Goal: Task Accomplishment & Management: Manage account settings

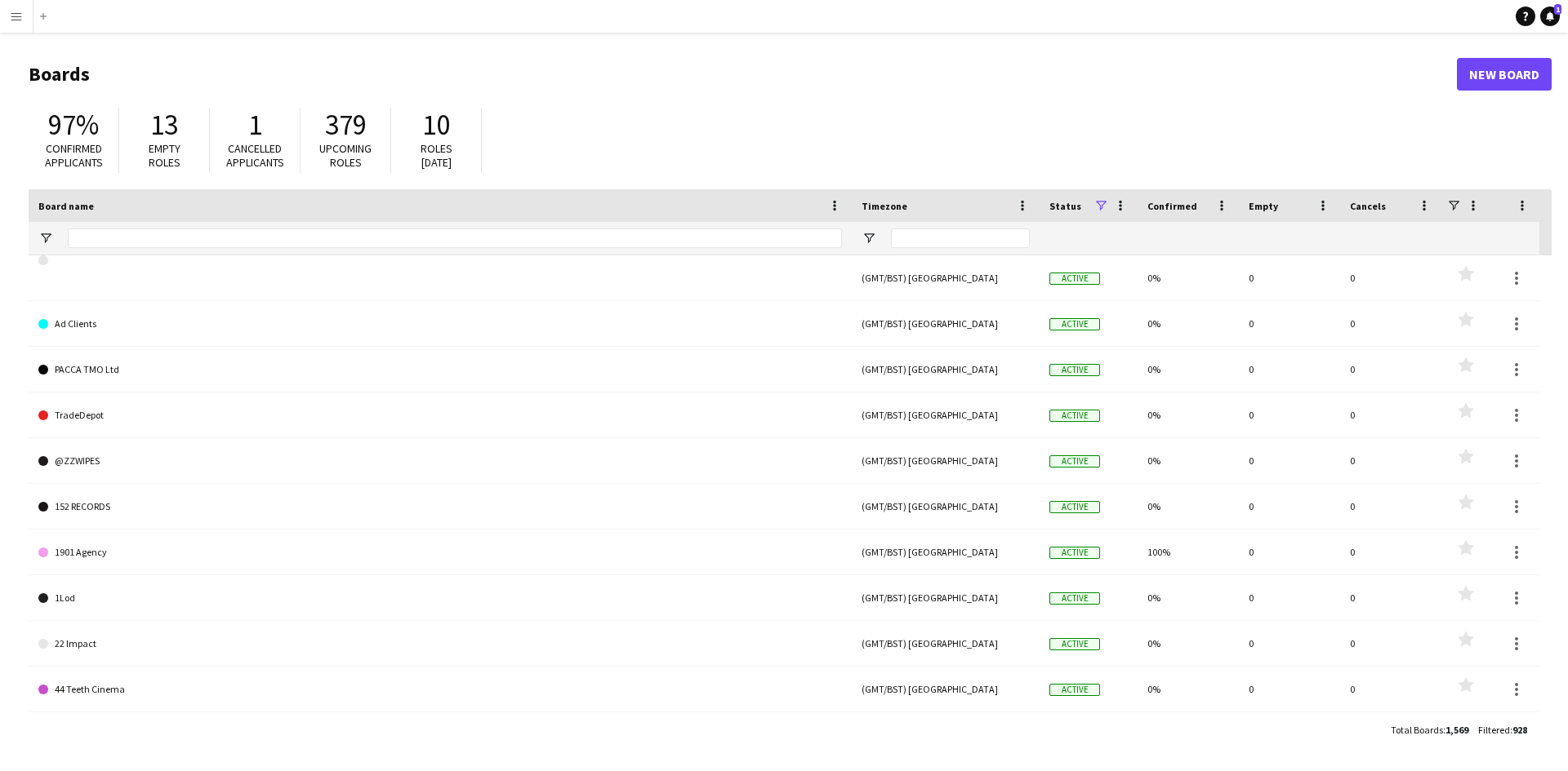
click at [13, 17] on app-icon "Menu" at bounding box center [17, 17] width 13 height 13
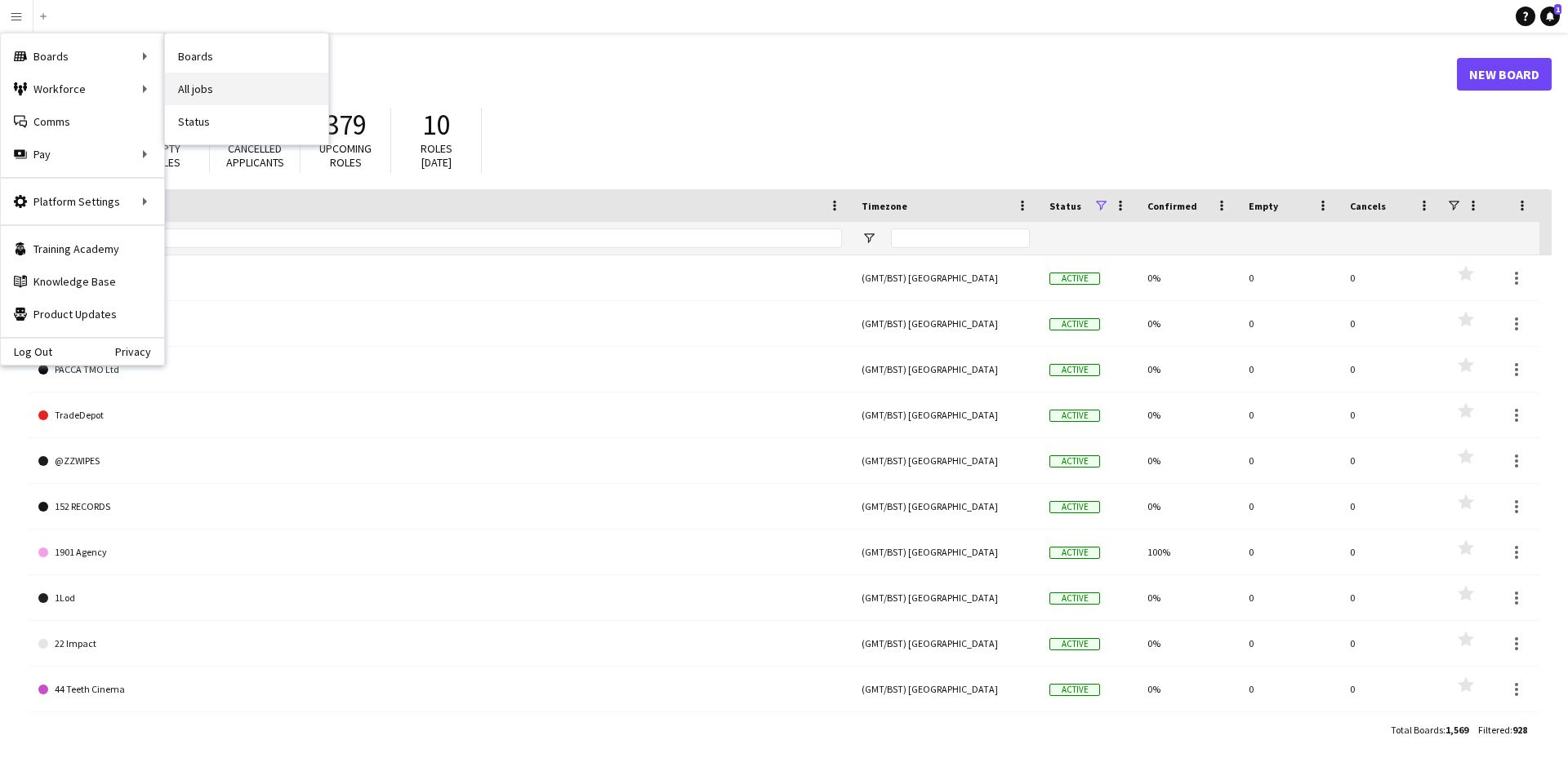
click at [217, 89] on link "All jobs" at bounding box center [246, 89] width 163 height 33
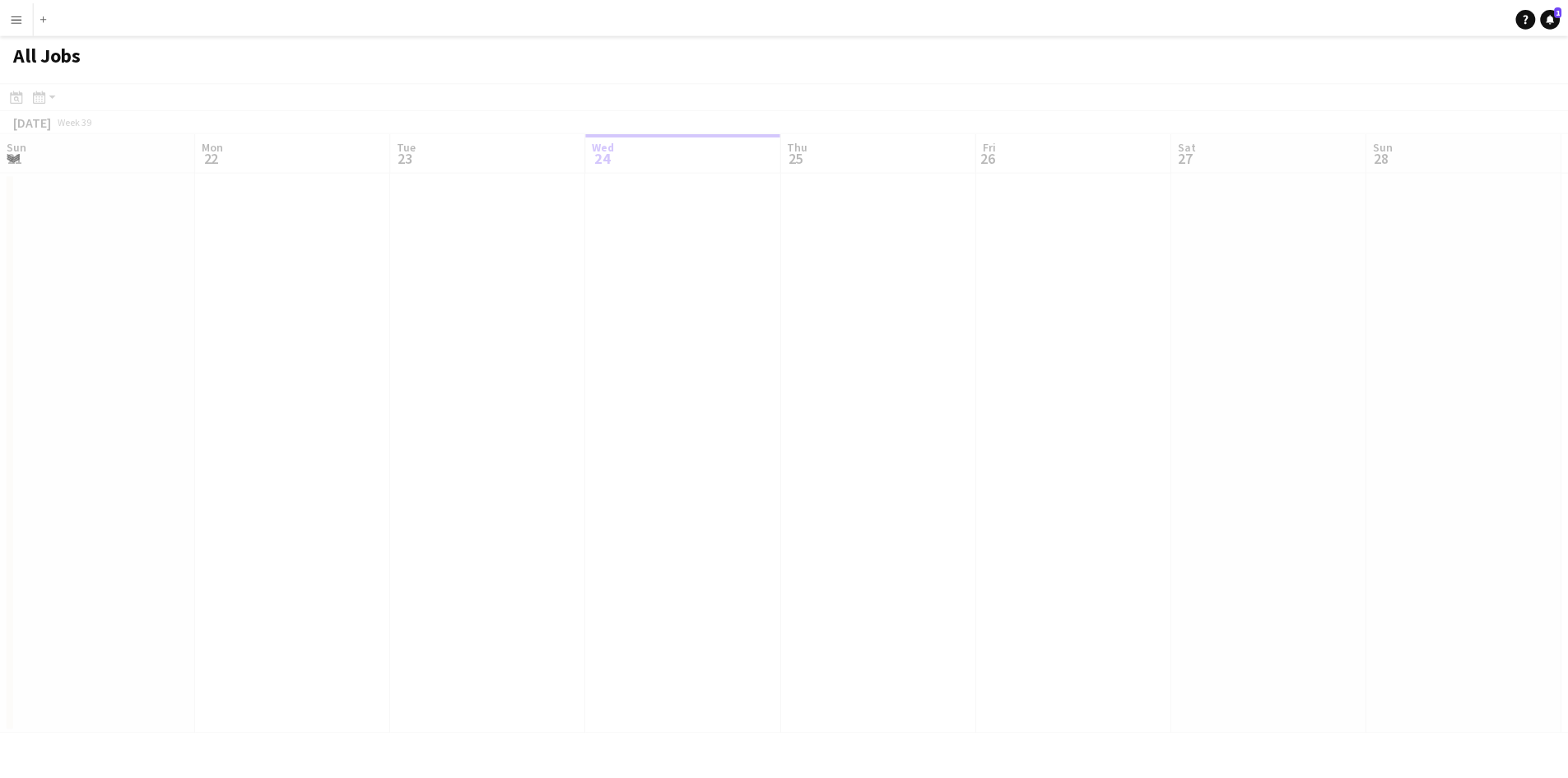
scroll to position [0, 393]
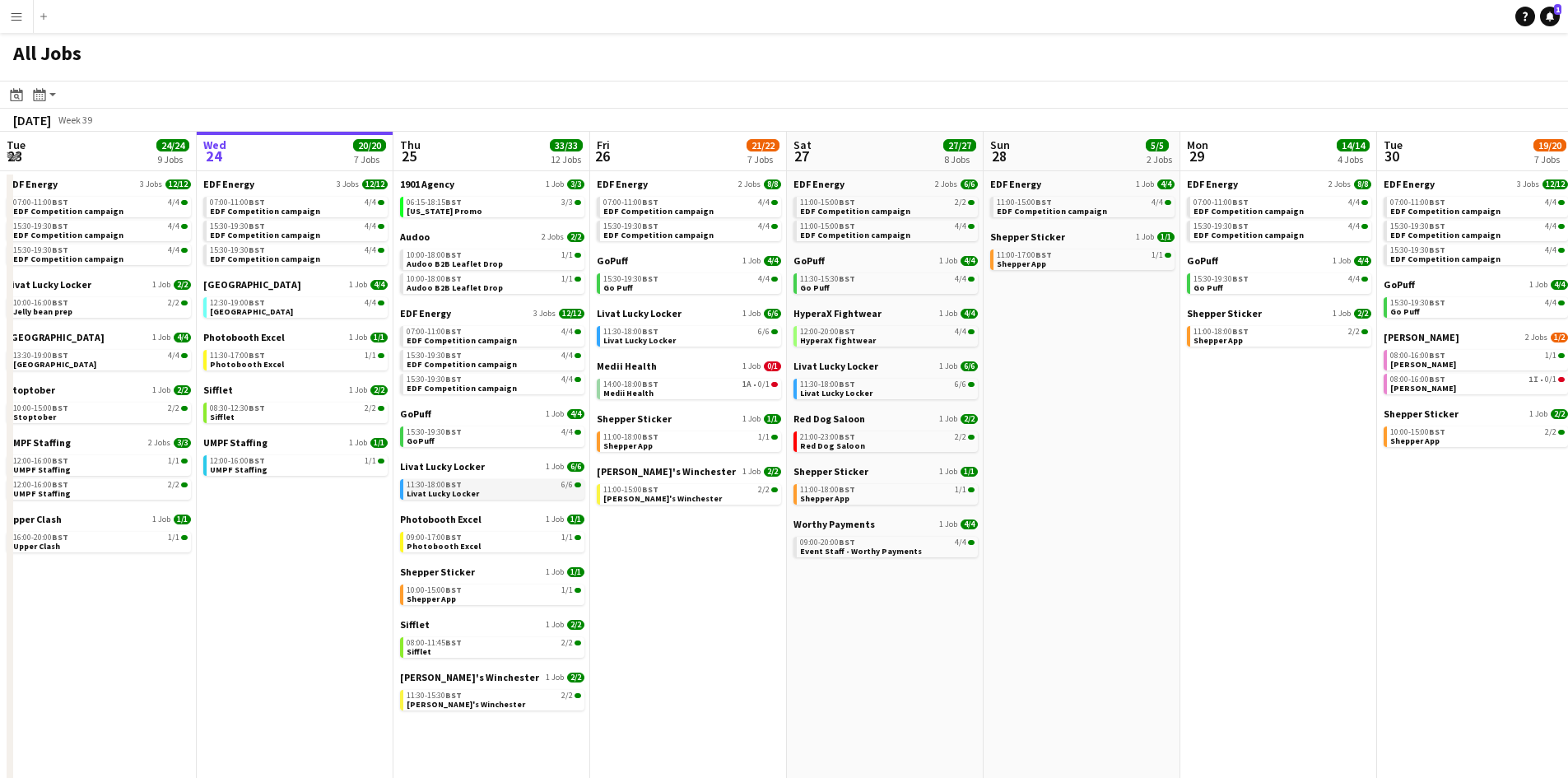
click at [458, 491] on span "Livat Lucky Locker" at bounding box center [443, 493] width 72 height 11
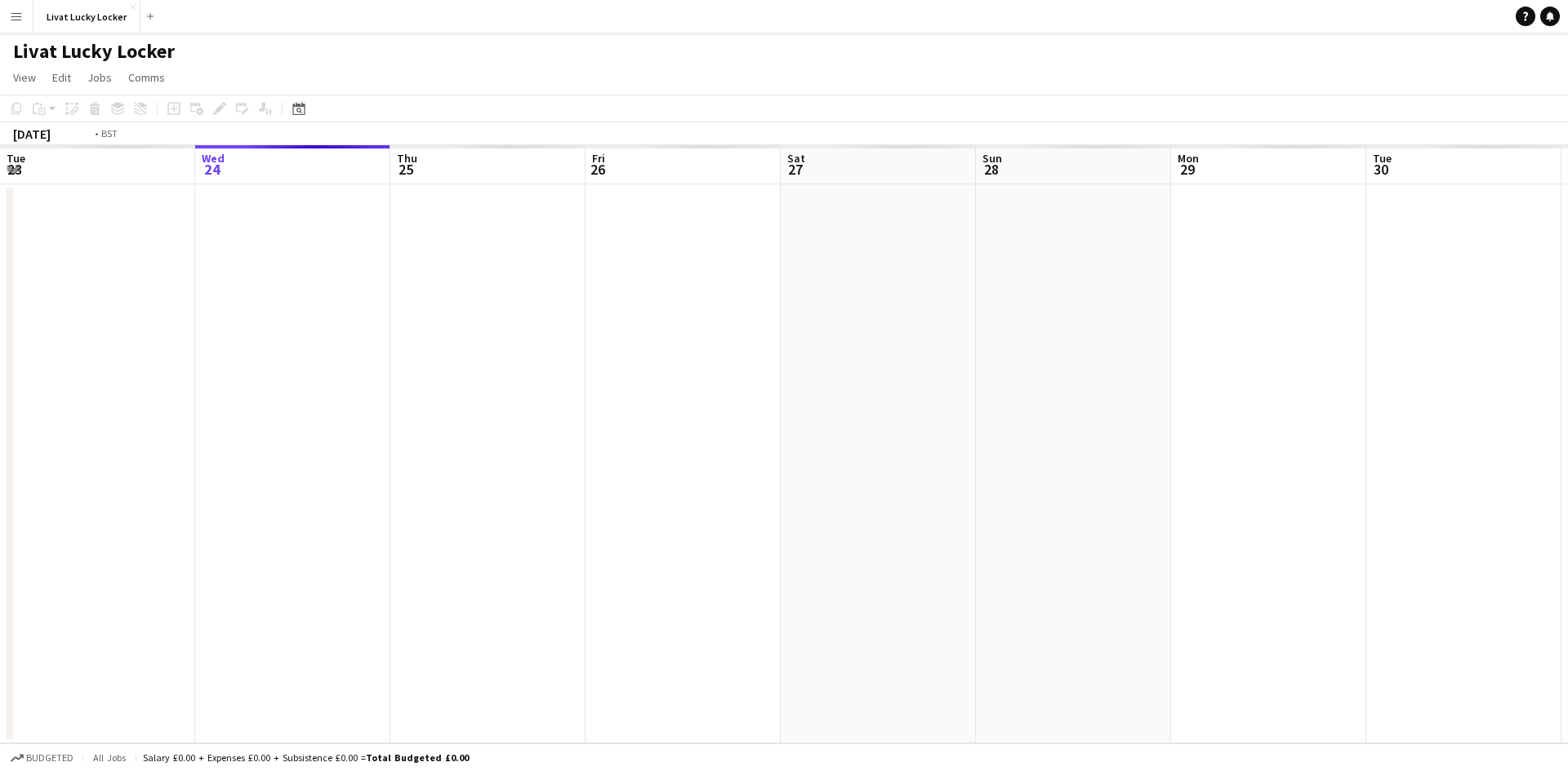
scroll to position [0, 562]
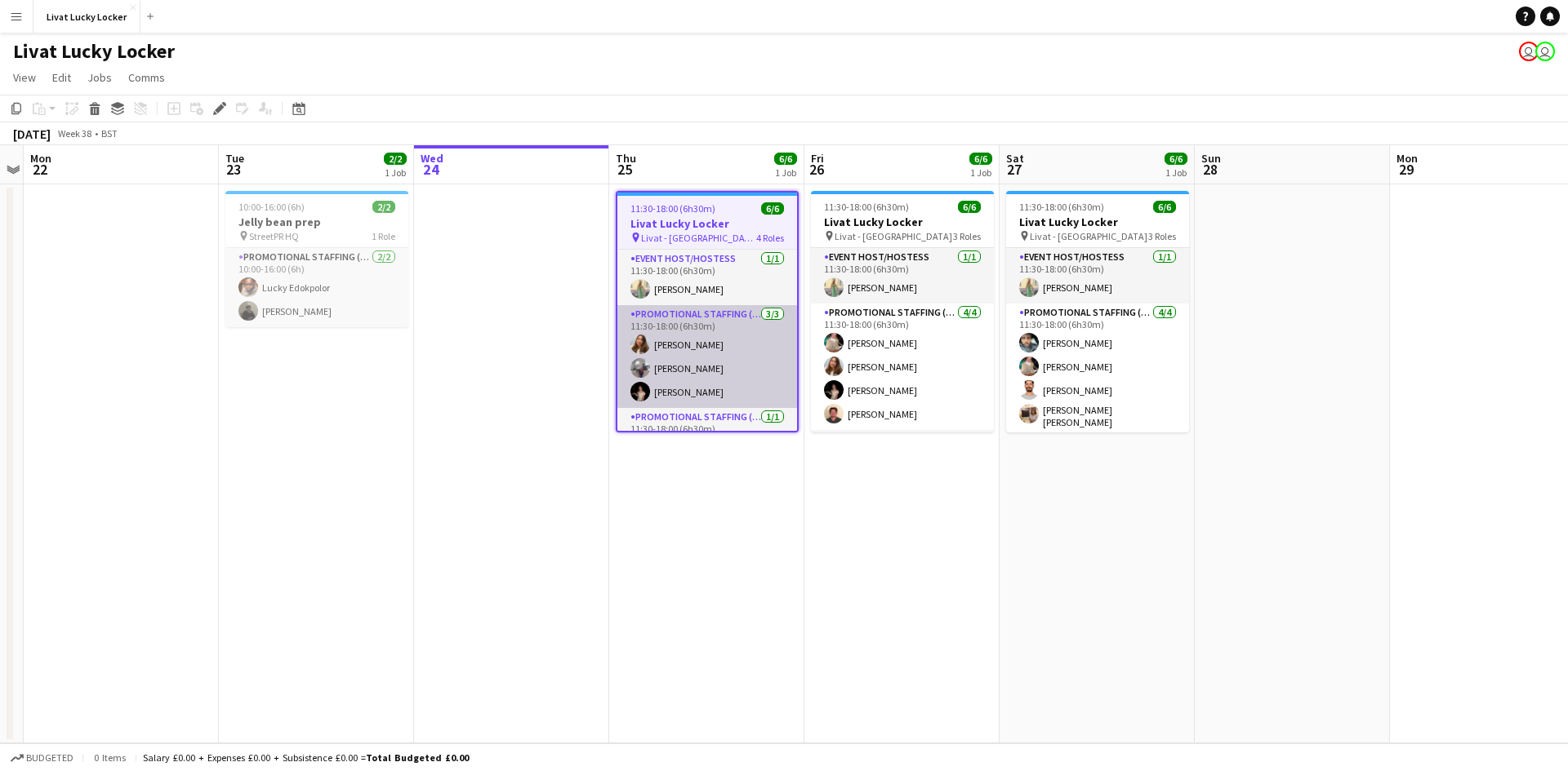
click at [684, 370] on app-card-role "Promotional Staffing (Brand Ambassadors) 3/3 11:30-18:00 (6h30m) Tetiana Gerus …" at bounding box center [707, 356] width 180 height 103
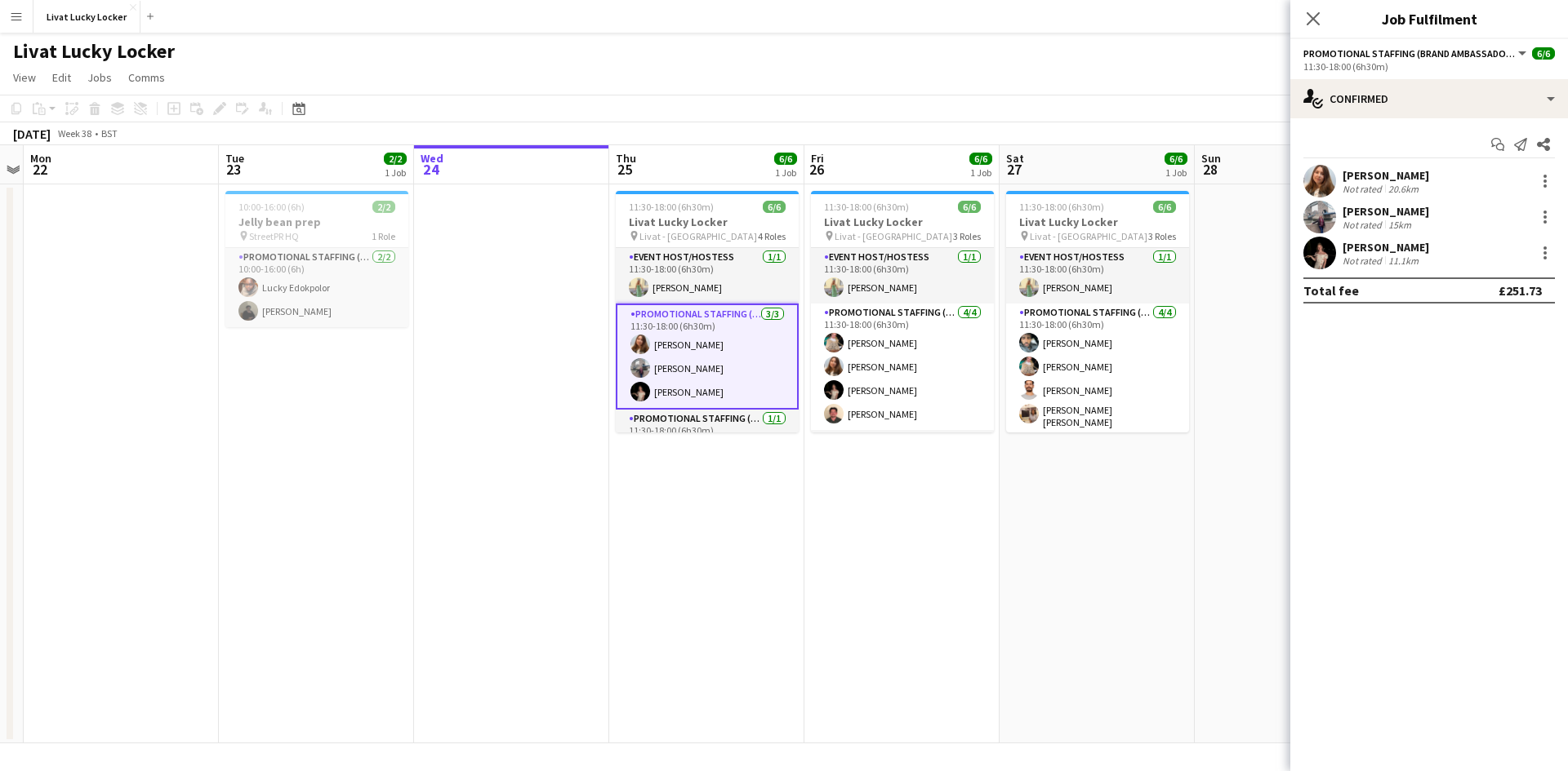
click at [1380, 213] on div "Nancy Kalu" at bounding box center [1386, 211] width 87 height 15
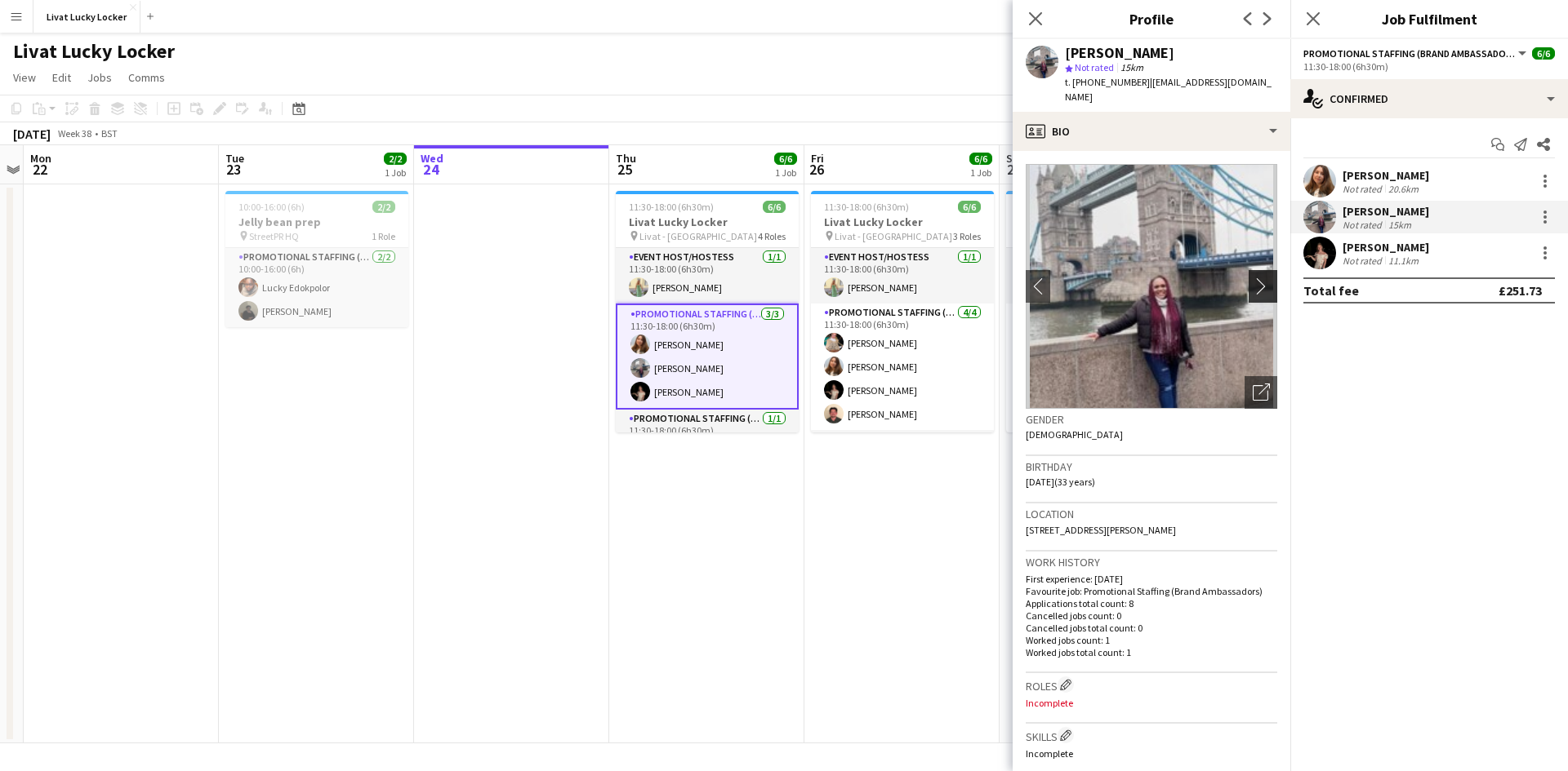
click at [1253, 277] on app-icon "chevron-right" at bounding box center [1265, 286] width 25 height 18
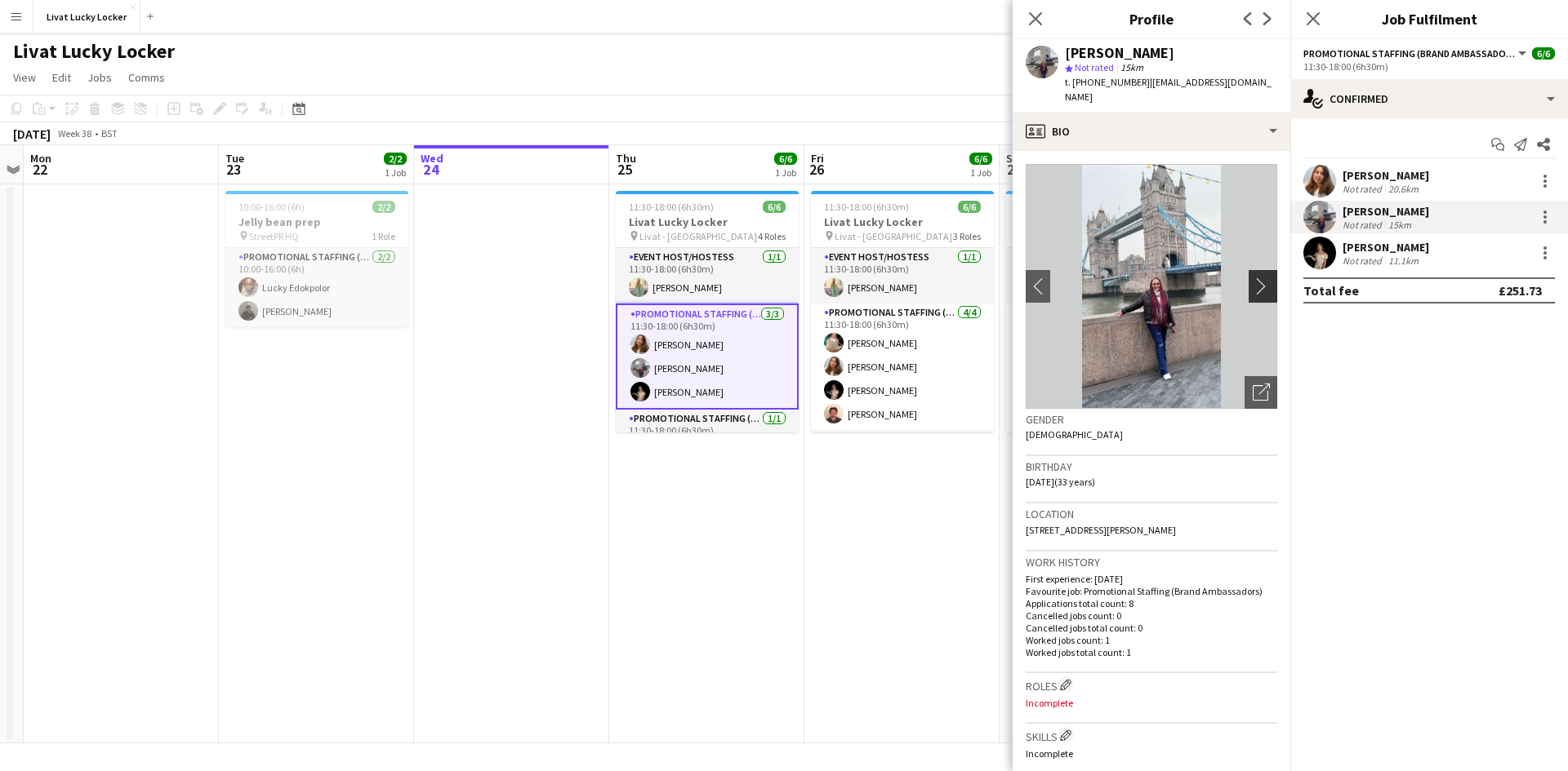
click at [1253, 277] on app-icon "chevron-right" at bounding box center [1265, 286] width 25 height 18
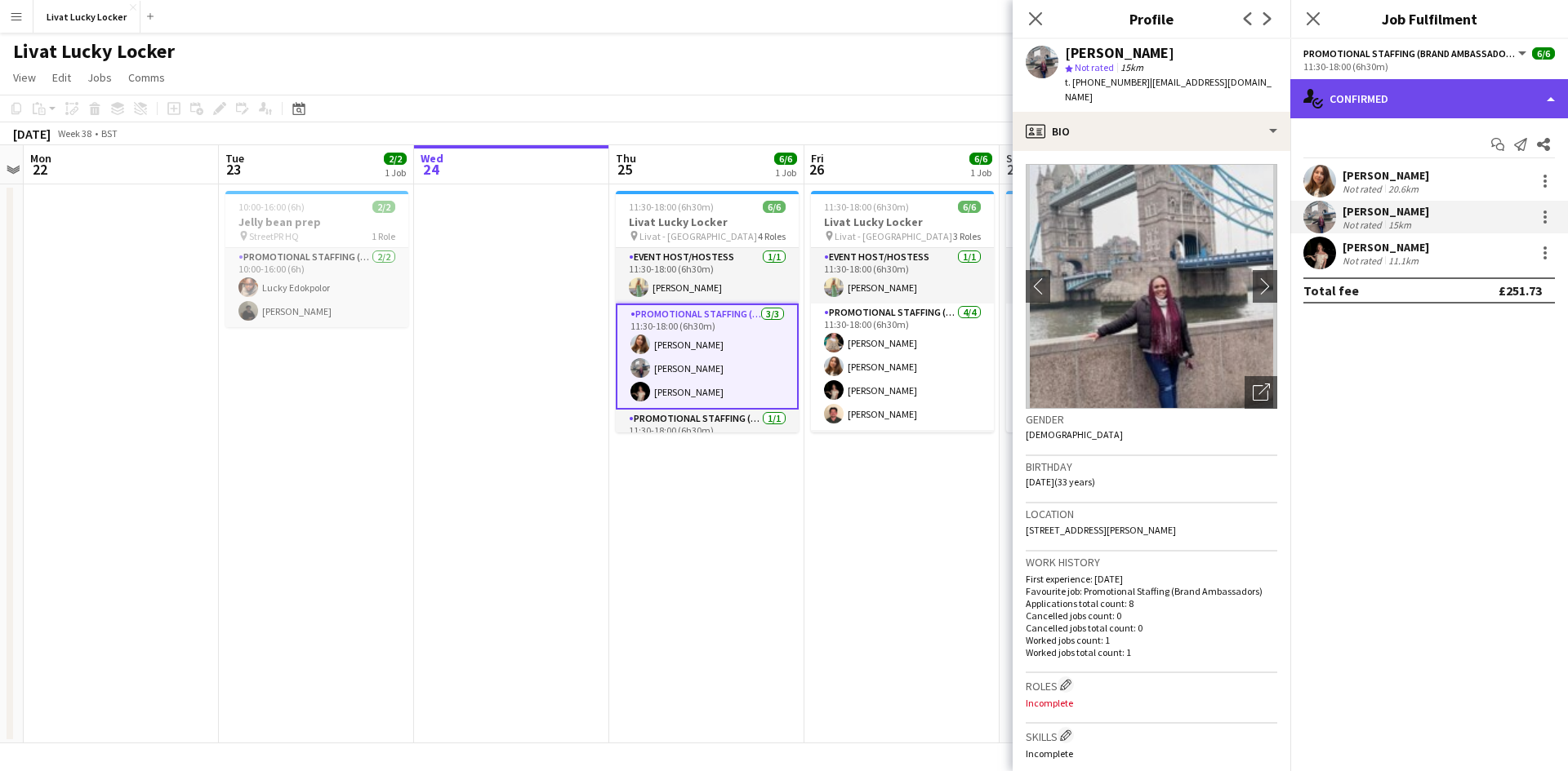
click at [1362, 101] on div "single-neutral-actions-check-2 Confirmed" at bounding box center [1429, 99] width 277 height 39
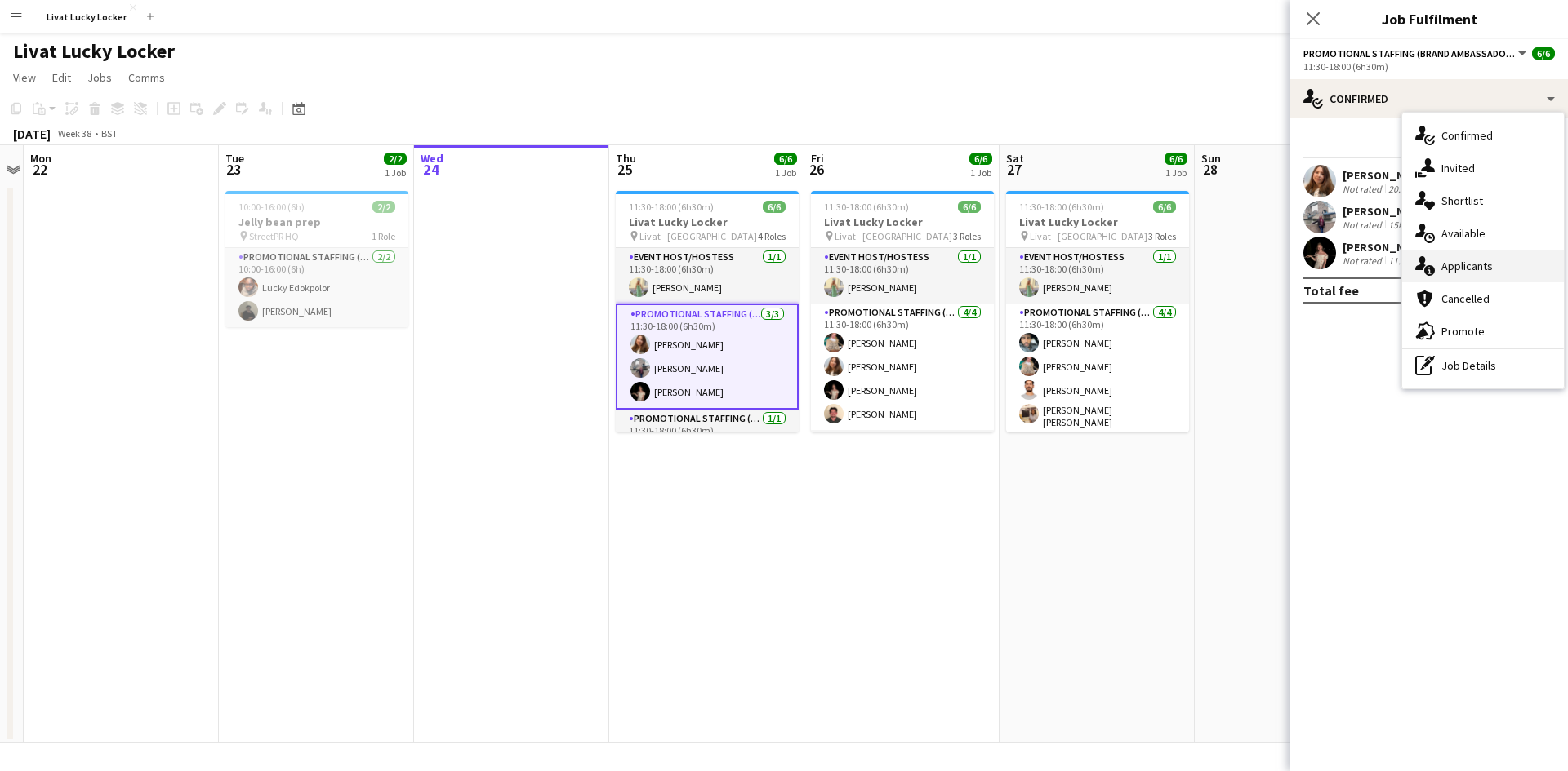
click at [1433, 266] on icon "single-neutral-actions-information" at bounding box center [1424, 266] width 19 height 19
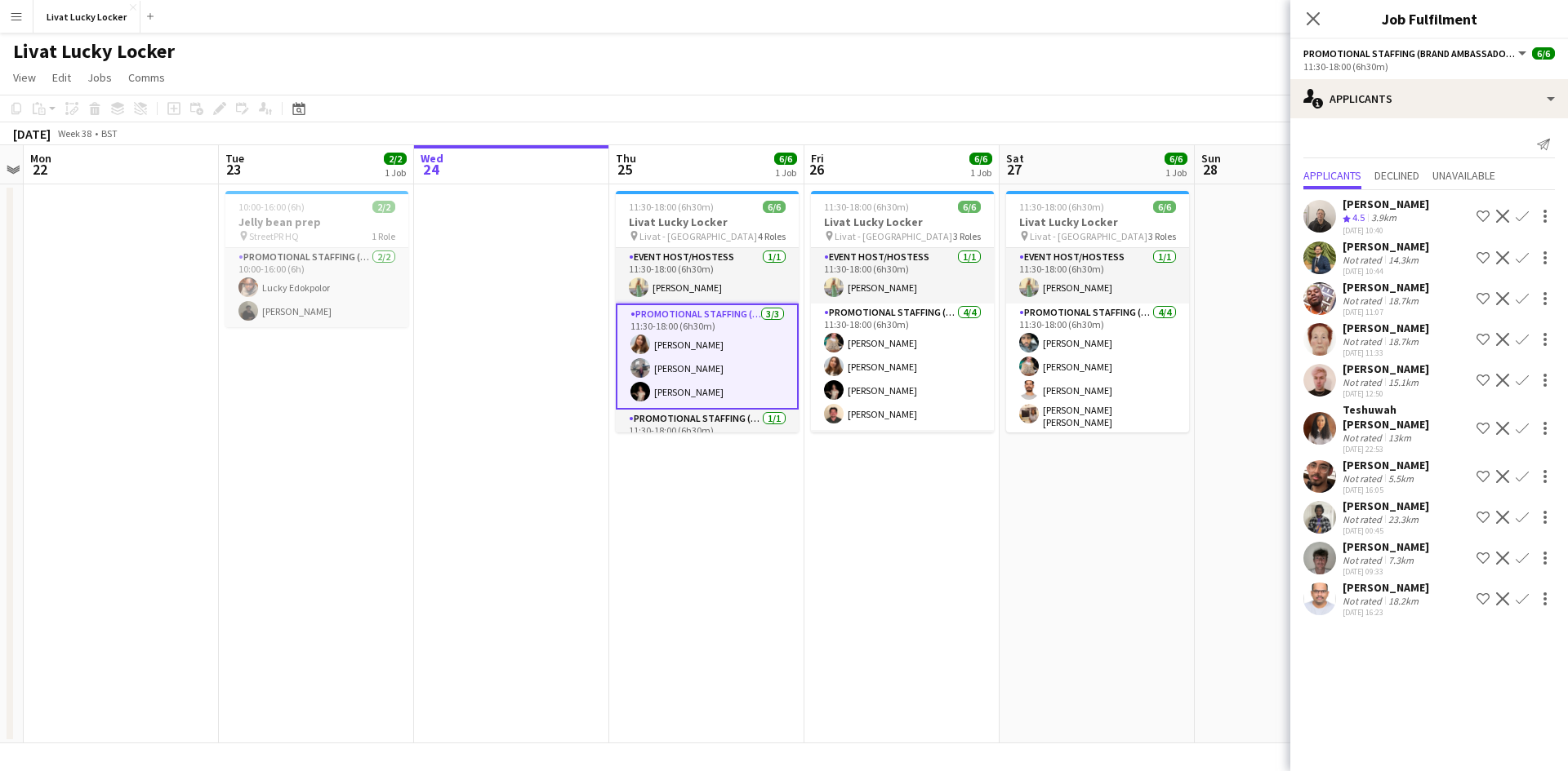
click at [1360, 378] on div "Not rated" at bounding box center [1363, 382] width 43 height 13
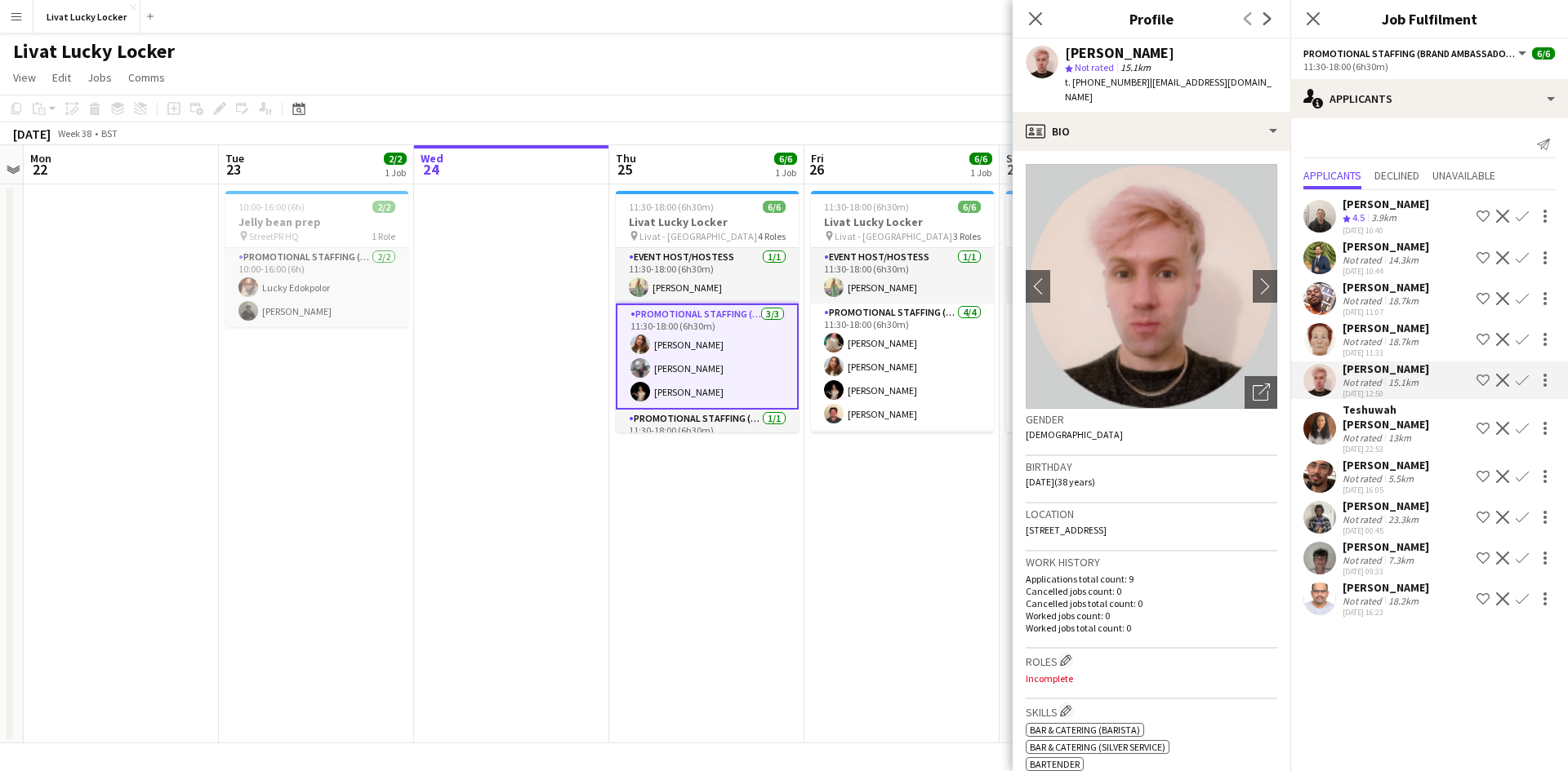
click at [1372, 289] on div "Flavio Oliveira" at bounding box center [1386, 287] width 87 height 15
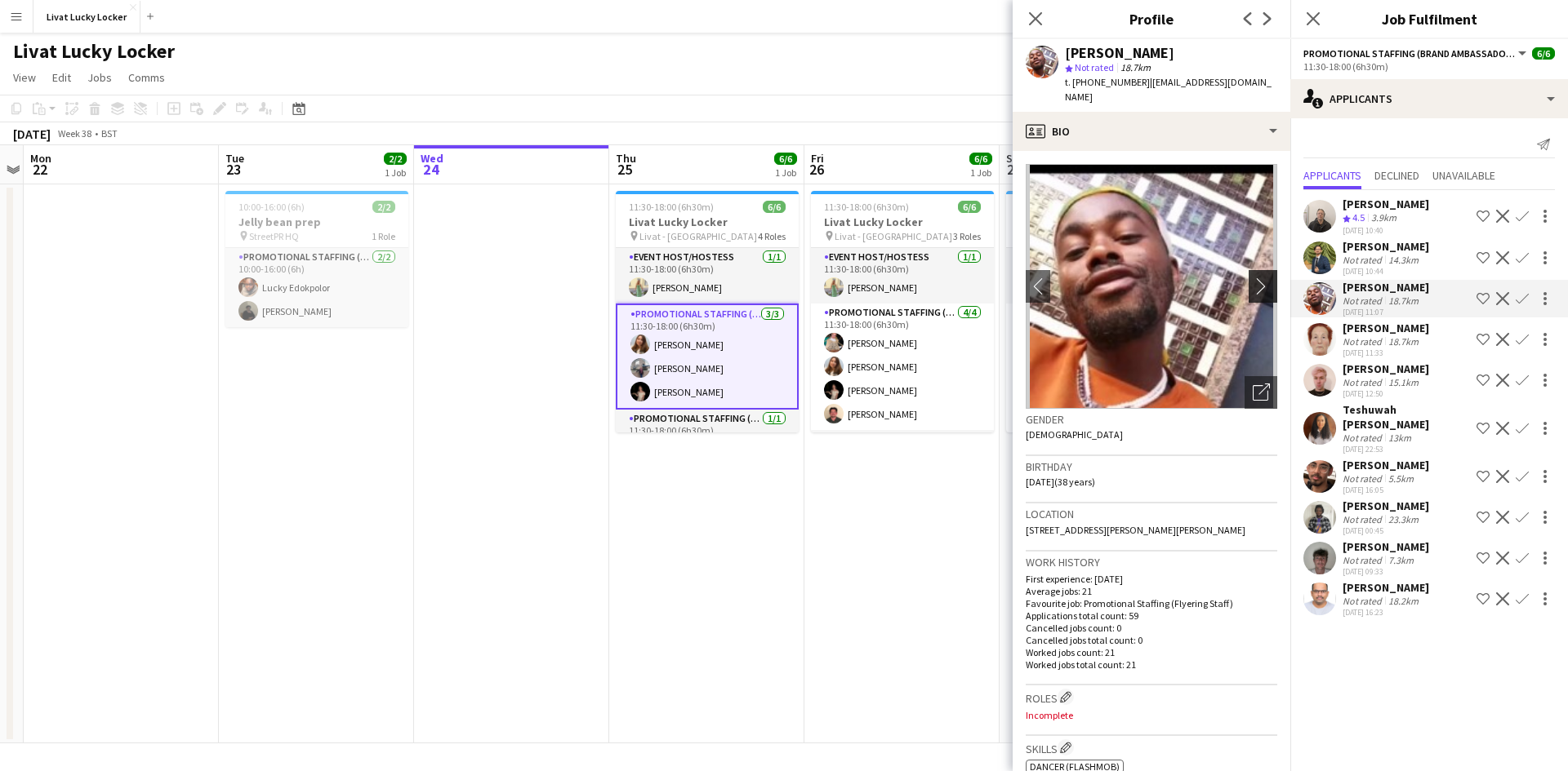
click at [1253, 277] on app-icon "chevron-right" at bounding box center [1265, 286] width 25 height 18
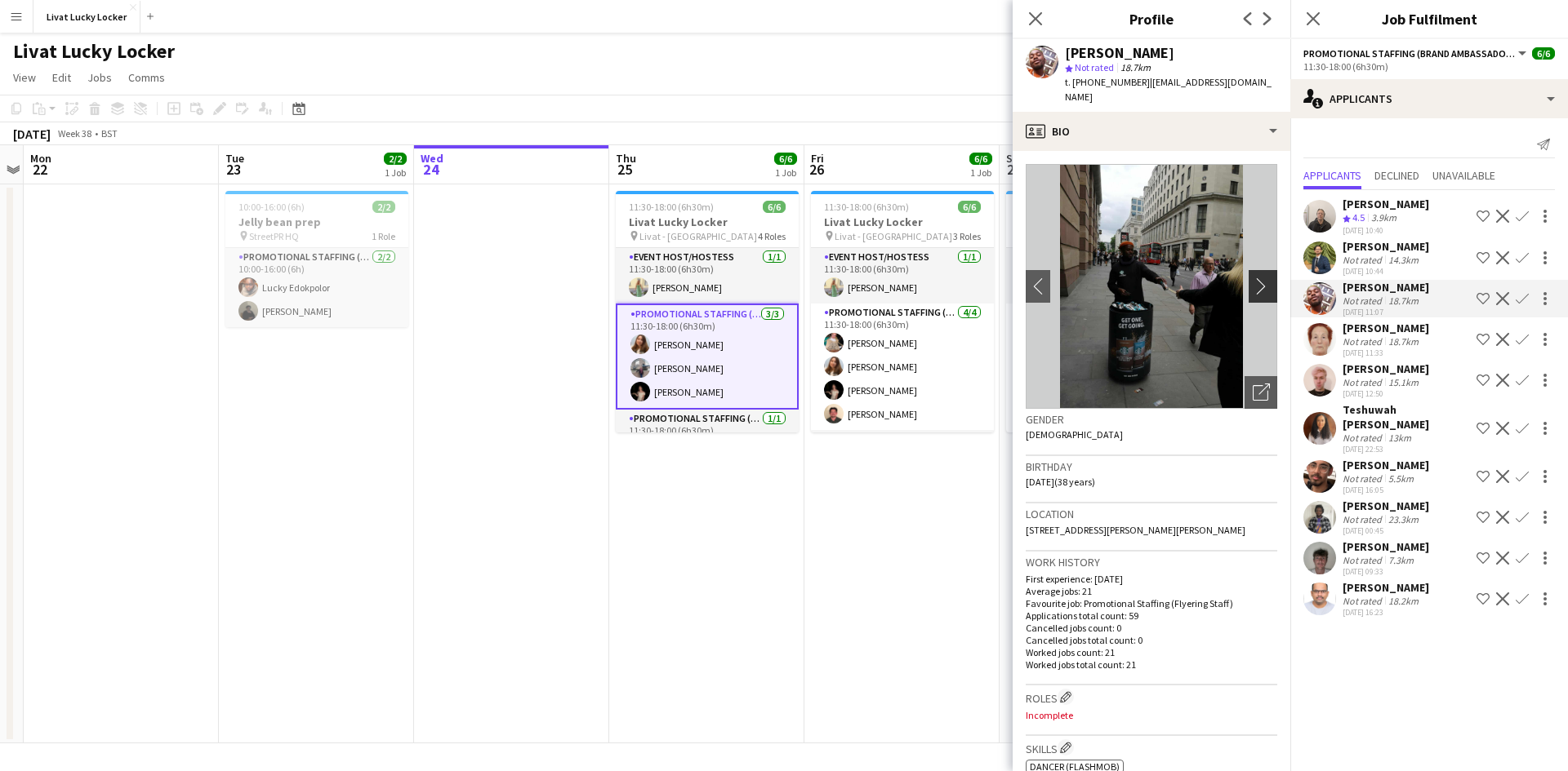
click at [1253, 277] on app-icon "chevron-right" at bounding box center [1265, 286] width 25 height 18
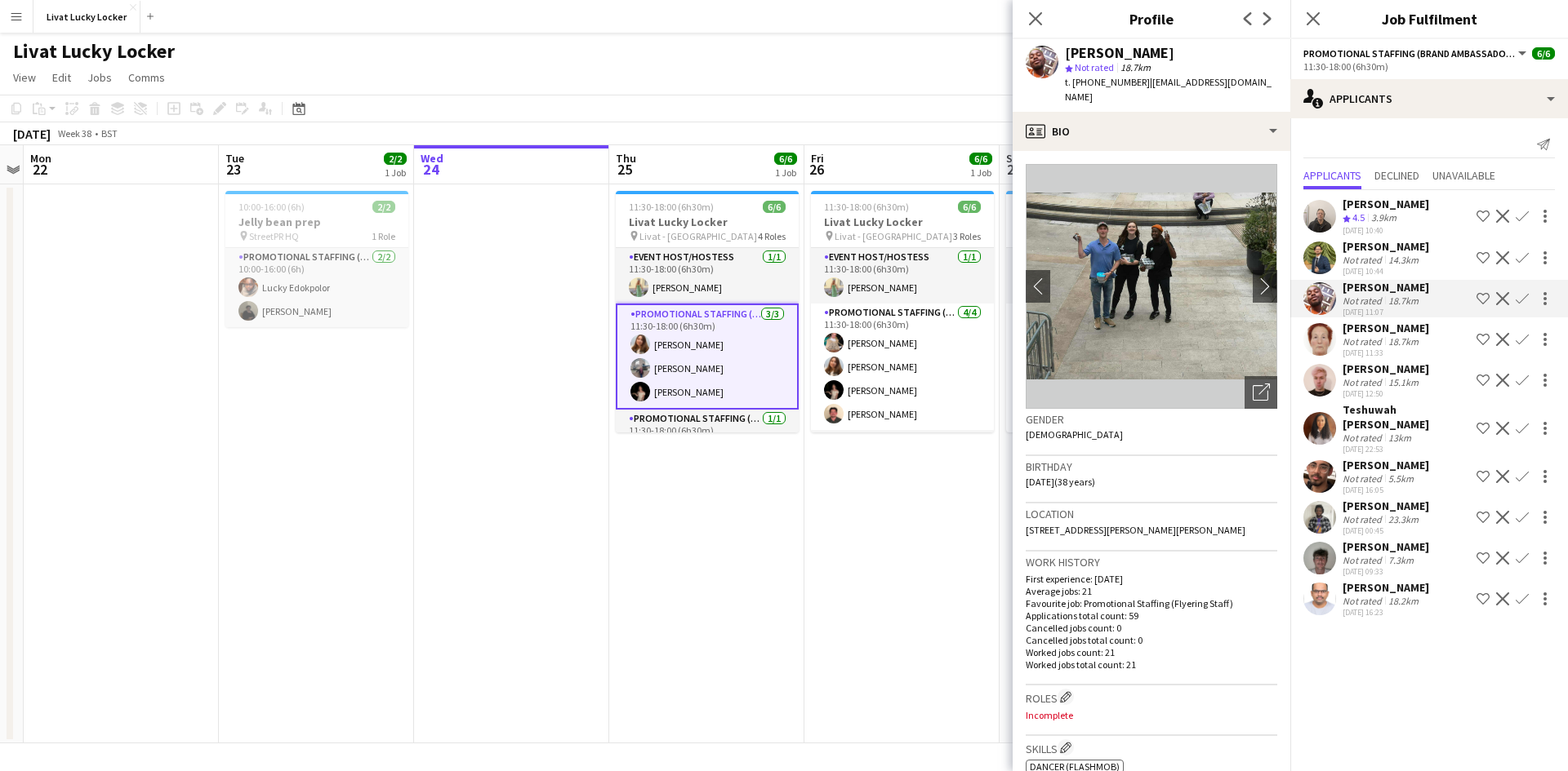
click at [1352, 256] on div "Not rated" at bounding box center [1363, 260] width 43 height 13
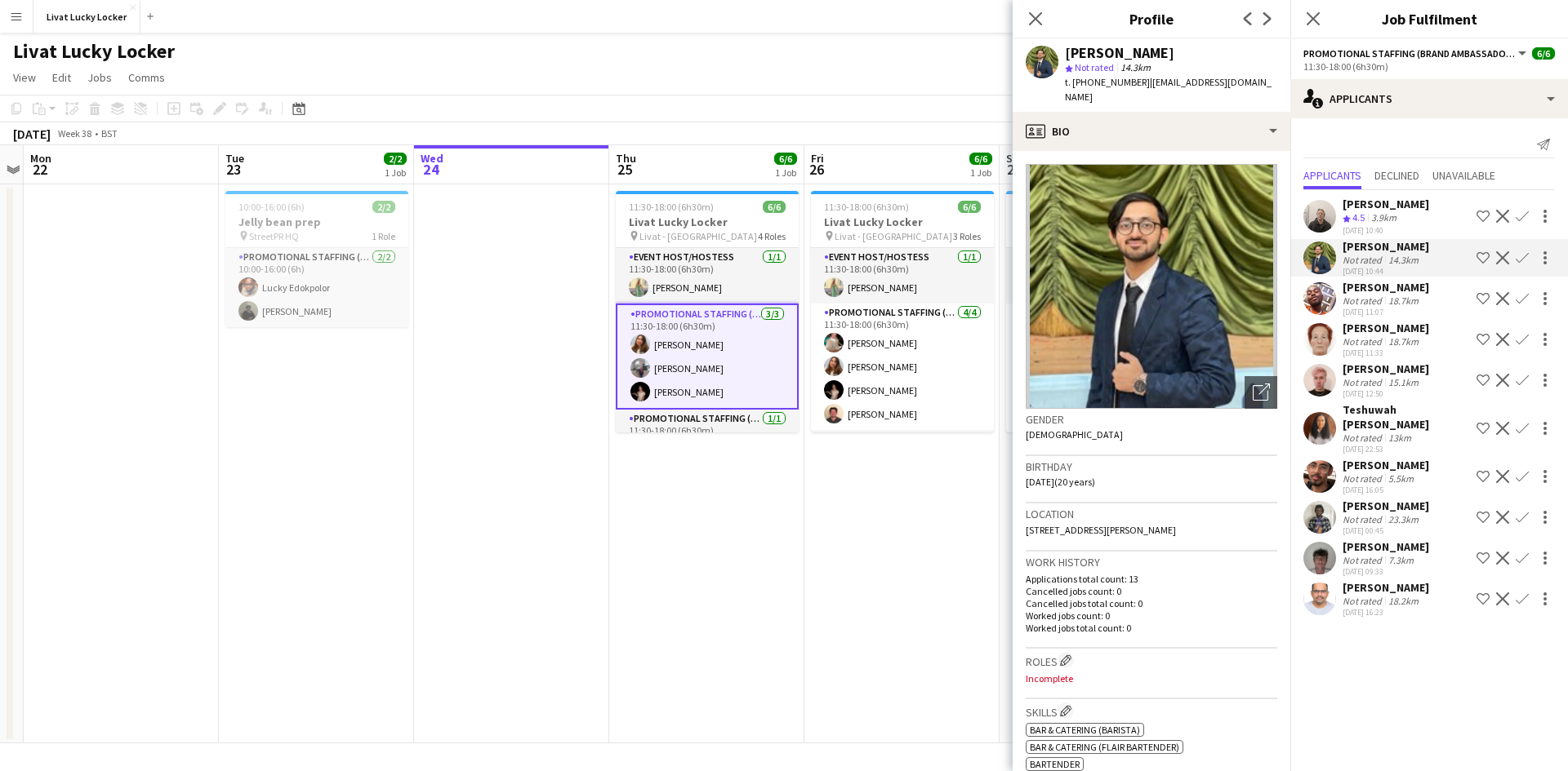
click at [1372, 566] on div "24-09-2025 09:33" at bounding box center [1386, 571] width 87 height 11
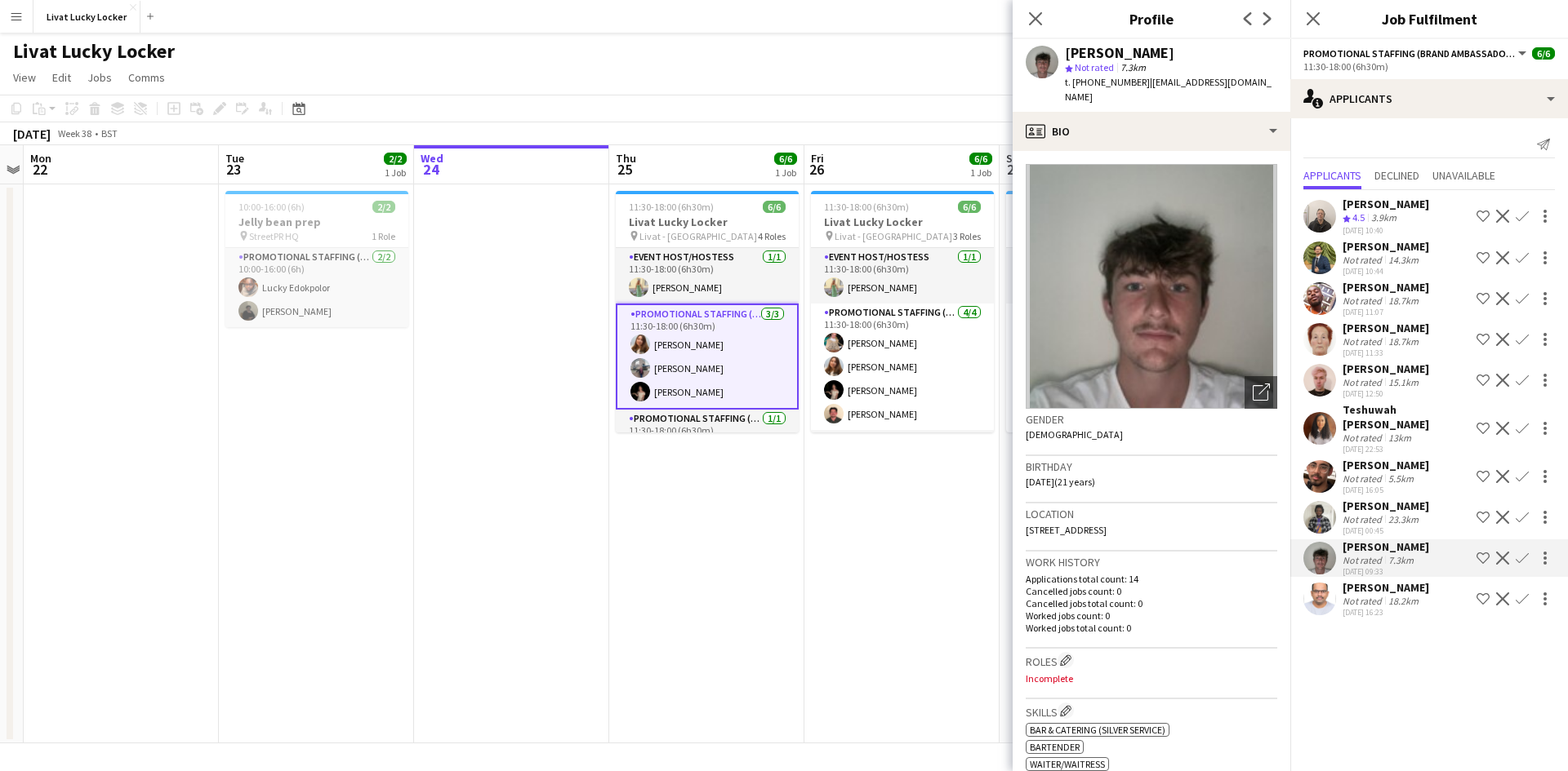
click at [1376, 607] on div "24-09-2025 16:23" at bounding box center [1386, 612] width 87 height 11
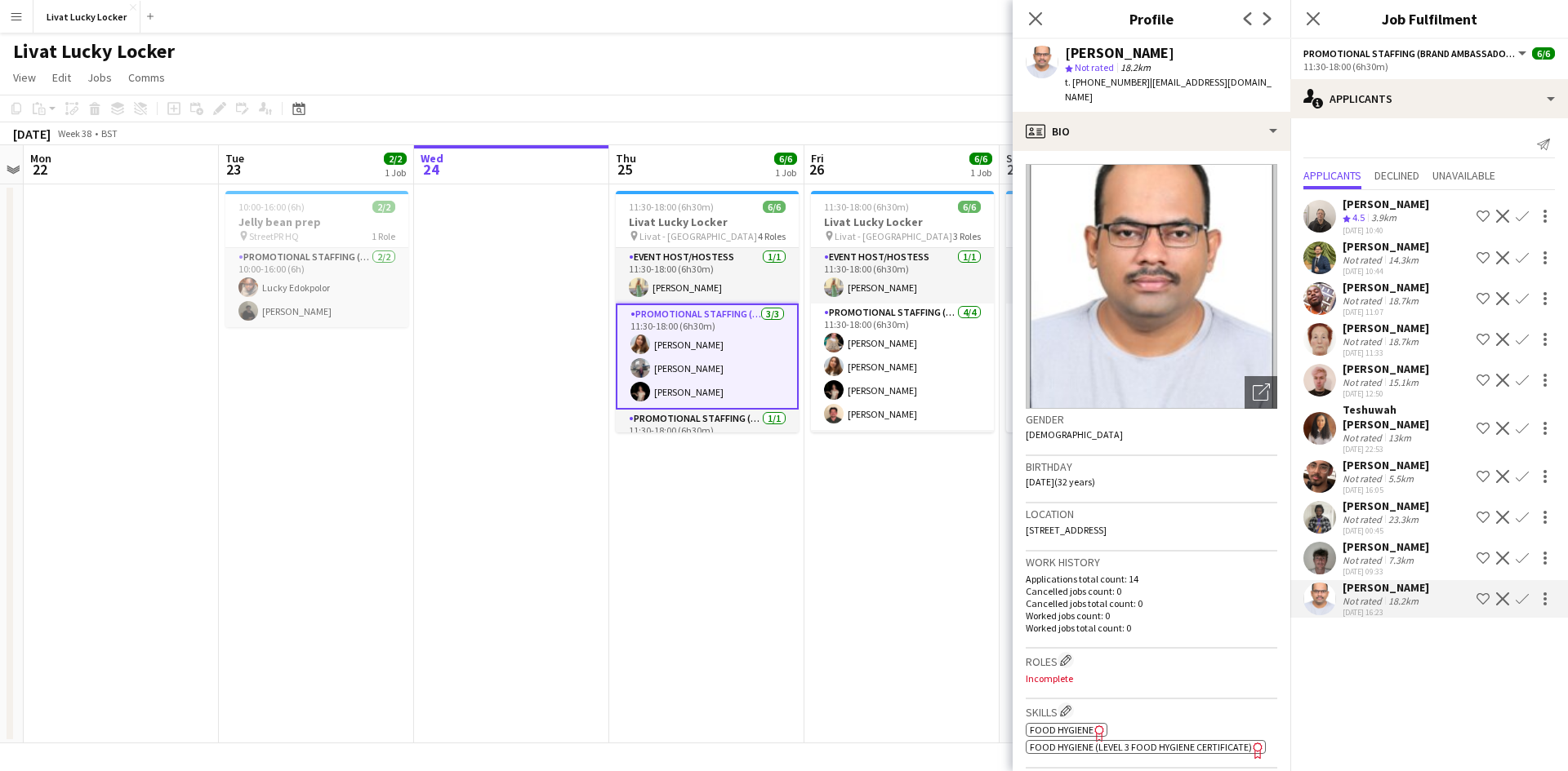
click at [1368, 514] on div "Not rated" at bounding box center [1363, 520] width 43 height 13
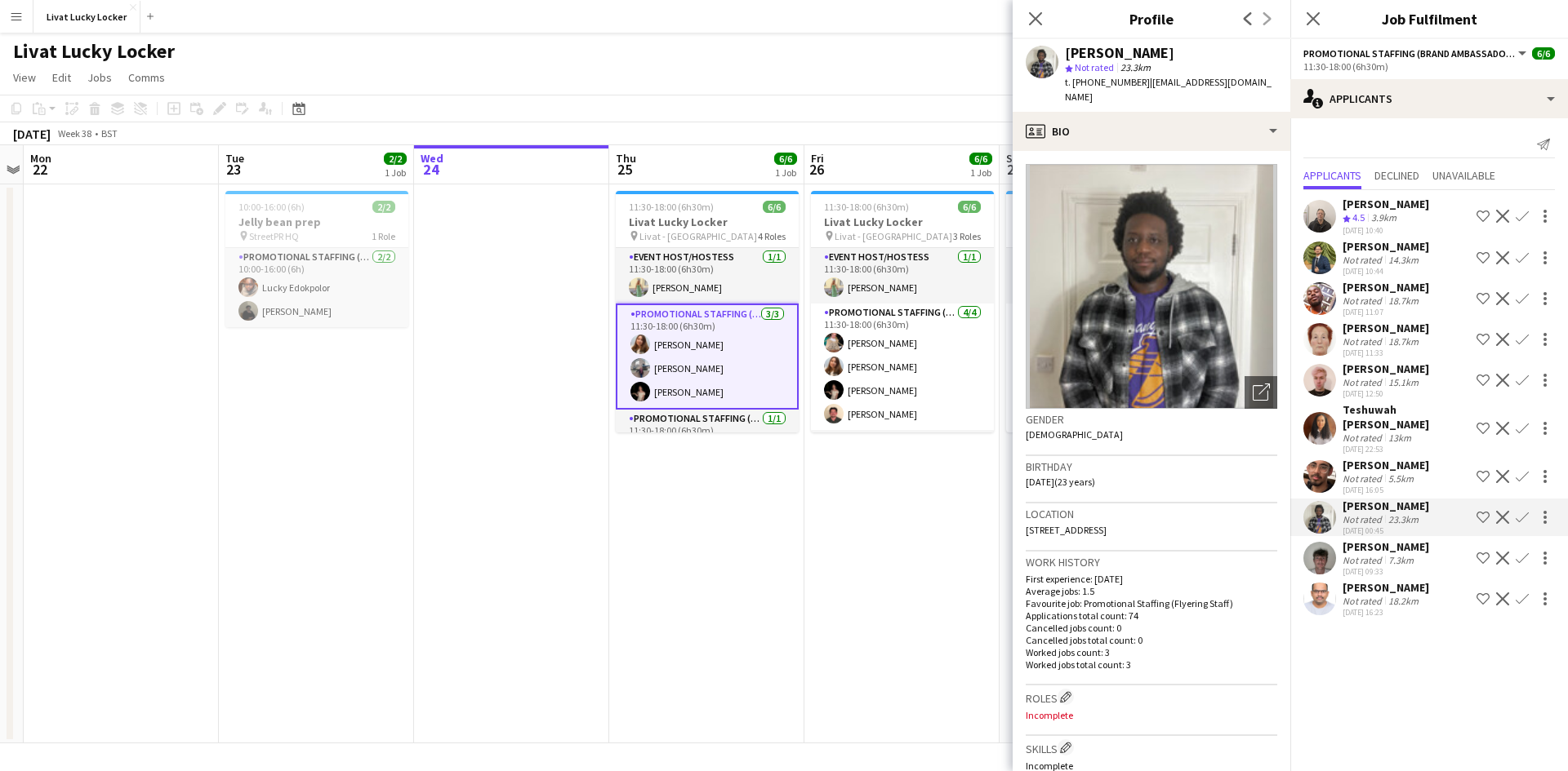
click at [1443, 540] on div "Jay Simmons Not rated 7.3km 24-09-2025 09:33 Shortlist crew Decline Confirm" at bounding box center [1429, 558] width 277 height 38
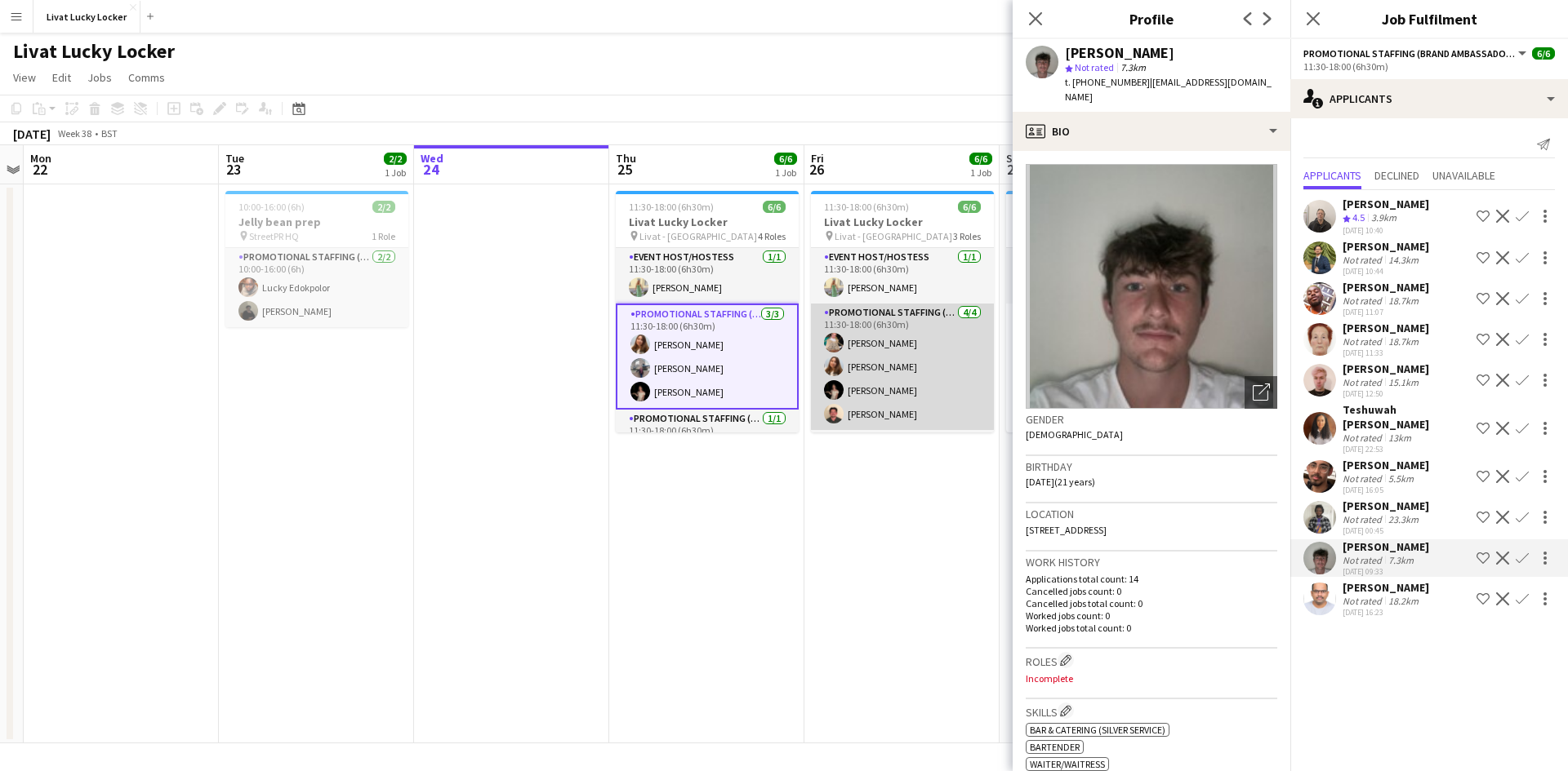
click at [853, 393] on app-card-role "Promotional Staffing (Brand Ambassadors) 4/4 11:30-18:00 (6h30m) Viktorija Zlat…" at bounding box center [902, 366] width 183 height 126
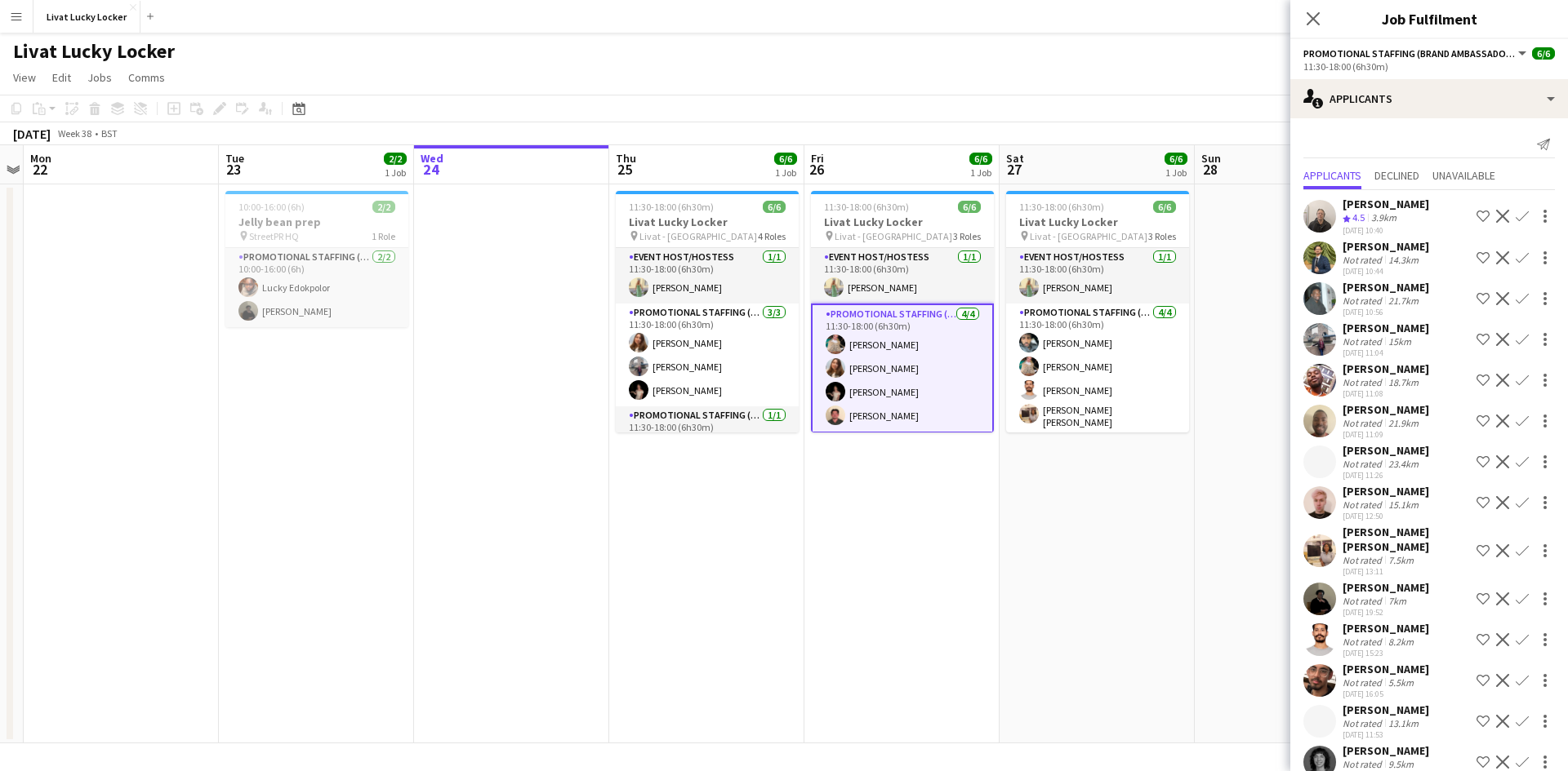
scroll to position [26, 0]
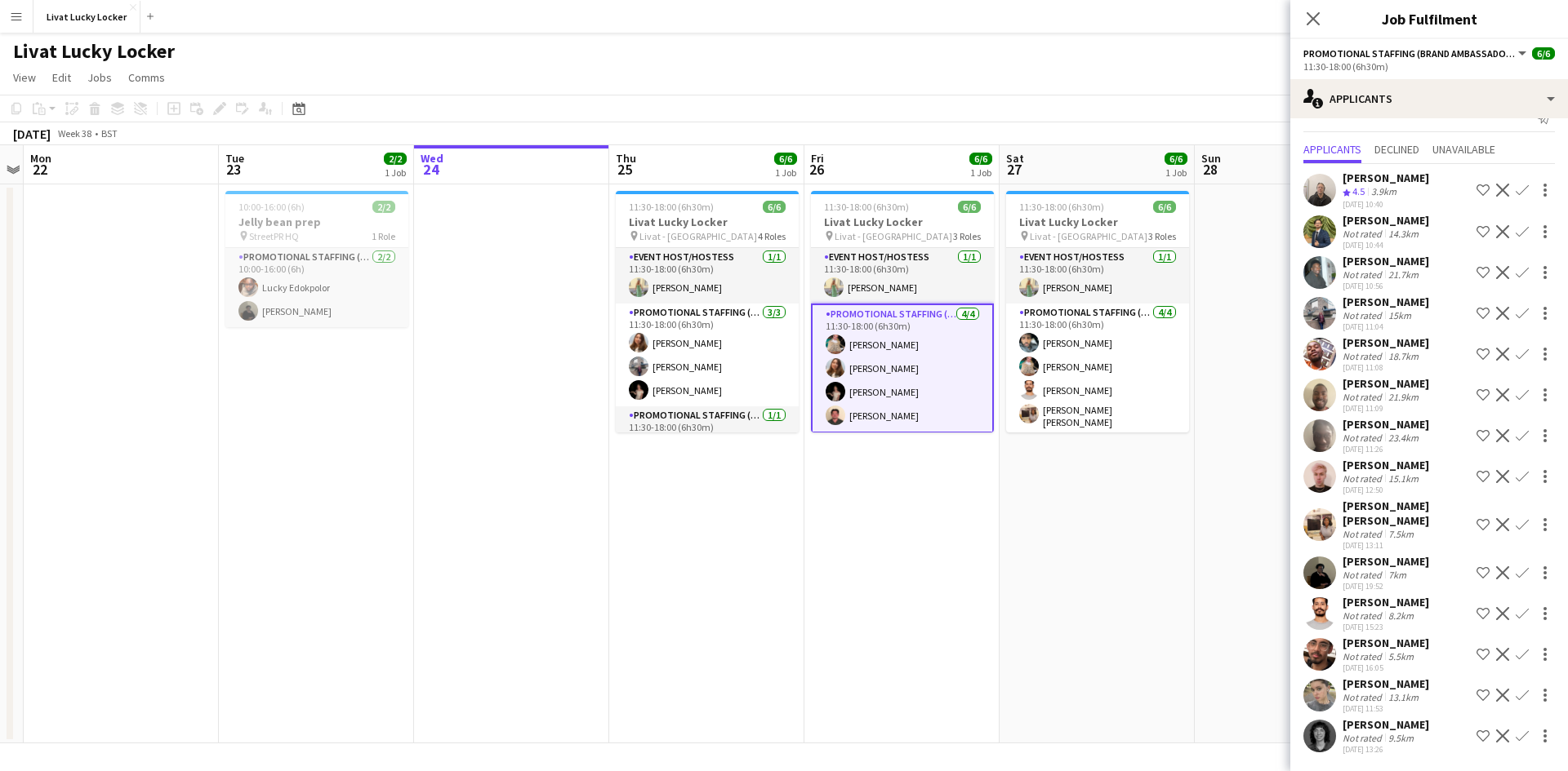
click at [1377, 733] on div "Not rated" at bounding box center [1363, 738] width 43 height 13
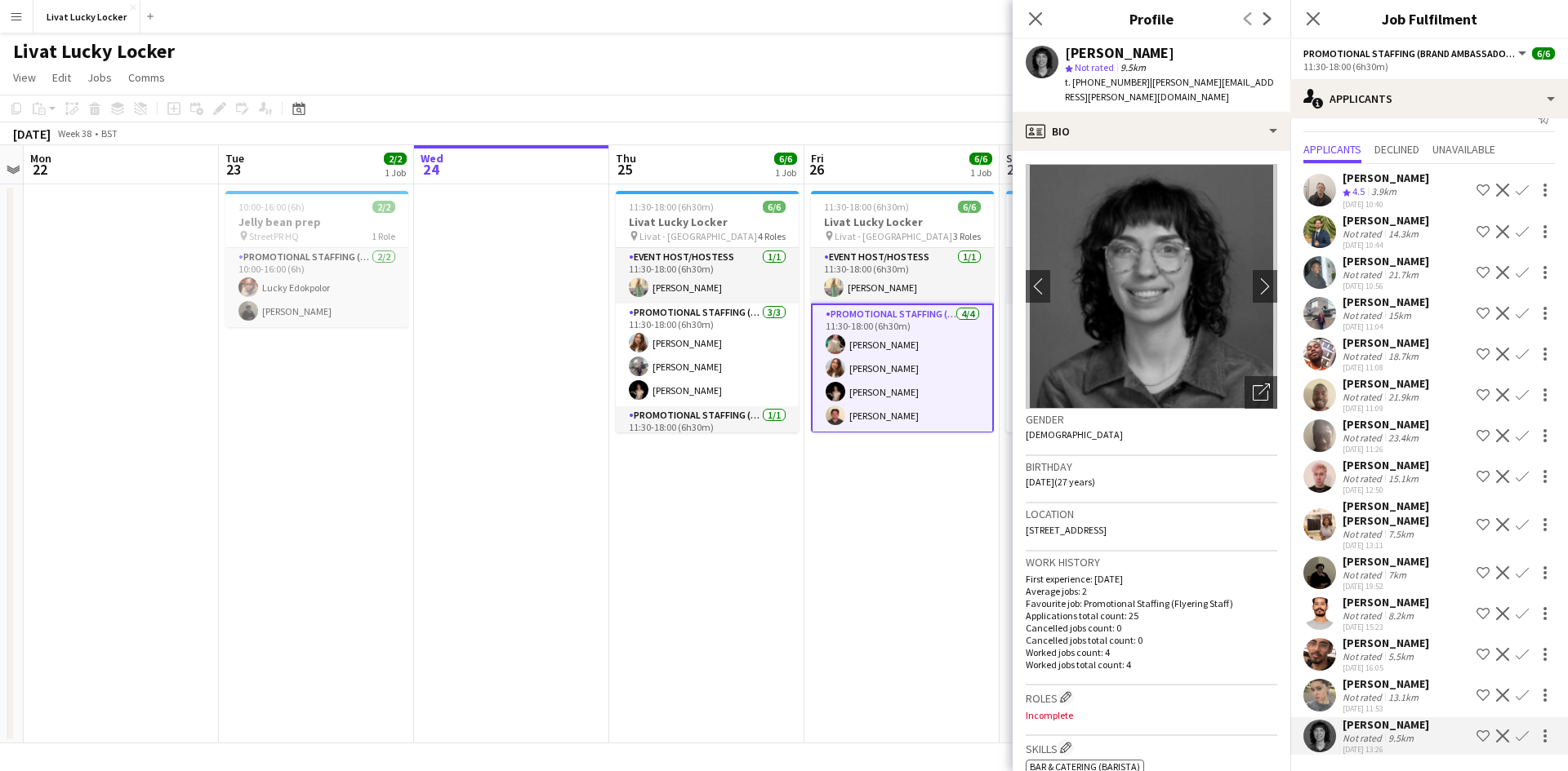
click at [1367, 703] on div "22-09-2025 11:53" at bounding box center [1386, 708] width 87 height 11
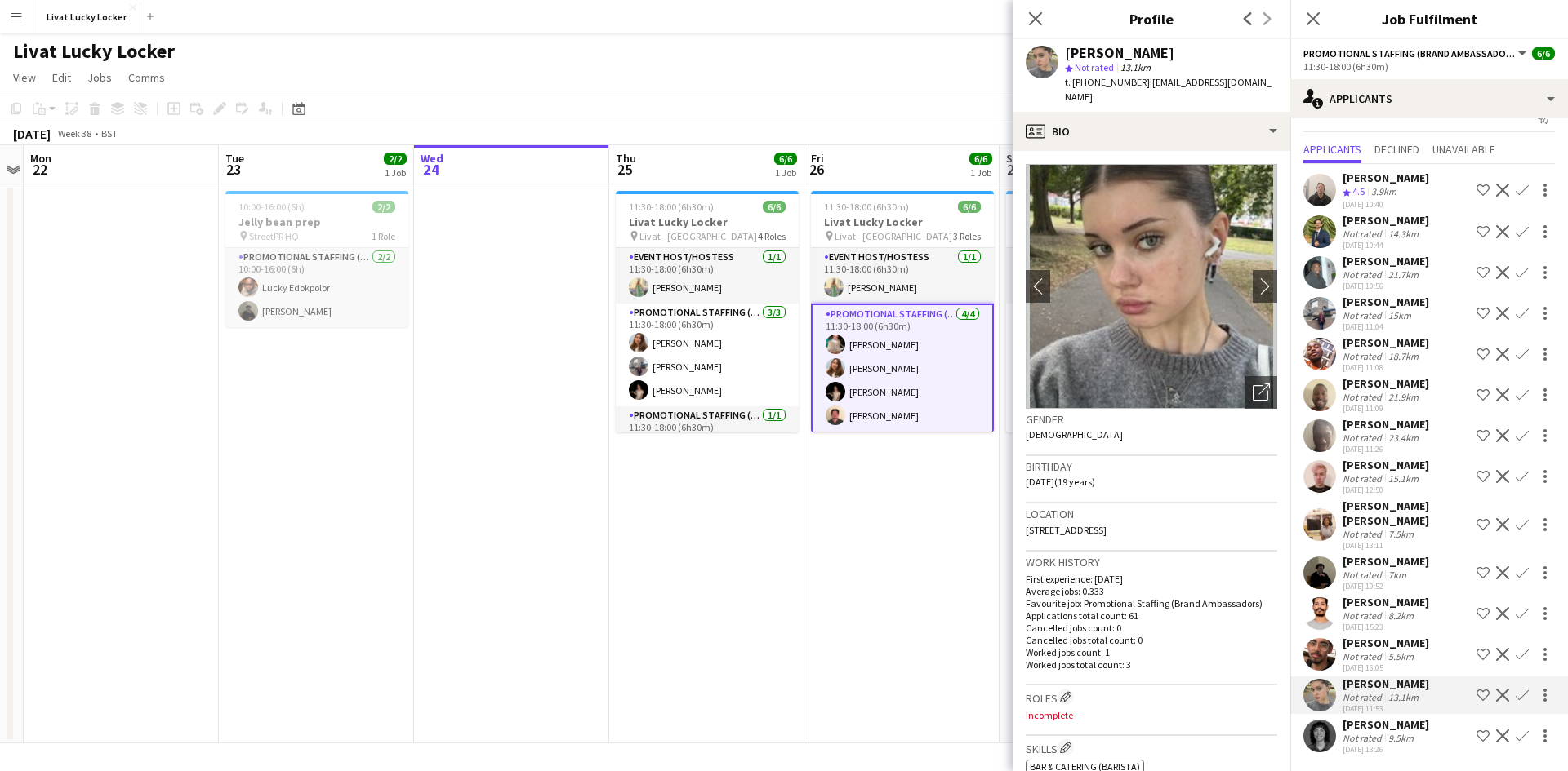
click at [1358, 666] on div "19-09-2025 16:05" at bounding box center [1386, 667] width 87 height 11
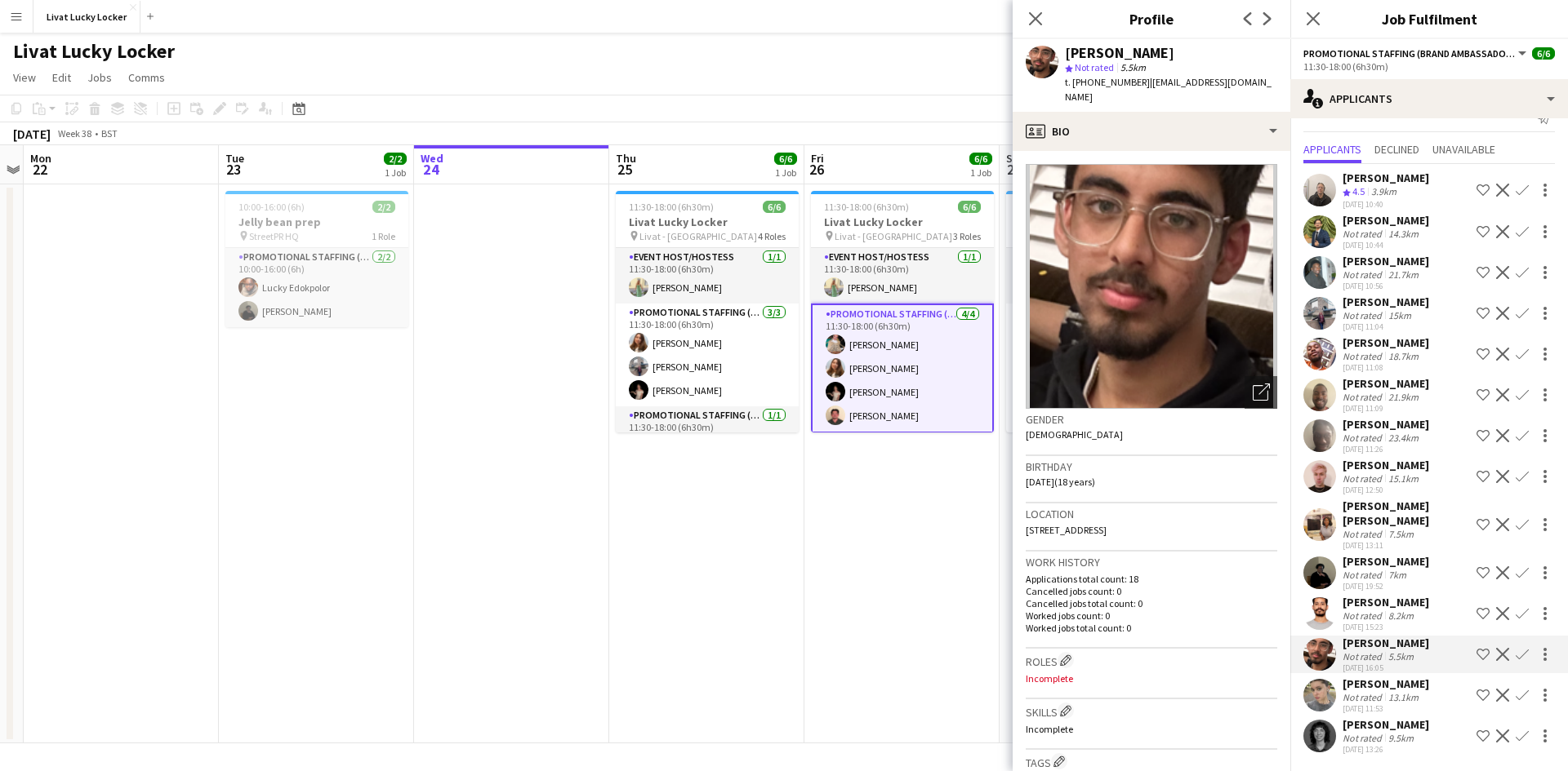
click at [1355, 606] on div "[PERSON_NAME]" at bounding box center [1386, 602] width 87 height 15
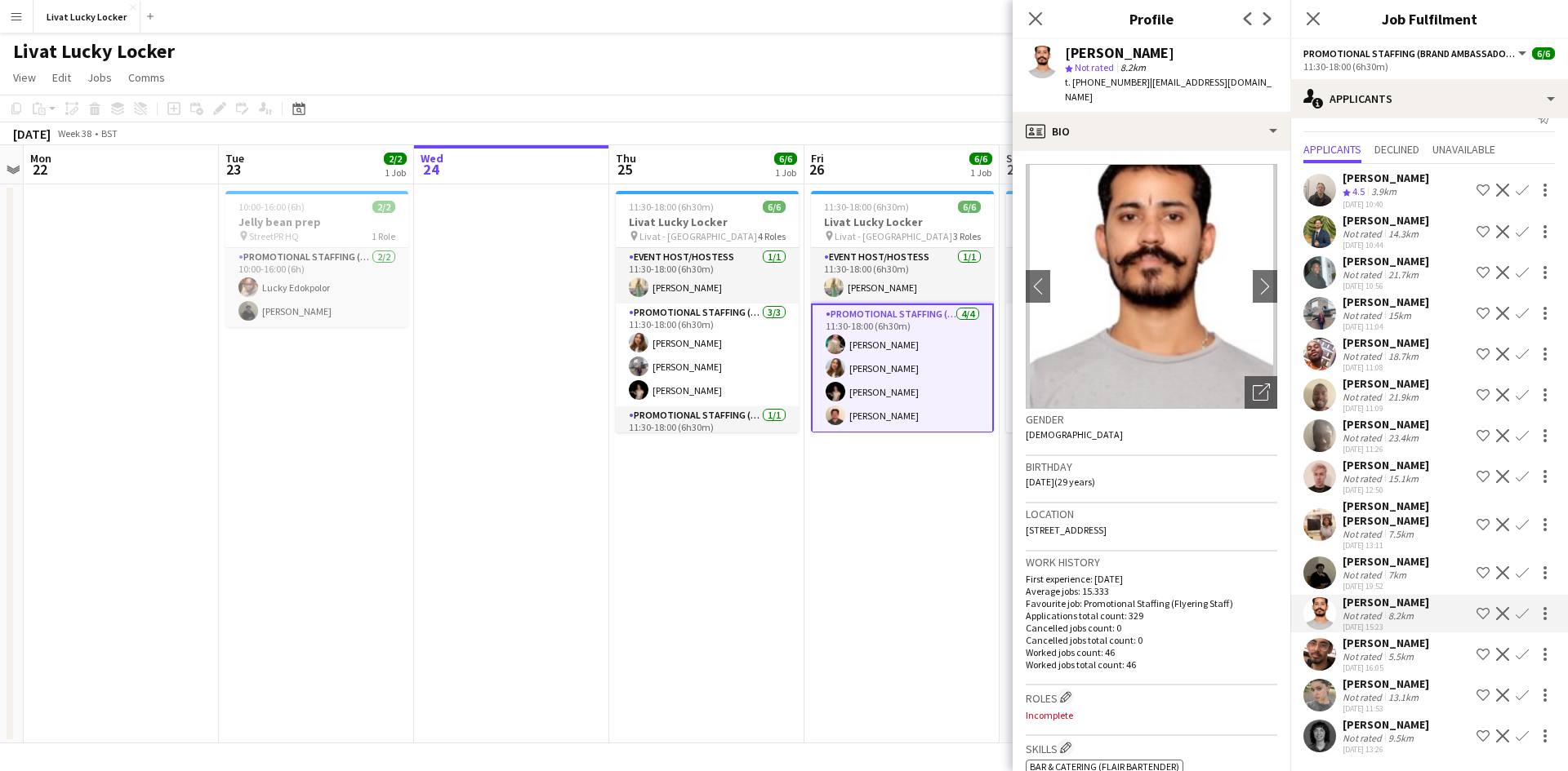
click at [1352, 572] on div "Not rated" at bounding box center [1363, 575] width 43 height 13
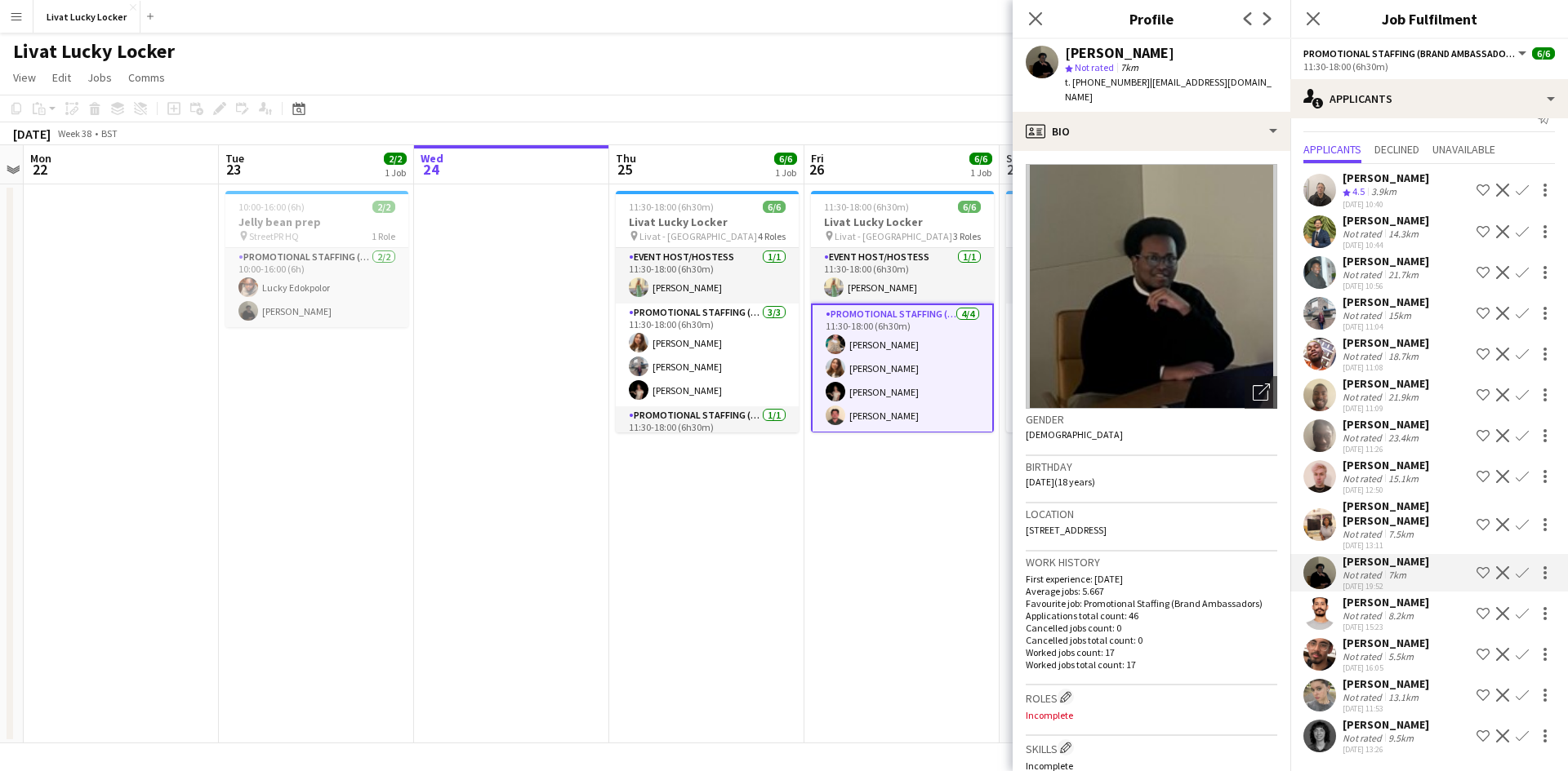
click at [1358, 510] on div "[PERSON_NAME] [PERSON_NAME]" at bounding box center [1406, 513] width 127 height 29
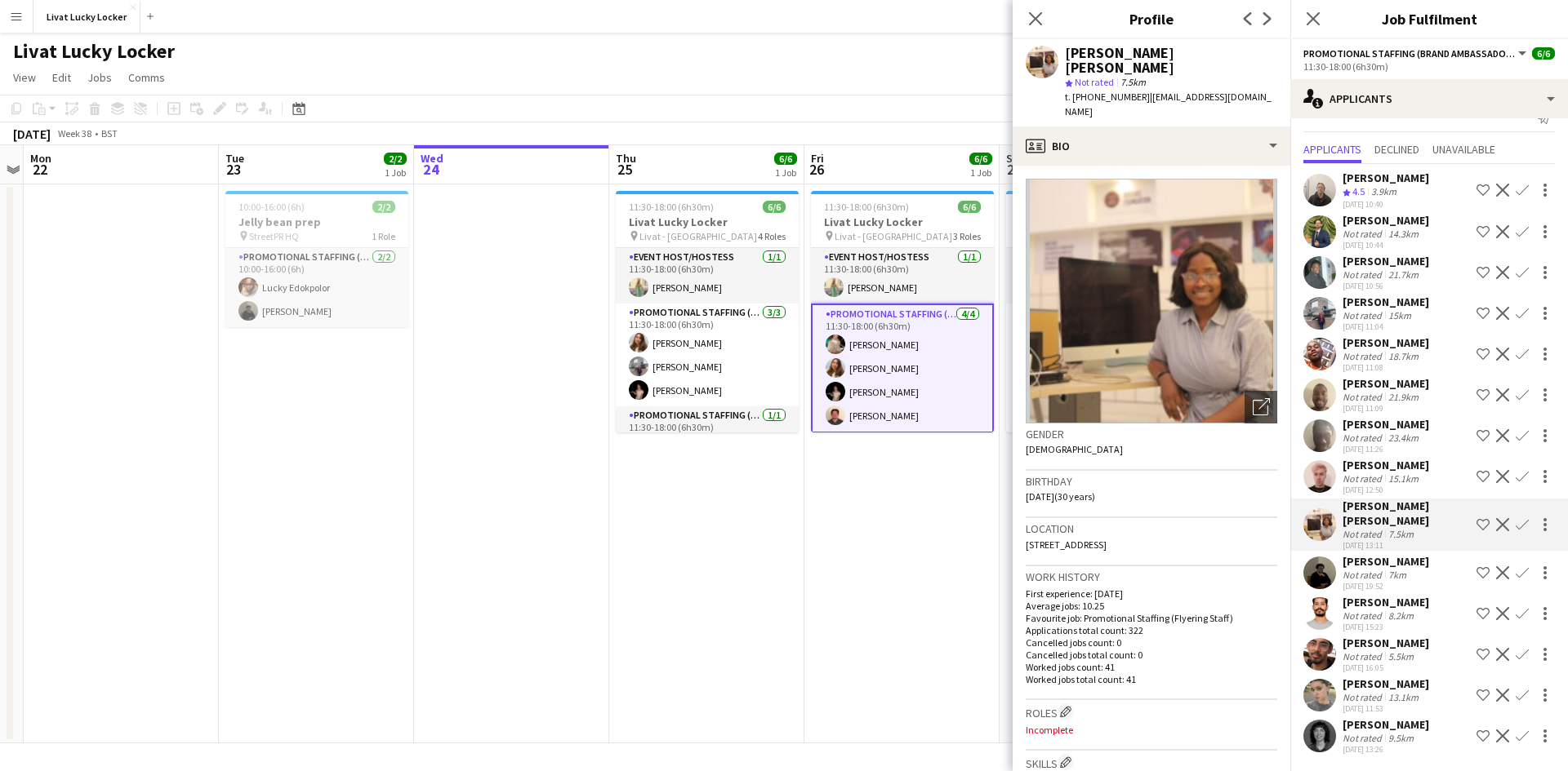
click at [1352, 475] on div "Not rated" at bounding box center [1363, 479] width 43 height 13
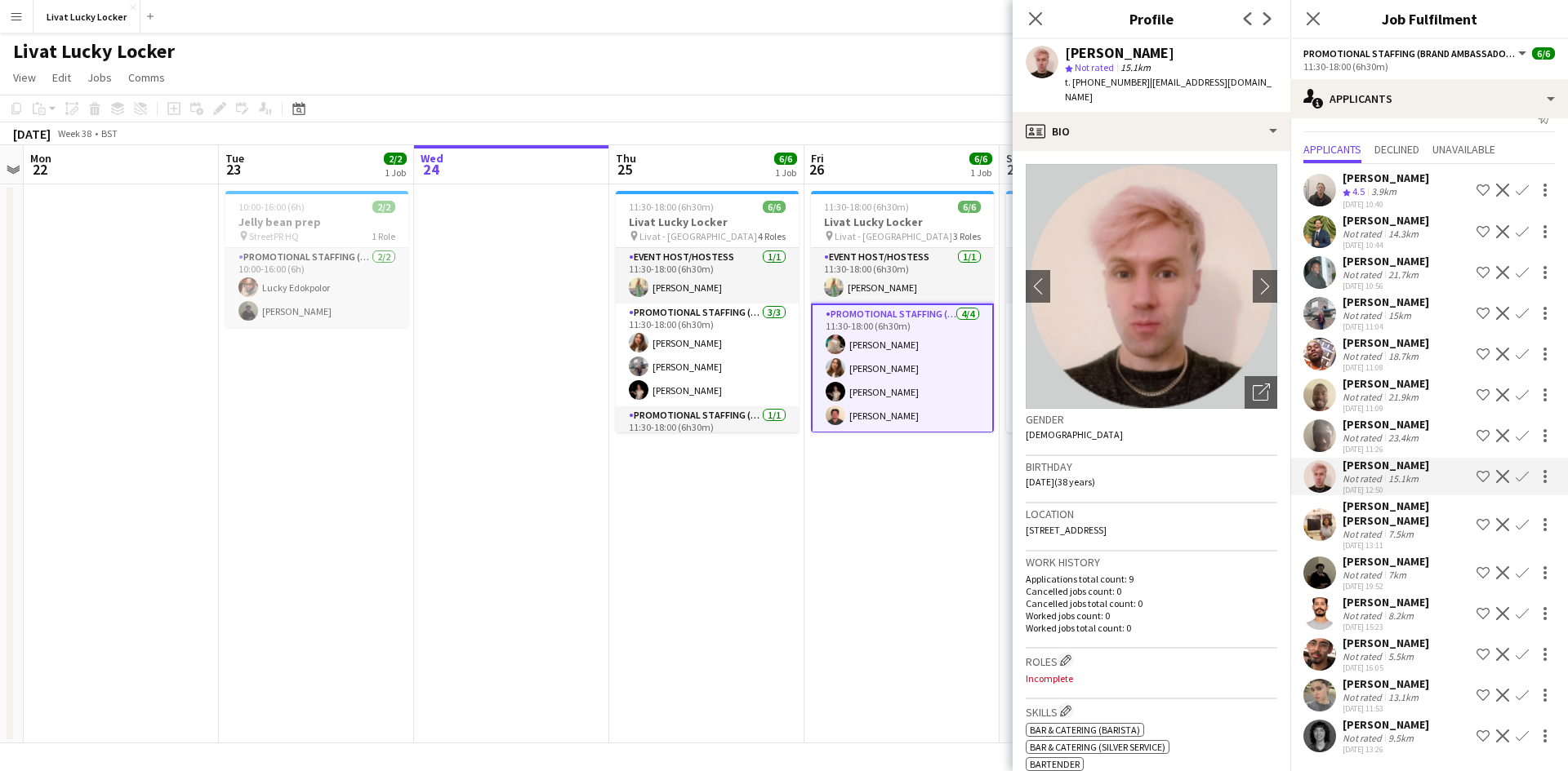
click at [1351, 727] on div "[PERSON_NAME]" at bounding box center [1386, 725] width 87 height 15
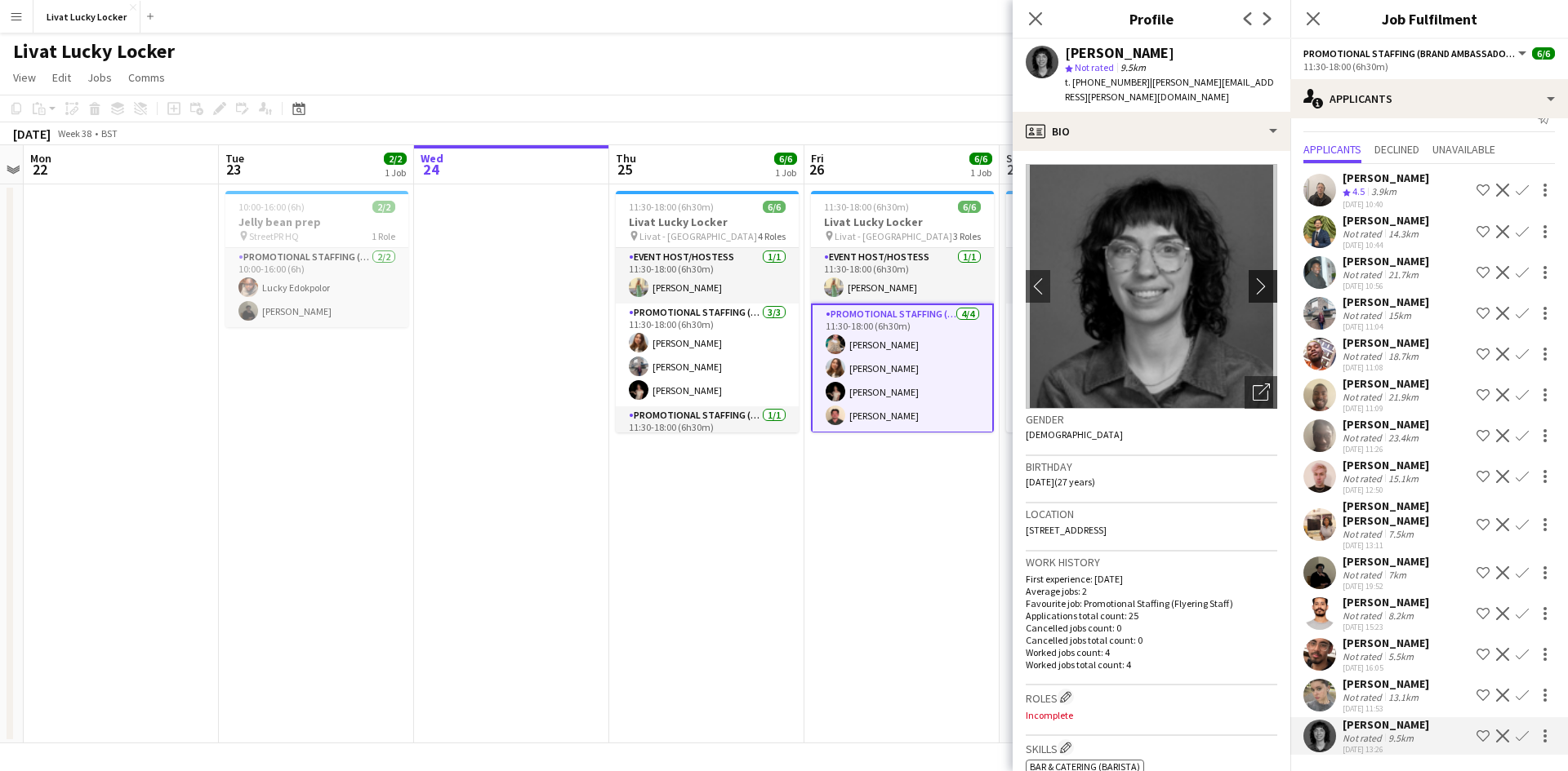
click at [1257, 277] on app-icon "chevron-right" at bounding box center [1265, 286] width 25 height 18
click at [1253, 277] on app-icon "chevron-right" at bounding box center [1265, 286] width 25 height 18
click at [860, 545] on app-date-cell "11:30-18:00 (6h30m) 6/6 Livat Lucky Locker pin Livat - King Street 3 Roles Even…" at bounding box center [902, 464] width 196 height 559
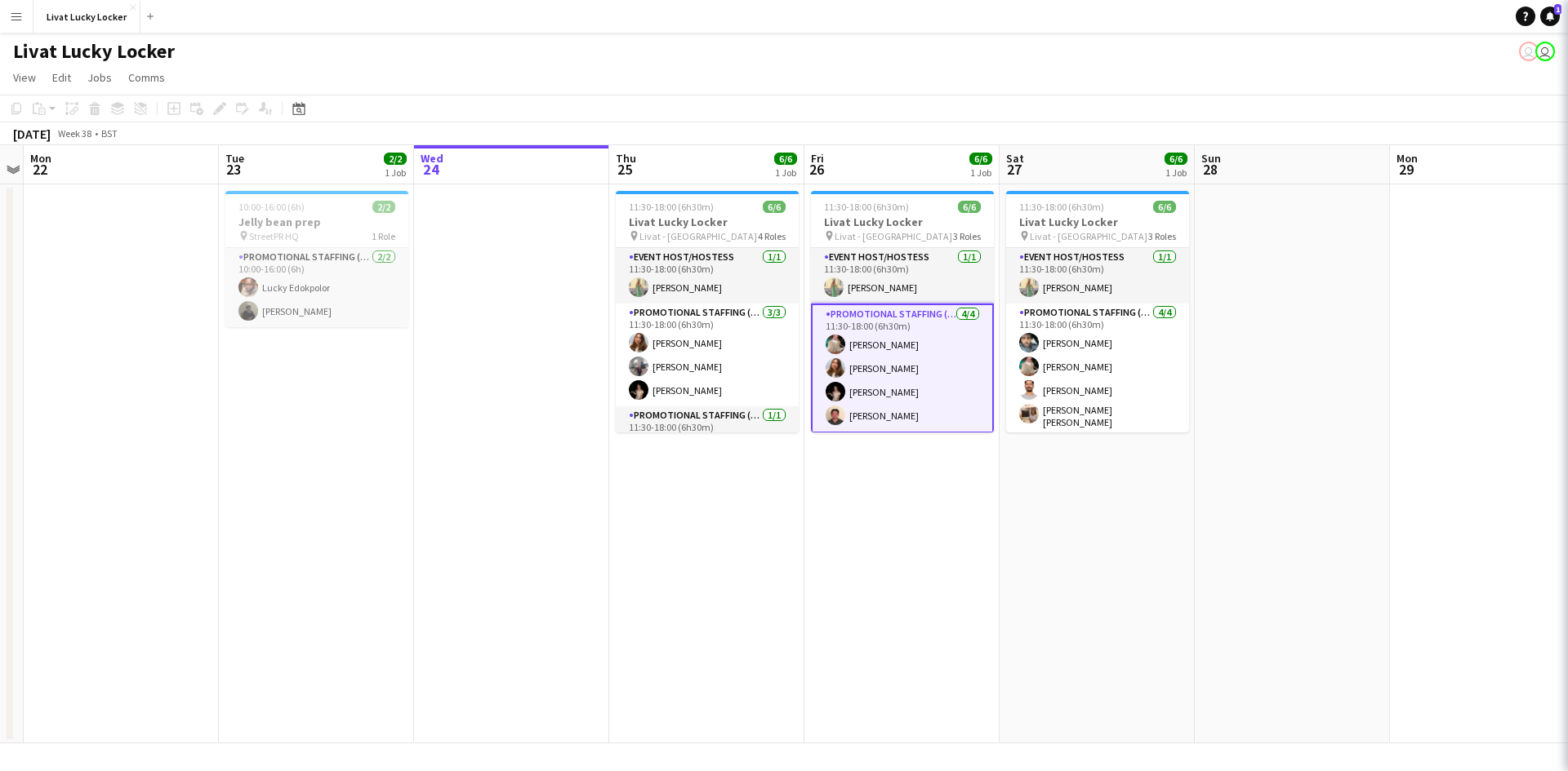
scroll to position [0, 0]
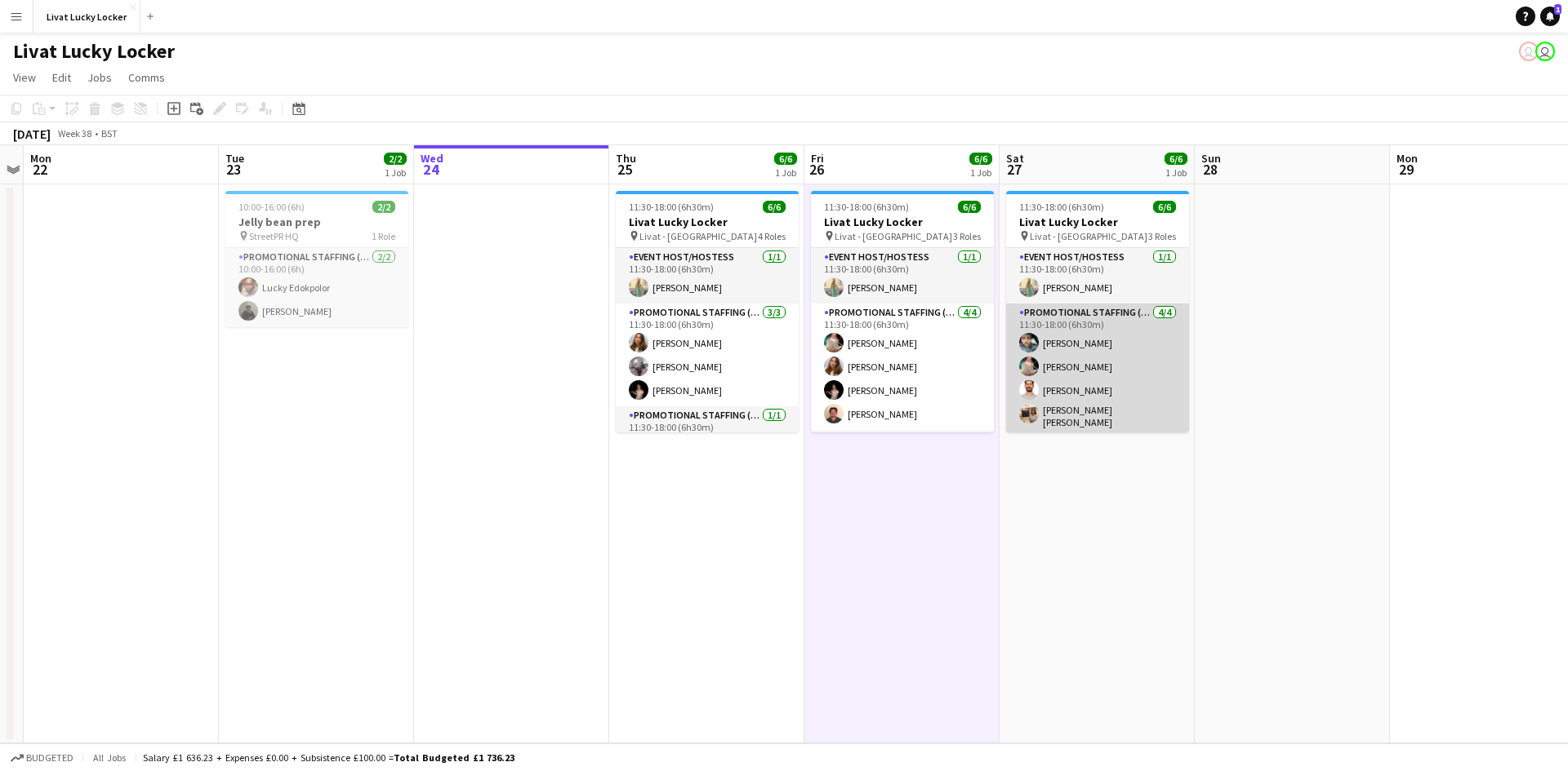
click at [1092, 339] on app-card-role "Promotional Staffing (Brand Ambassadors) 4/4 11:30-18:00 (6h30m) Abdul Wahhab A…" at bounding box center [1097, 368] width 183 height 131
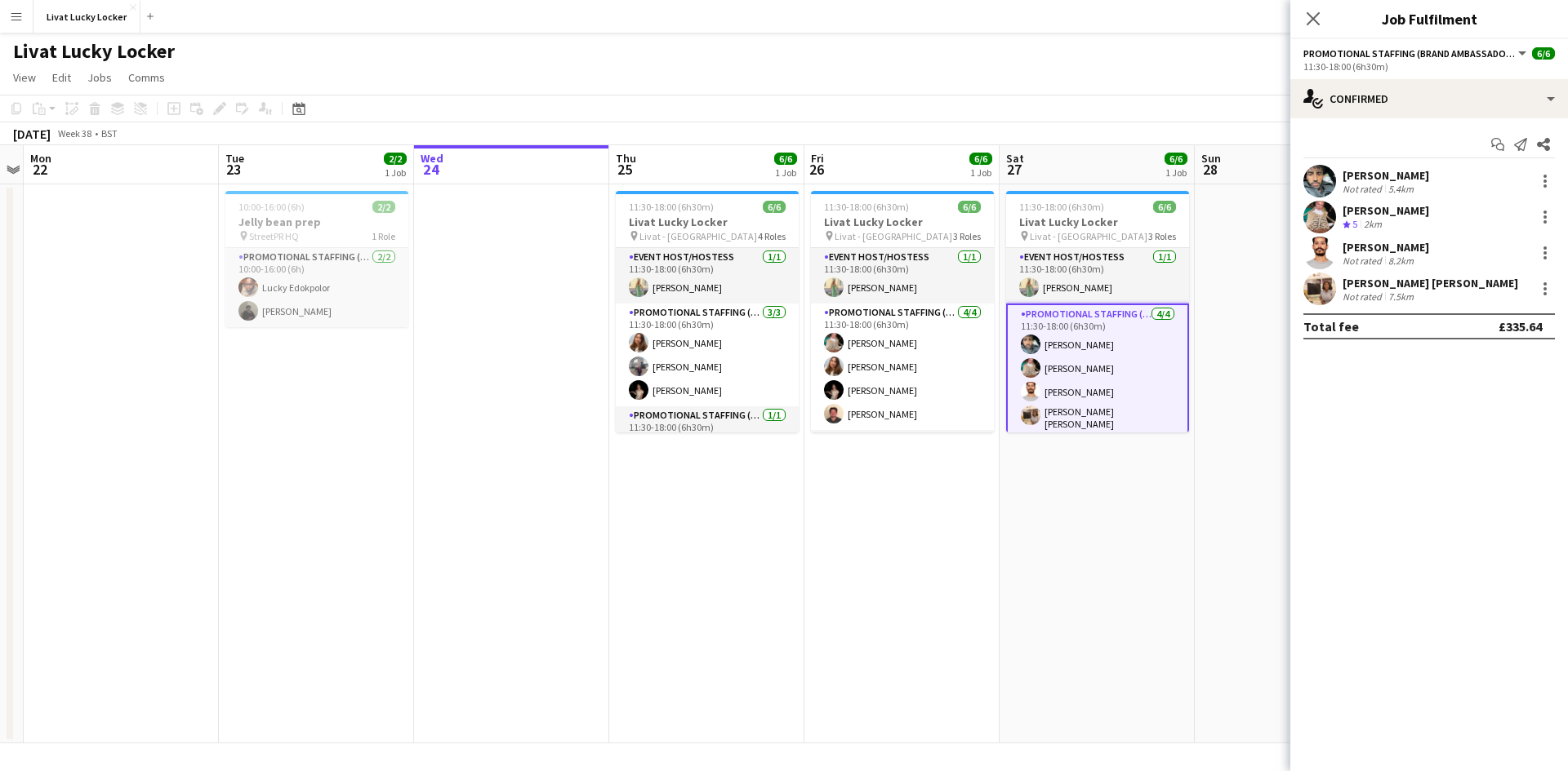
click at [24, 19] on button "Menu" at bounding box center [16, 16] width 33 height 33
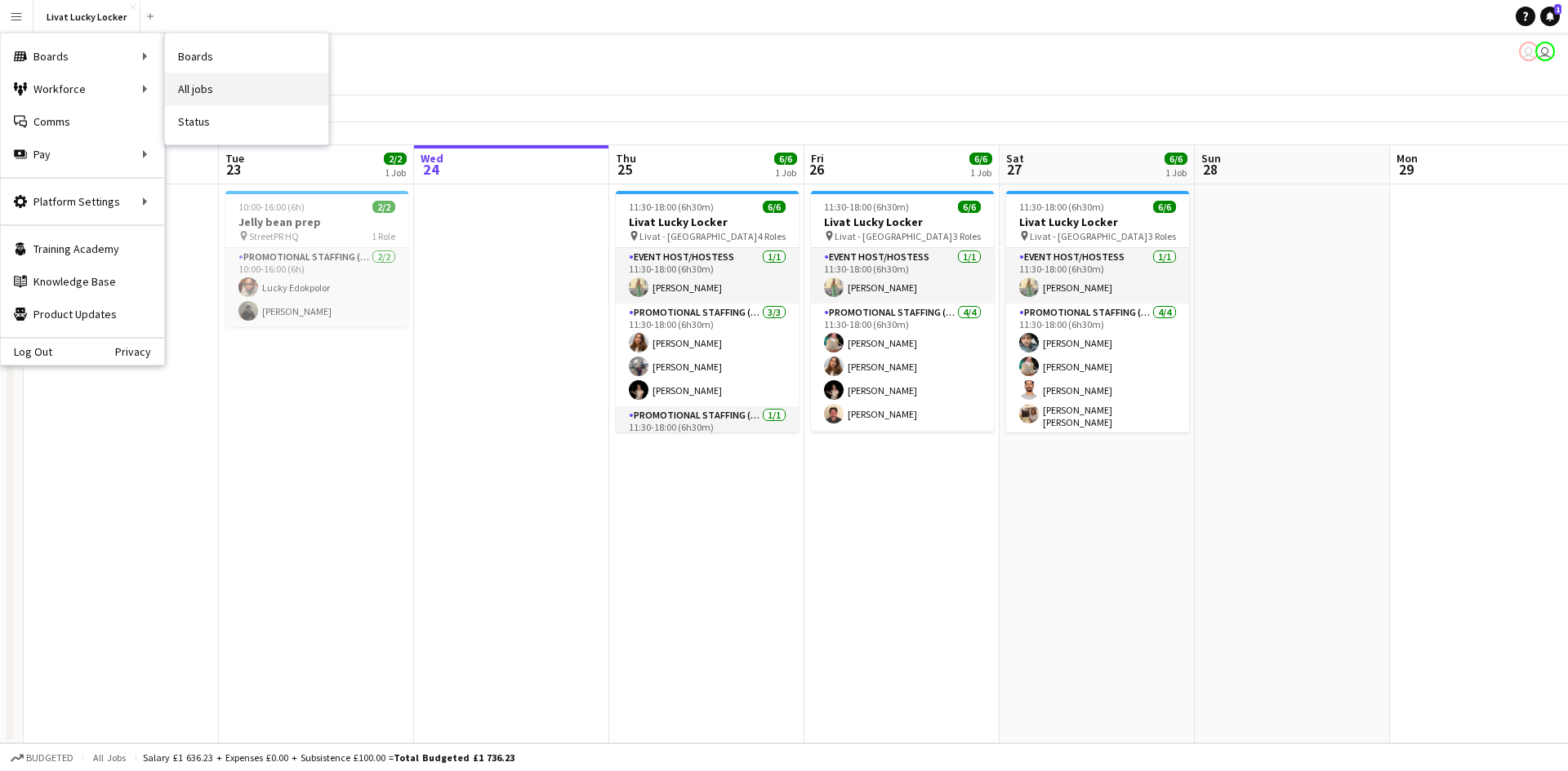
click at [213, 90] on link "All jobs" at bounding box center [246, 89] width 163 height 33
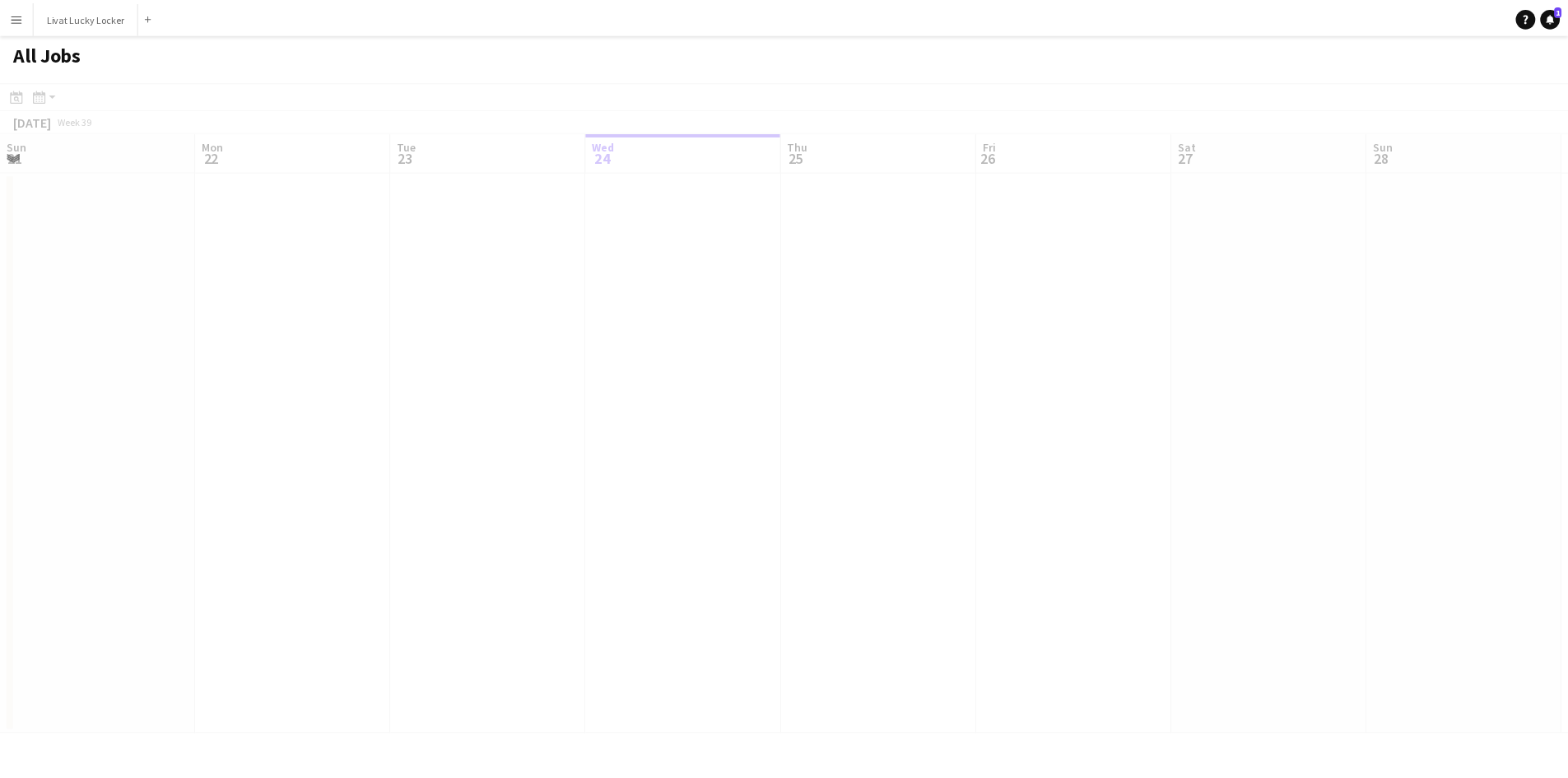
scroll to position [0, 393]
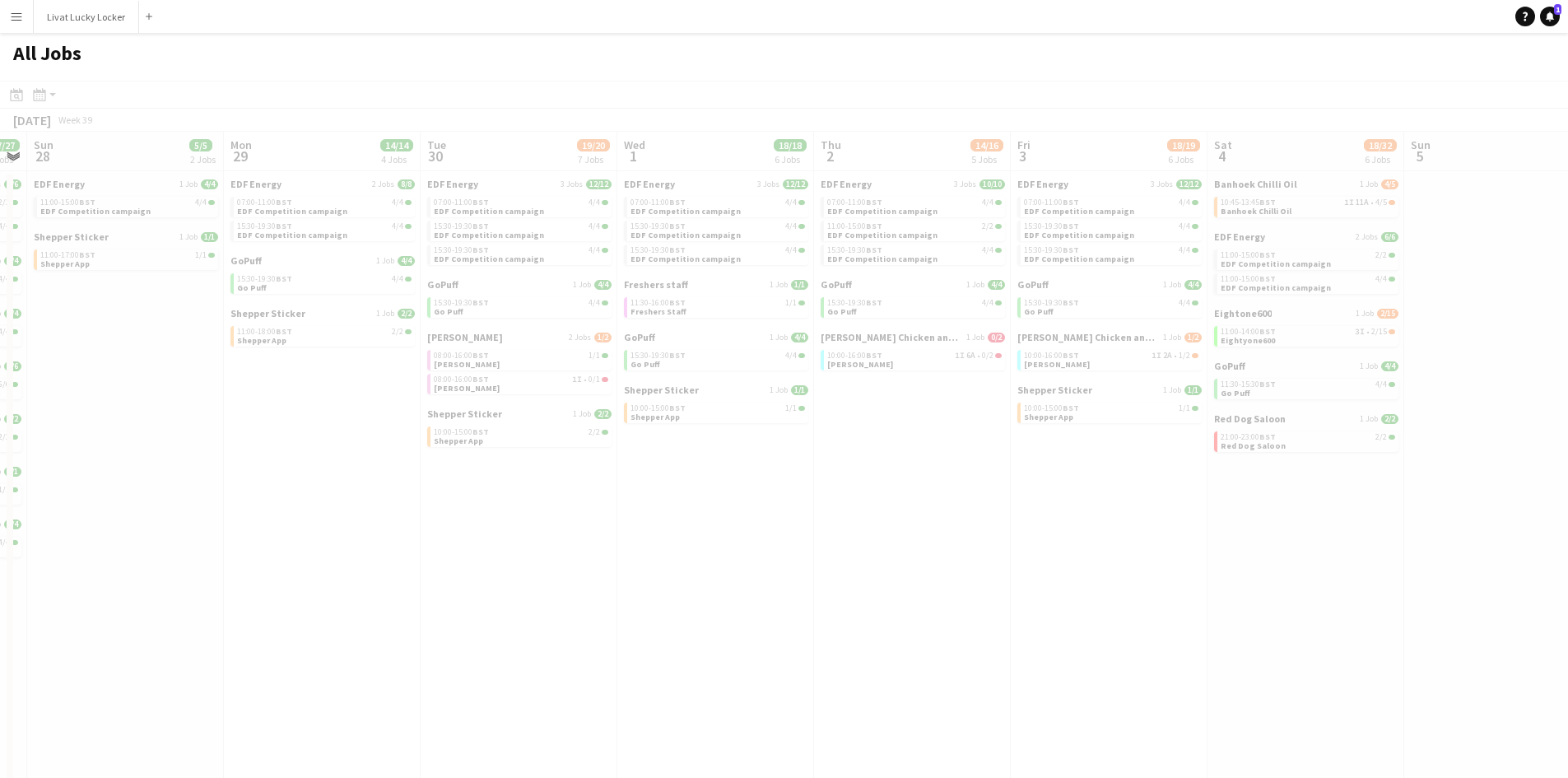
drag, startPoint x: 1451, startPoint y: 584, endPoint x: 494, endPoint y: 512, distance: 959.7
click at [409, 509] on app-all-jobs "All Jobs Date picker SEP 2025 SEP 2025 Monday M Tuesday T Wednesday W Thursday …" at bounding box center [784, 449] width 1568 height 833
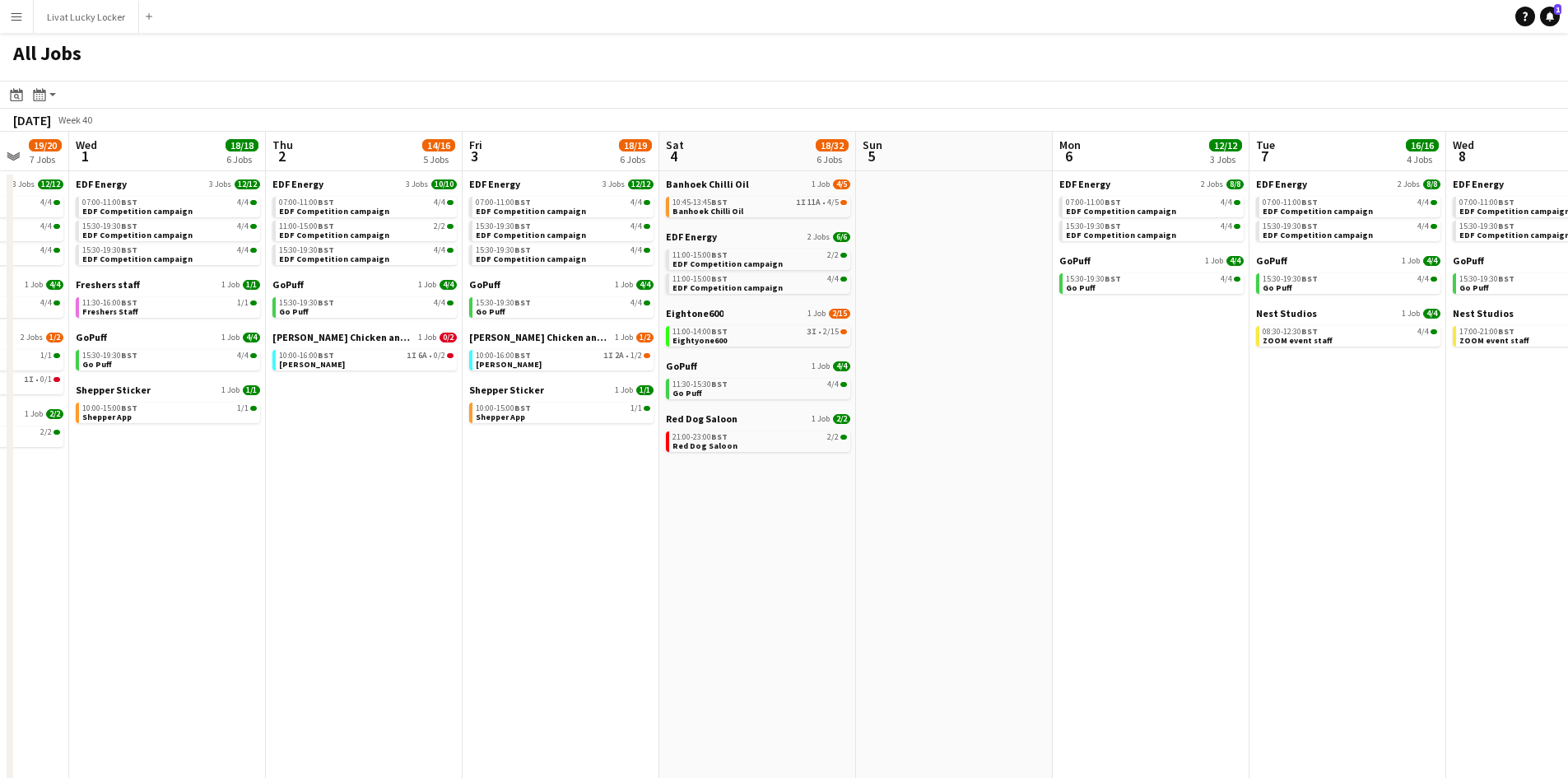
scroll to position [0, 719]
drag, startPoint x: 1153, startPoint y: 485, endPoint x: 603, endPoint y: 469, distance: 550.2
click at [603, 469] on app-calendar-viewport "Sat 27 27/27 8 Jobs Sun 28 5/5 2 Jobs Mon 29 14/14 4 Jobs Tue 30 19/20 7 Jobs W…" at bounding box center [784, 498] width 1568 height 734
click at [763, 337] on link "11:00-14:00 BST 3I • 2/15 Eightyone600" at bounding box center [758, 335] width 174 height 19
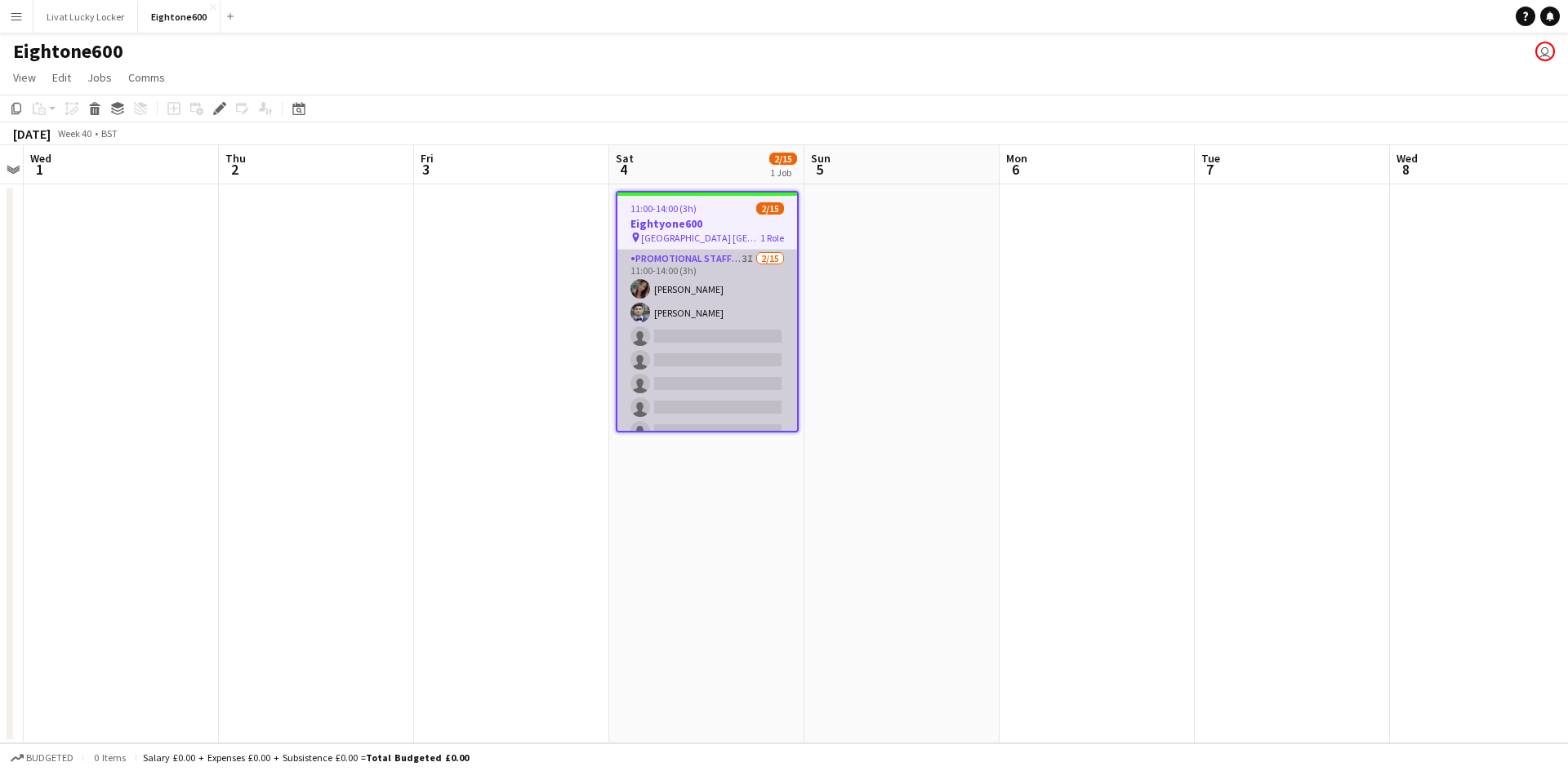
click at [700, 253] on app-card-role "Promotional Staffing (Brand Ambassadors) 3I 2/15 11:00-14:00 (3h) Mariia Koptie…" at bounding box center [707, 443] width 180 height 387
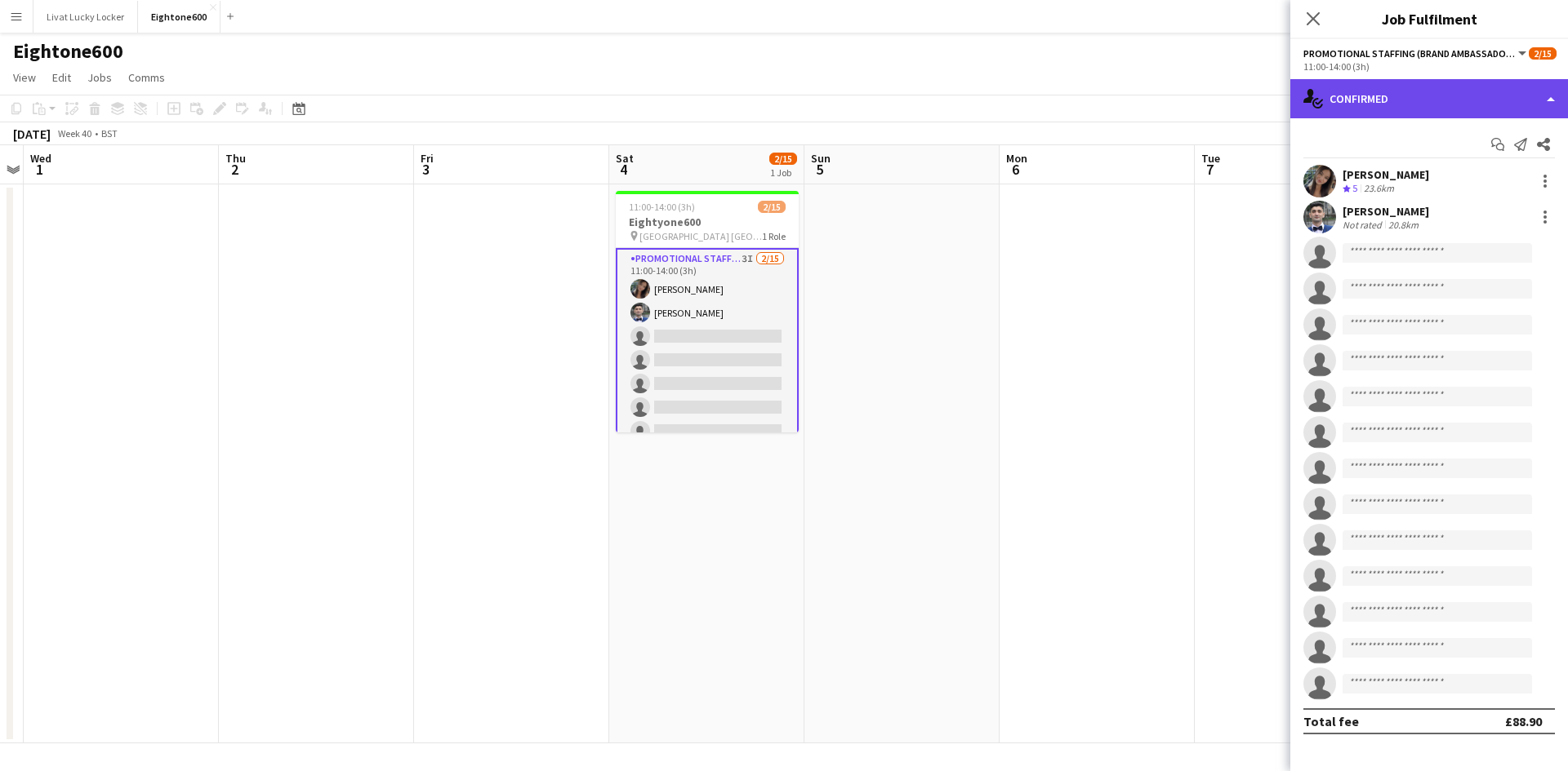
click at [1401, 114] on div "single-neutral-actions-check-2 Confirmed" at bounding box center [1429, 99] width 277 height 39
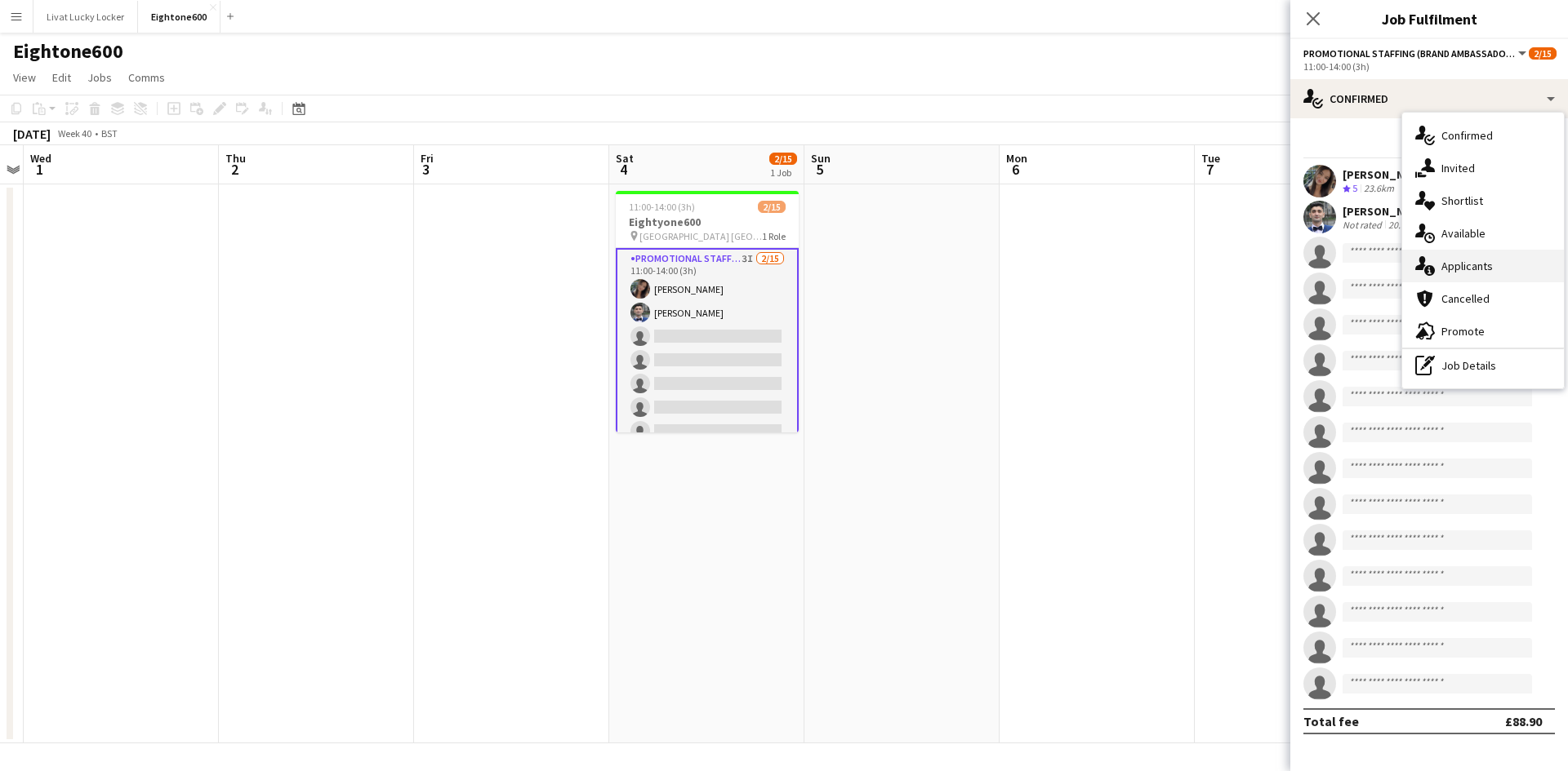
click at [1502, 270] on div "single-neutral-actions-information Applicants" at bounding box center [1483, 266] width 161 height 33
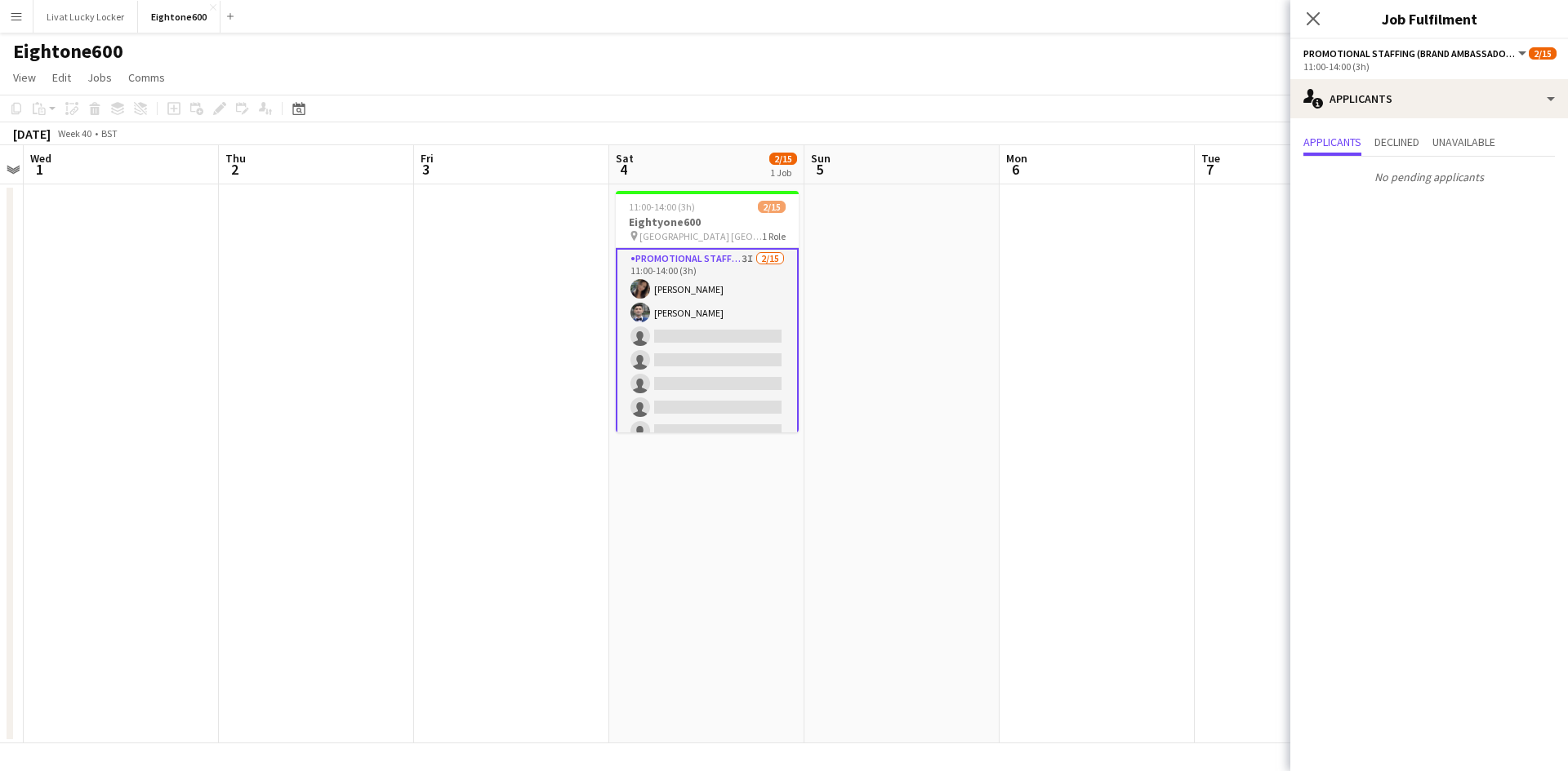
click at [971, 397] on app-date-cell at bounding box center [902, 464] width 196 height 559
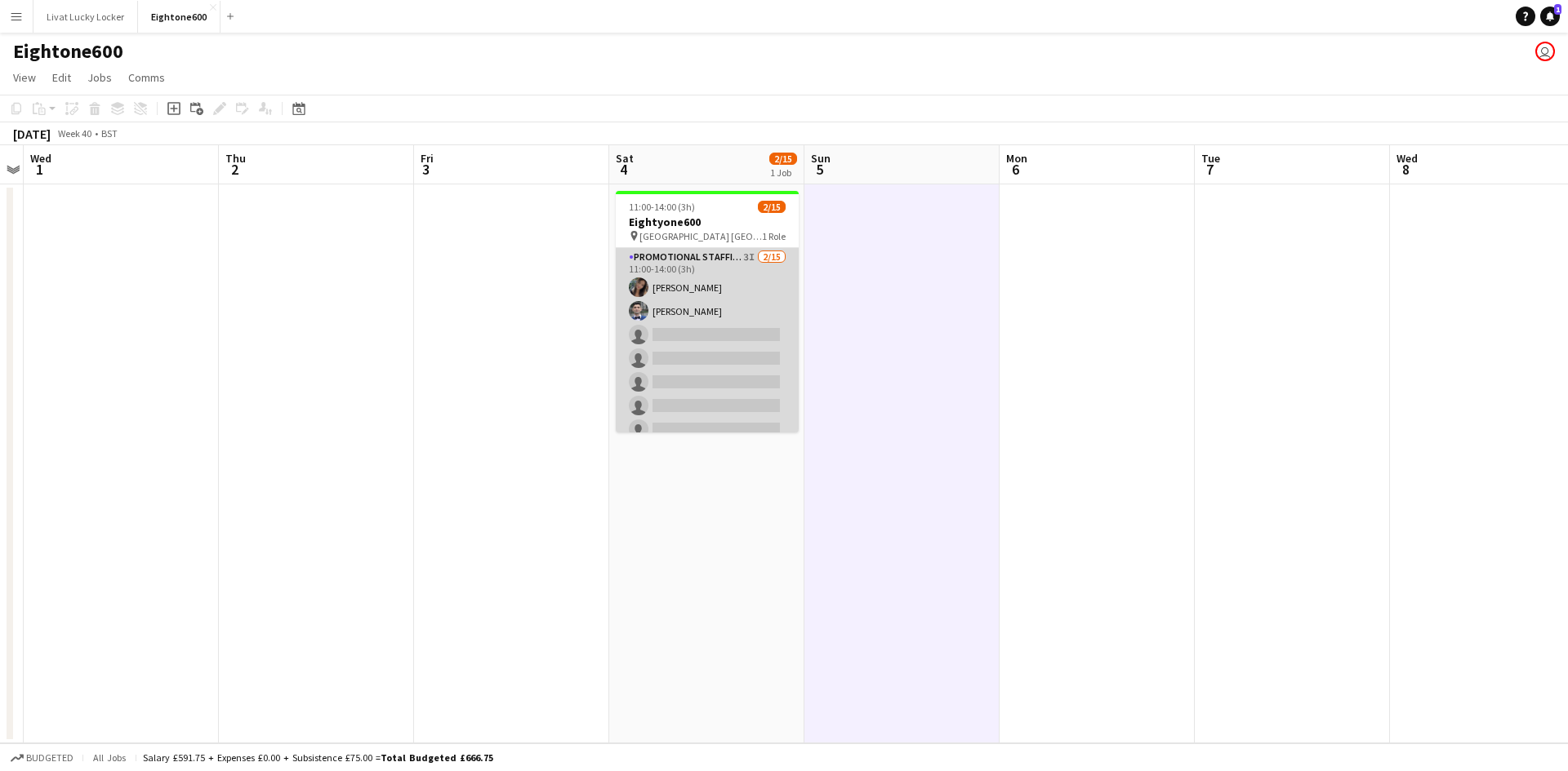
click at [681, 270] on app-card-role "Promotional Staffing (Brand Ambassadors) 3I 2/15 11:00-14:00 (3h) Mariia Koptie…" at bounding box center [707, 441] width 183 height 387
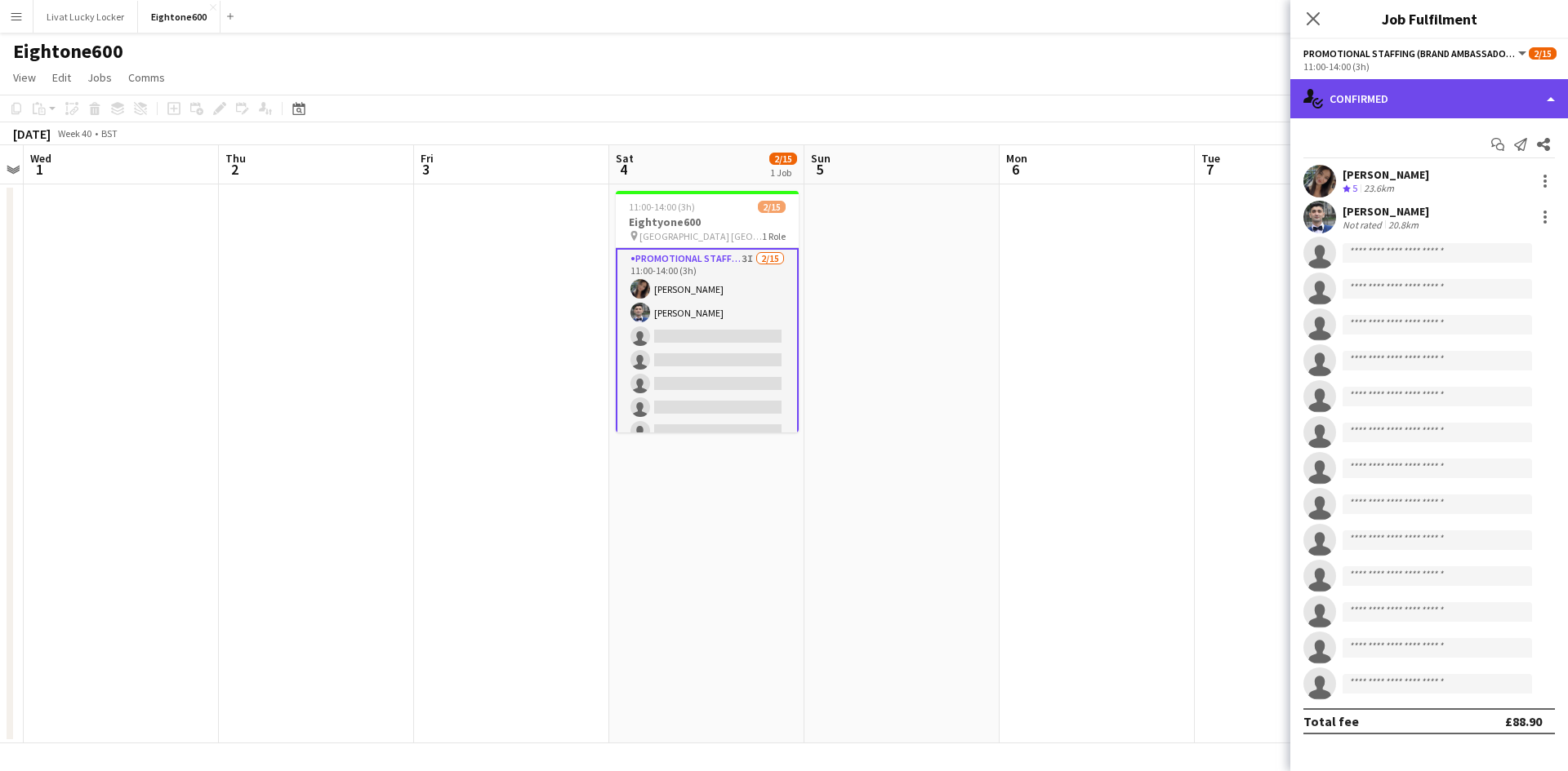
click at [1434, 109] on div "single-neutral-actions-check-2 Confirmed" at bounding box center [1429, 99] width 277 height 39
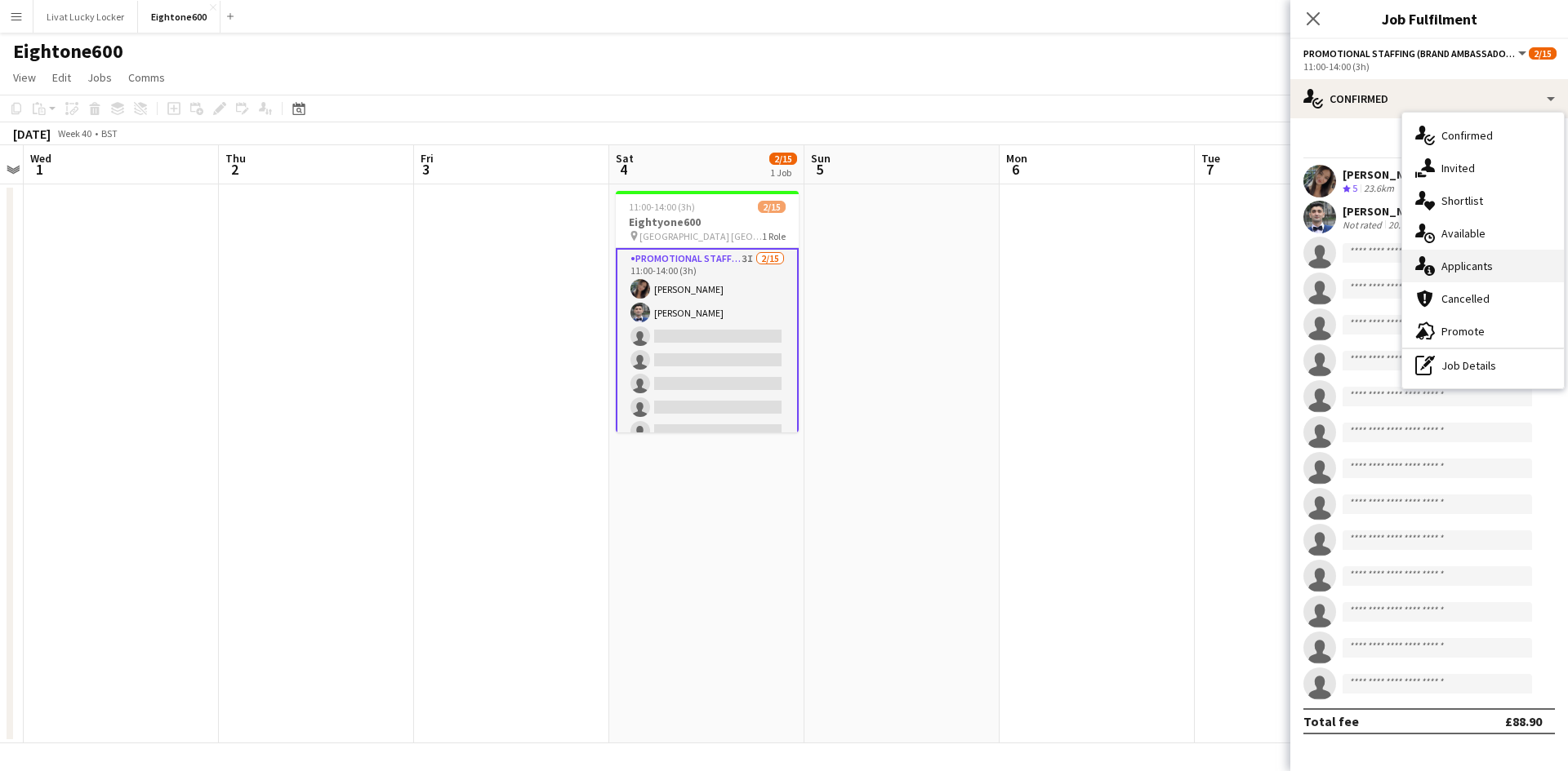
click at [1480, 275] on div "single-neutral-actions-information Applicants" at bounding box center [1483, 266] width 161 height 33
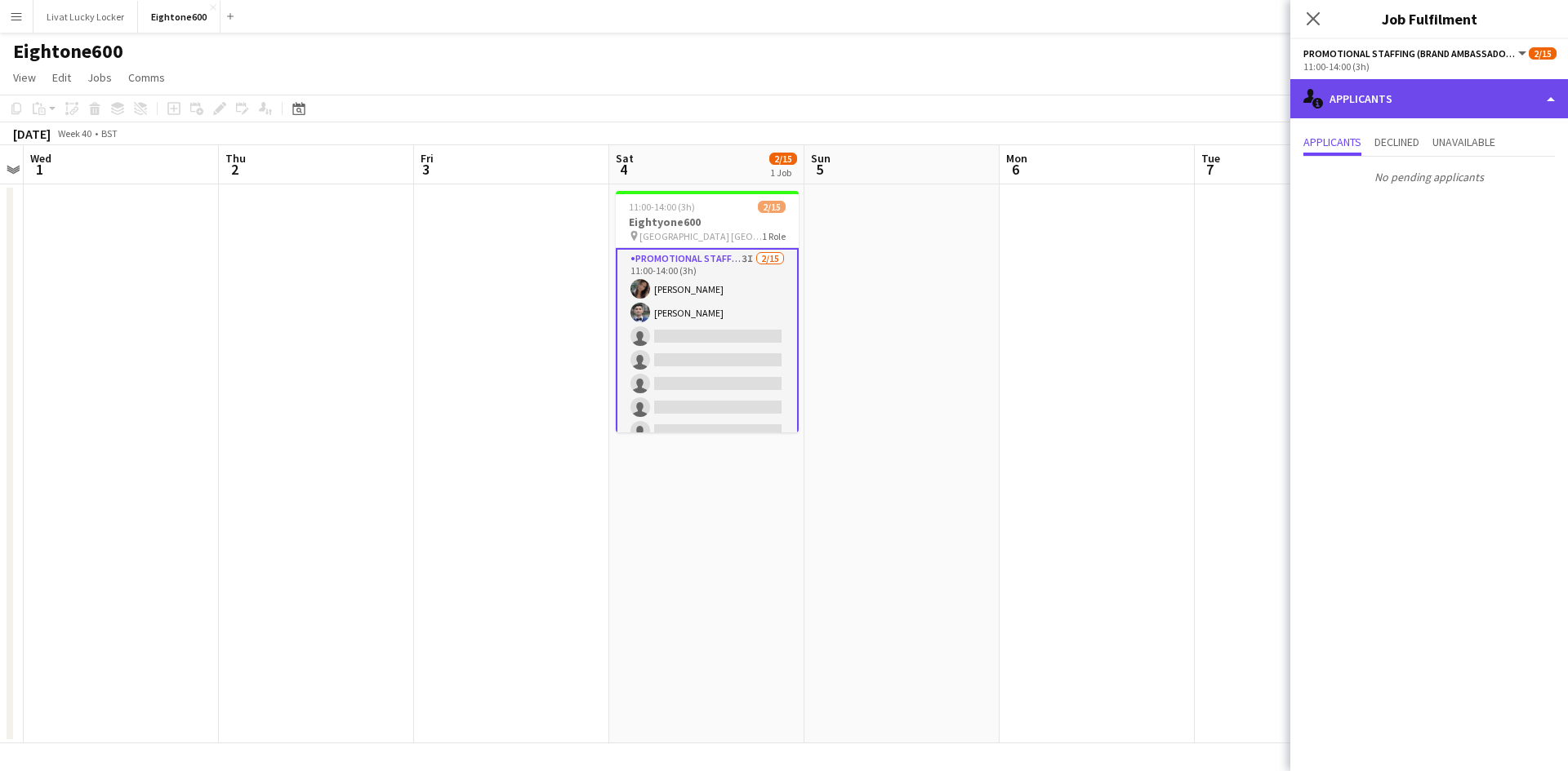
click at [1376, 101] on div "single-neutral-actions-information Applicants" at bounding box center [1429, 99] width 277 height 39
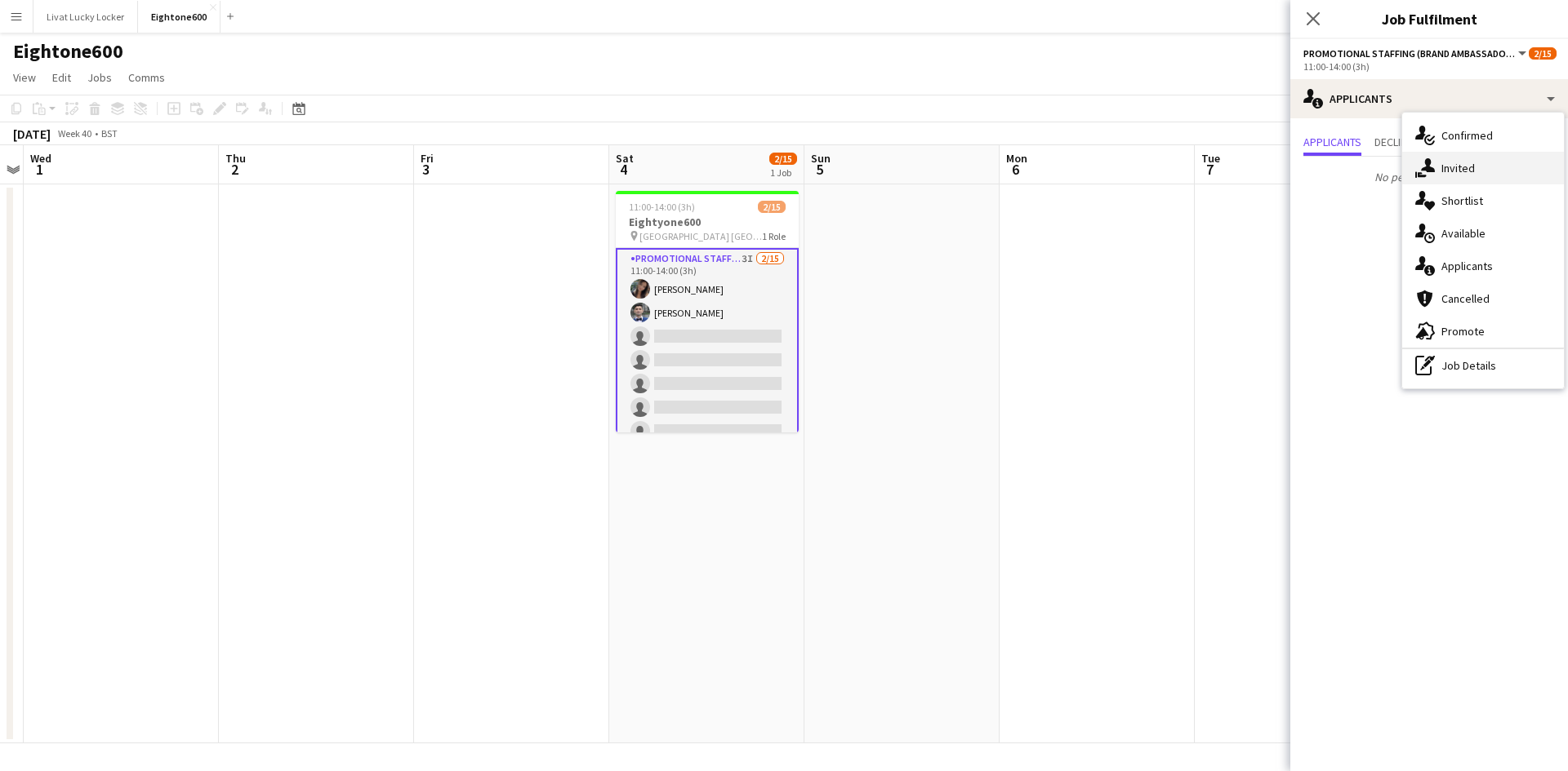
click at [1468, 173] on span "Invited" at bounding box center [1459, 168] width 33 height 15
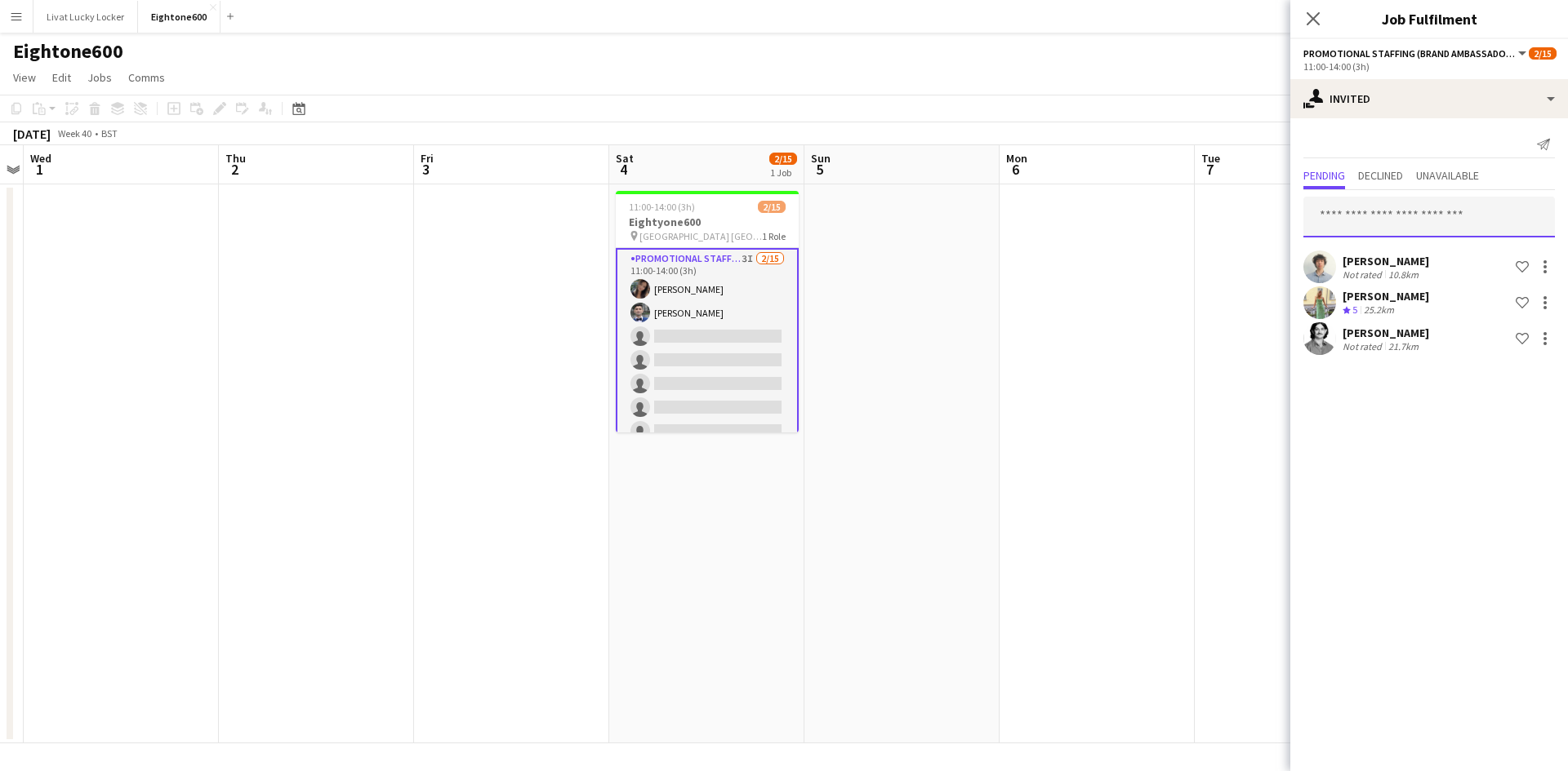
click at [1330, 213] on input "text" at bounding box center [1428, 216] width 252 height 41
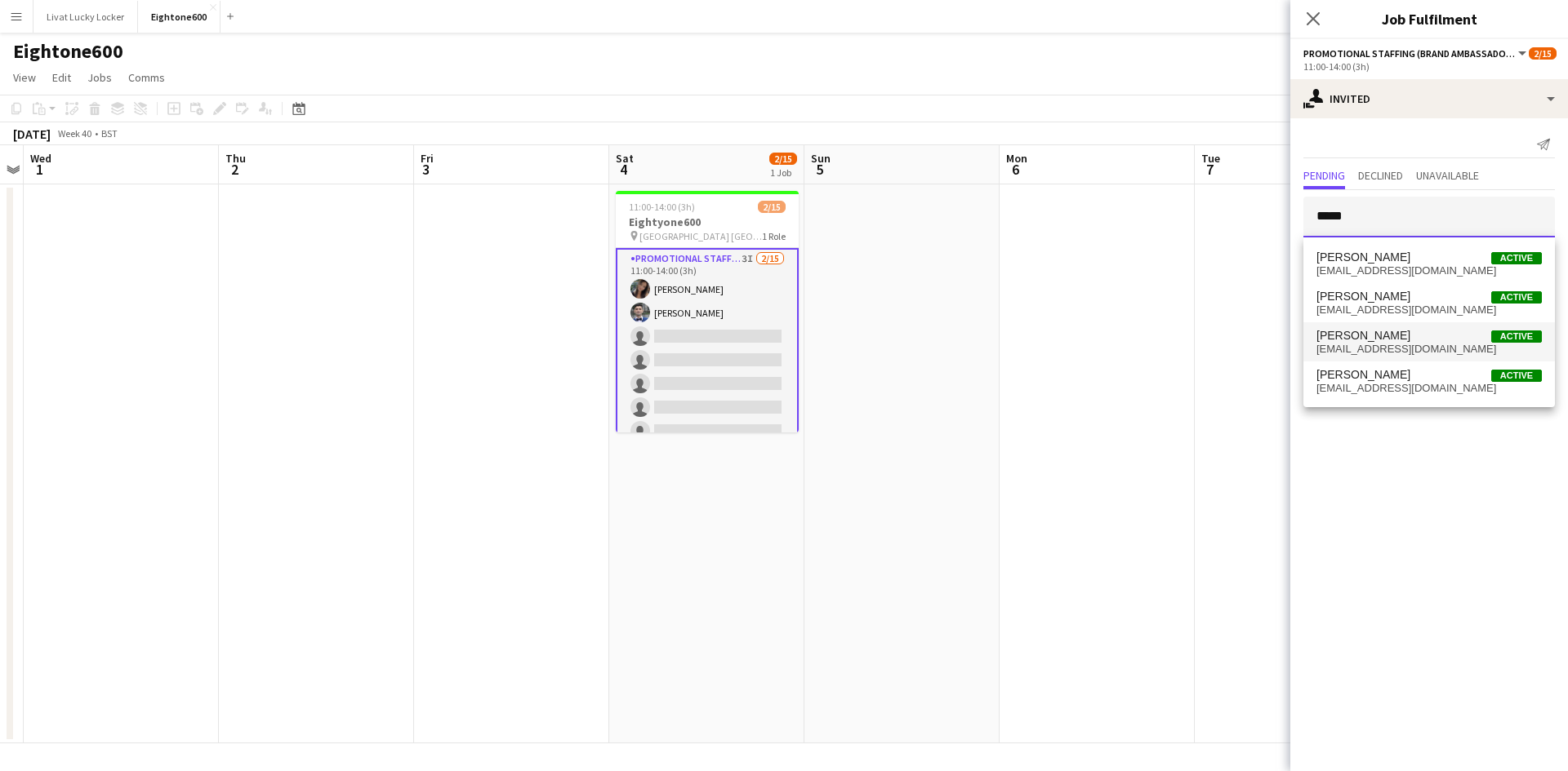
type input "*****"
click at [1353, 335] on span "Charlie Rich" at bounding box center [1363, 336] width 94 height 14
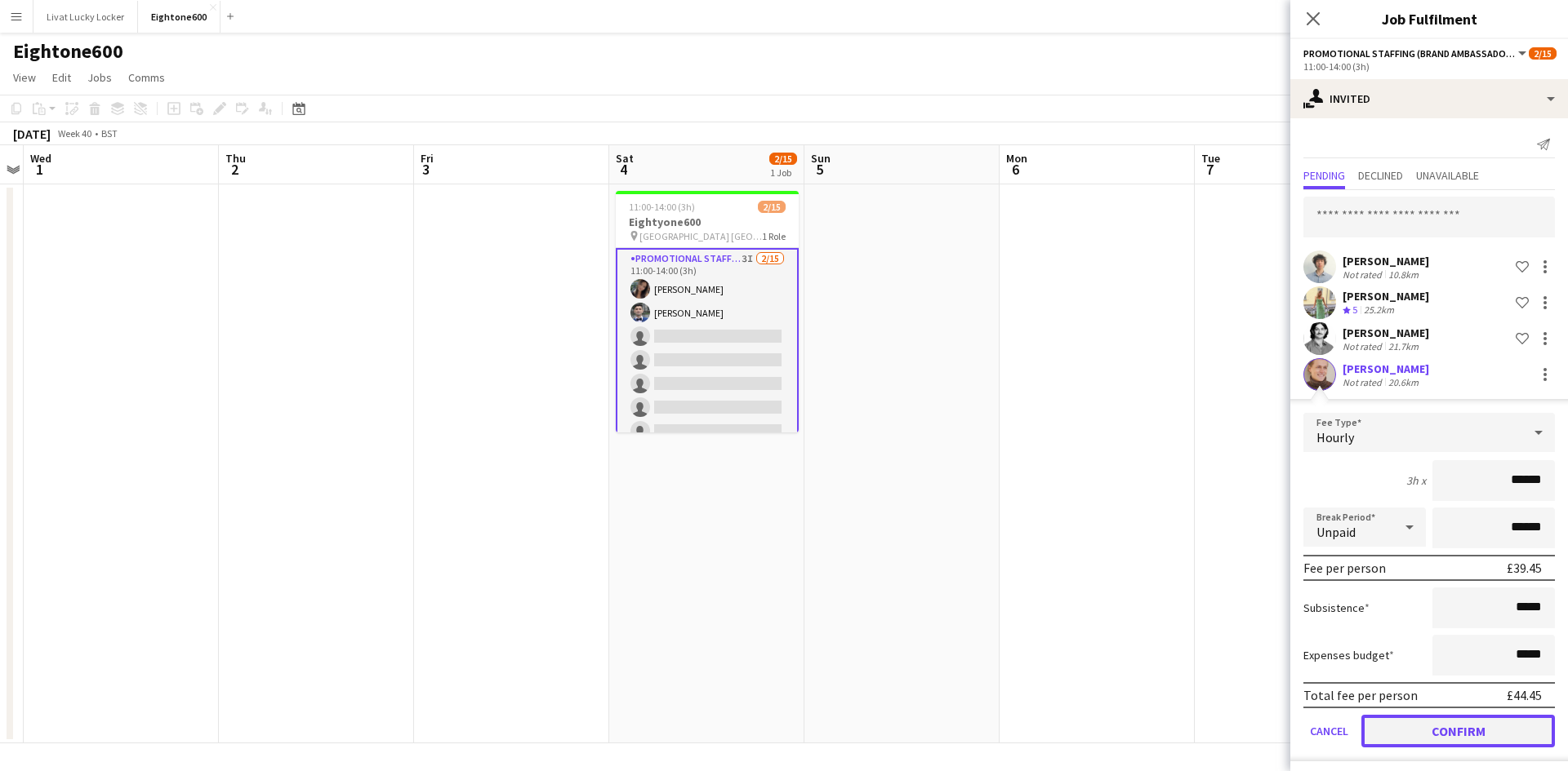
click at [1475, 735] on button "Confirm" at bounding box center [1459, 731] width 194 height 33
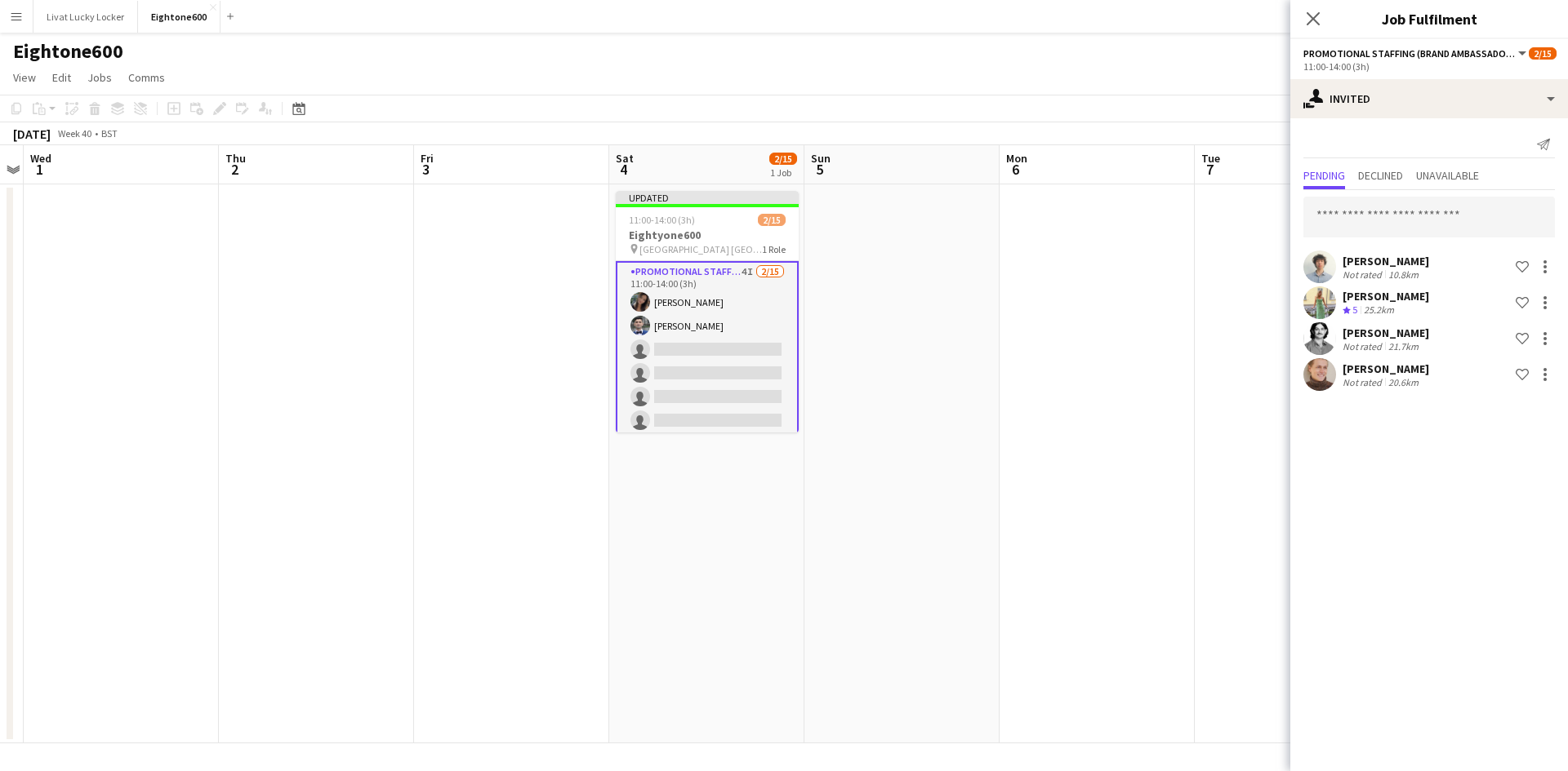
click at [1058, 427] on app-date-cell at bounding box center [1097, 464] width 196 height 559
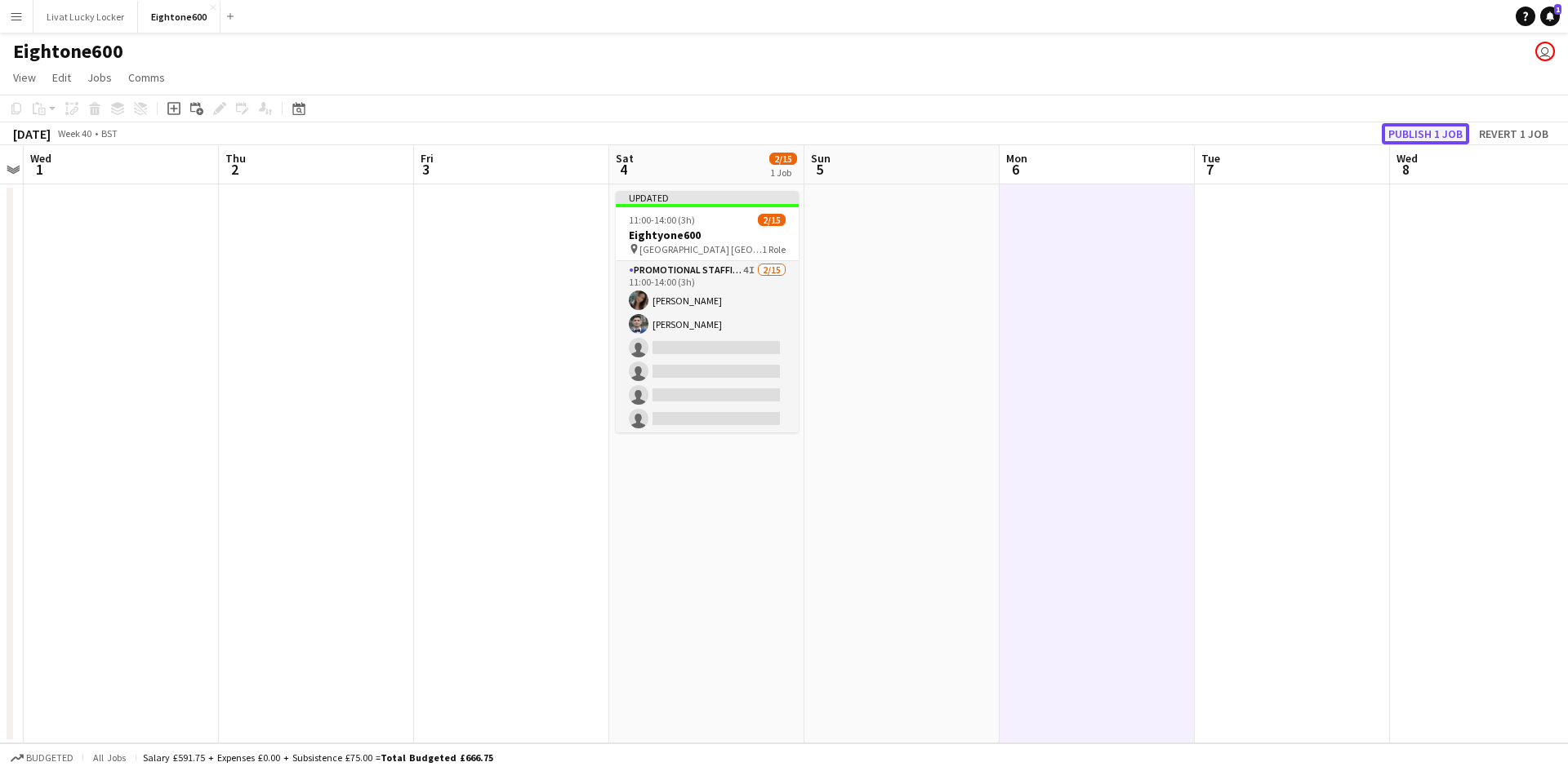
click at [1418, 132] on button "Publish 1 job" at bounding box center [1425, 134] width 88 height 21
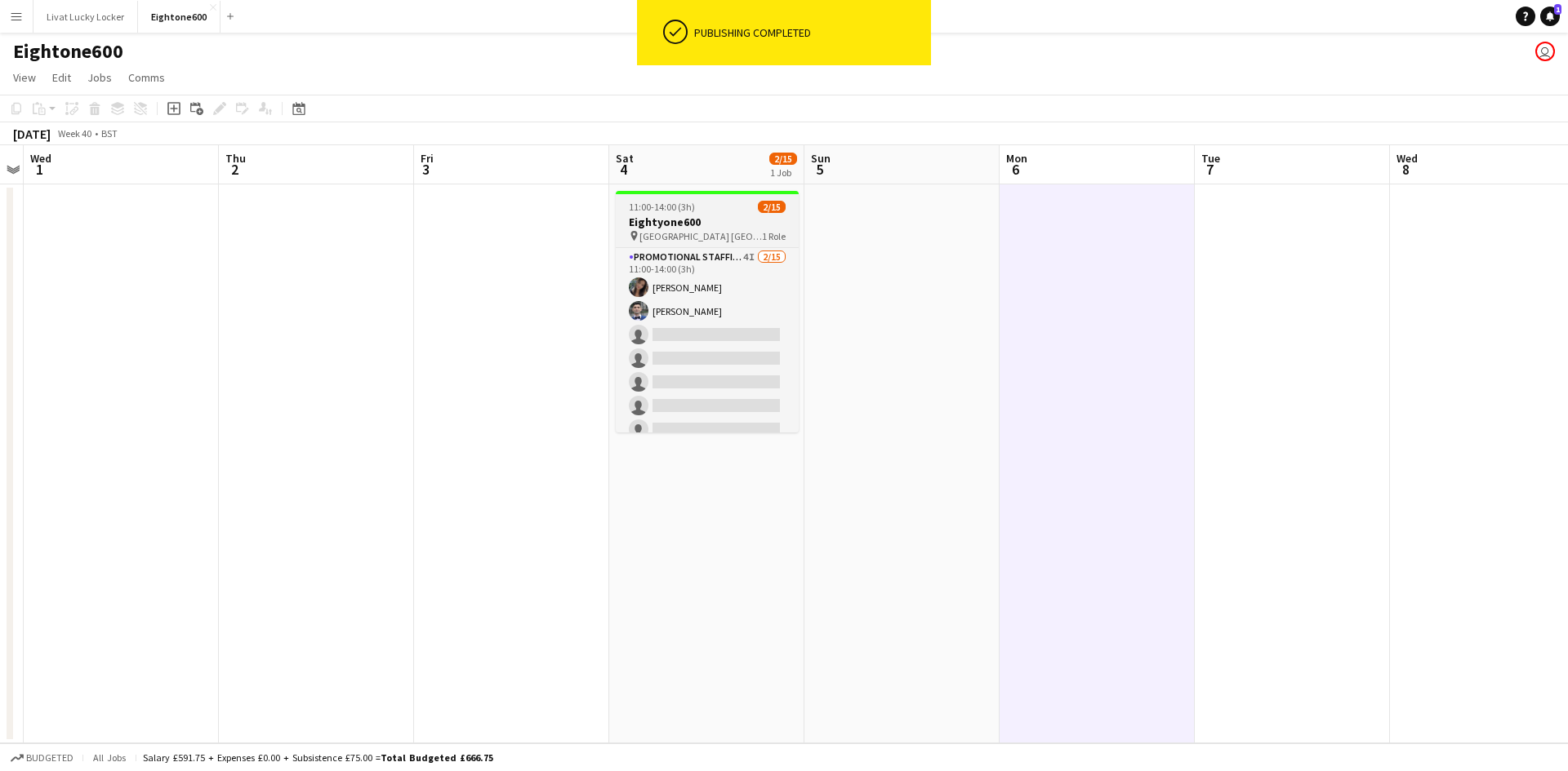
click at [676, 221] on h3 "Eightyone600" at bounding box center [707, 222] width 183 height 15
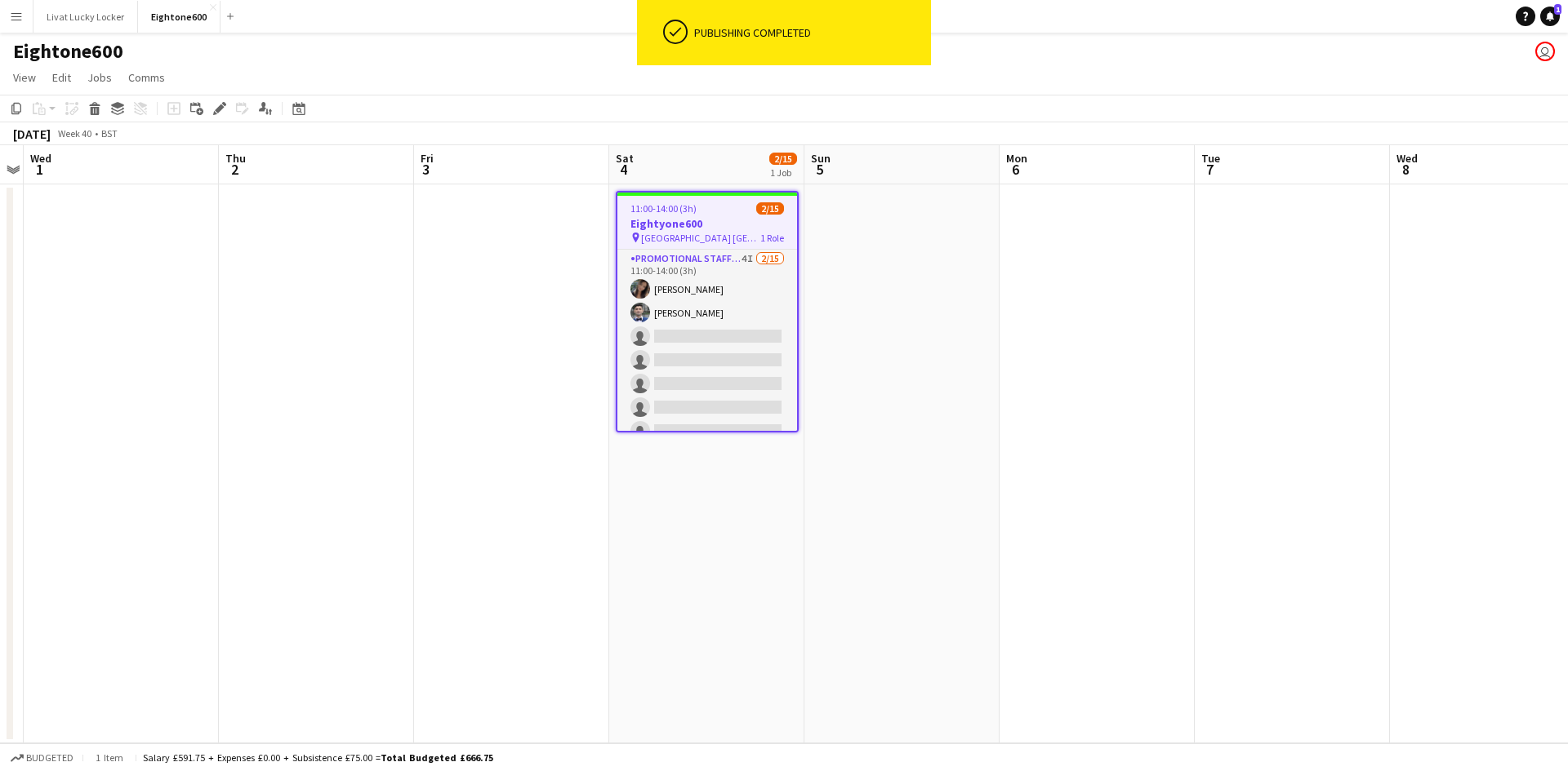
click at [593, 282] on app-date-cell at bounding box center [512, 464] width 196 height 559
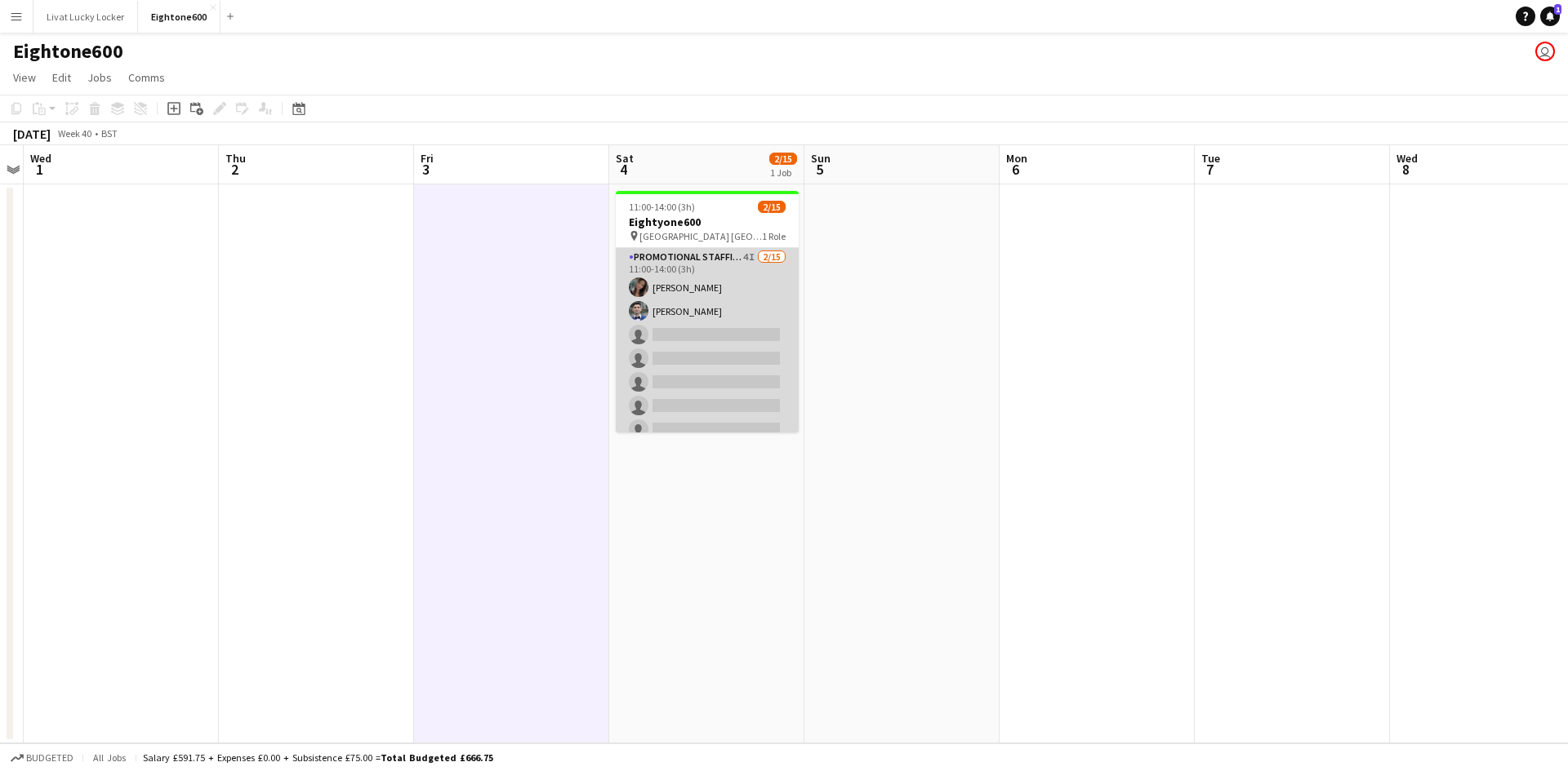
click at [673, 254] on app-card-role "Promotional Staffing (Brand Ambassadors) 4I 2/15 11:00-14:00 (3h) Mariia Koptie…" at bounding box center [707, 441] width 183 height 387
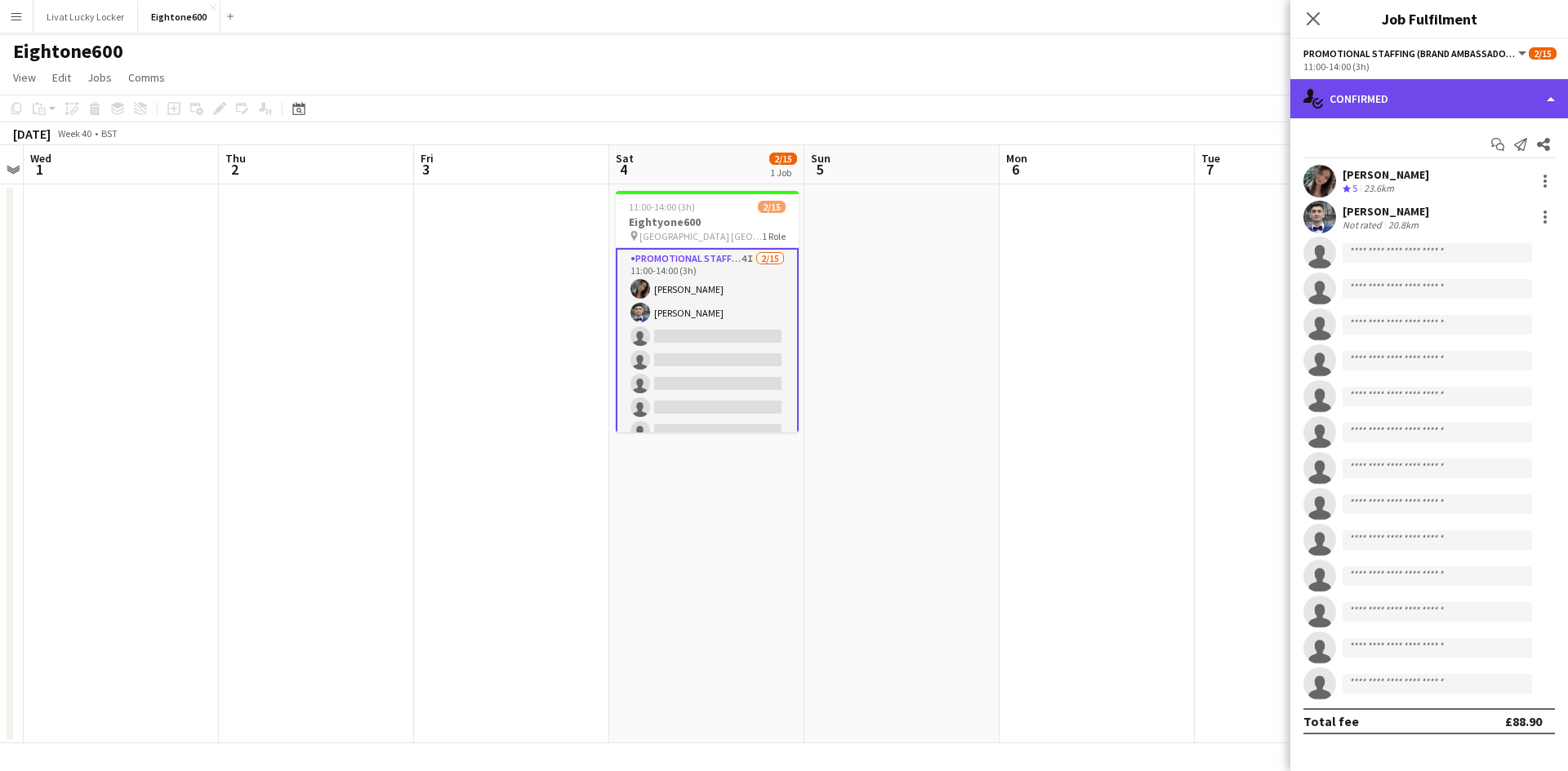
click at [1387, 97] on div "single-neutral-actions-check-2 Confirmed" at bounding box center [1429, 99] width 277 height 39
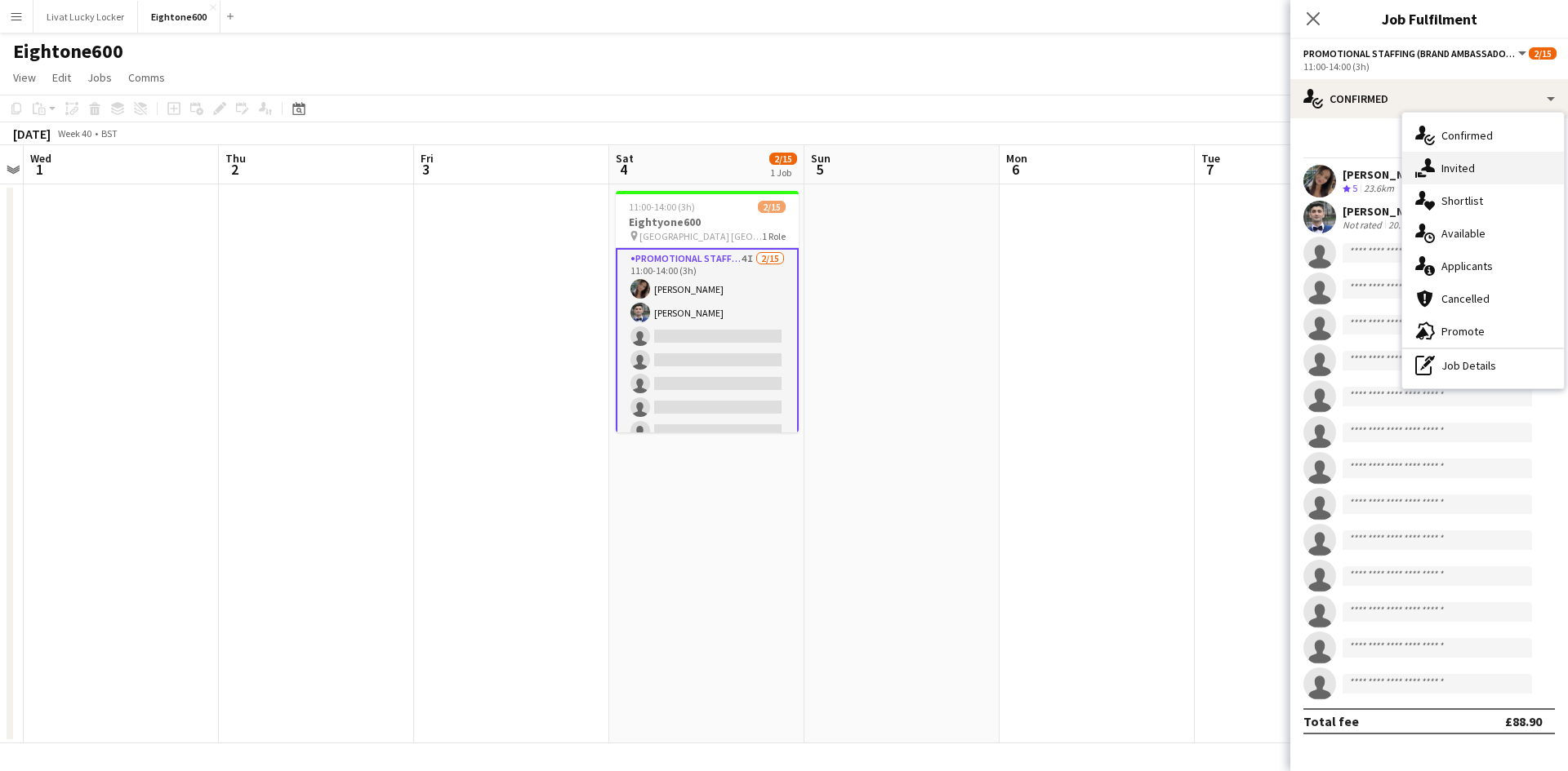
click at [1454, 176] on div "single-neutral-actions-share-1 Invited" at bounding box center [1483, 168] width 161 height 33
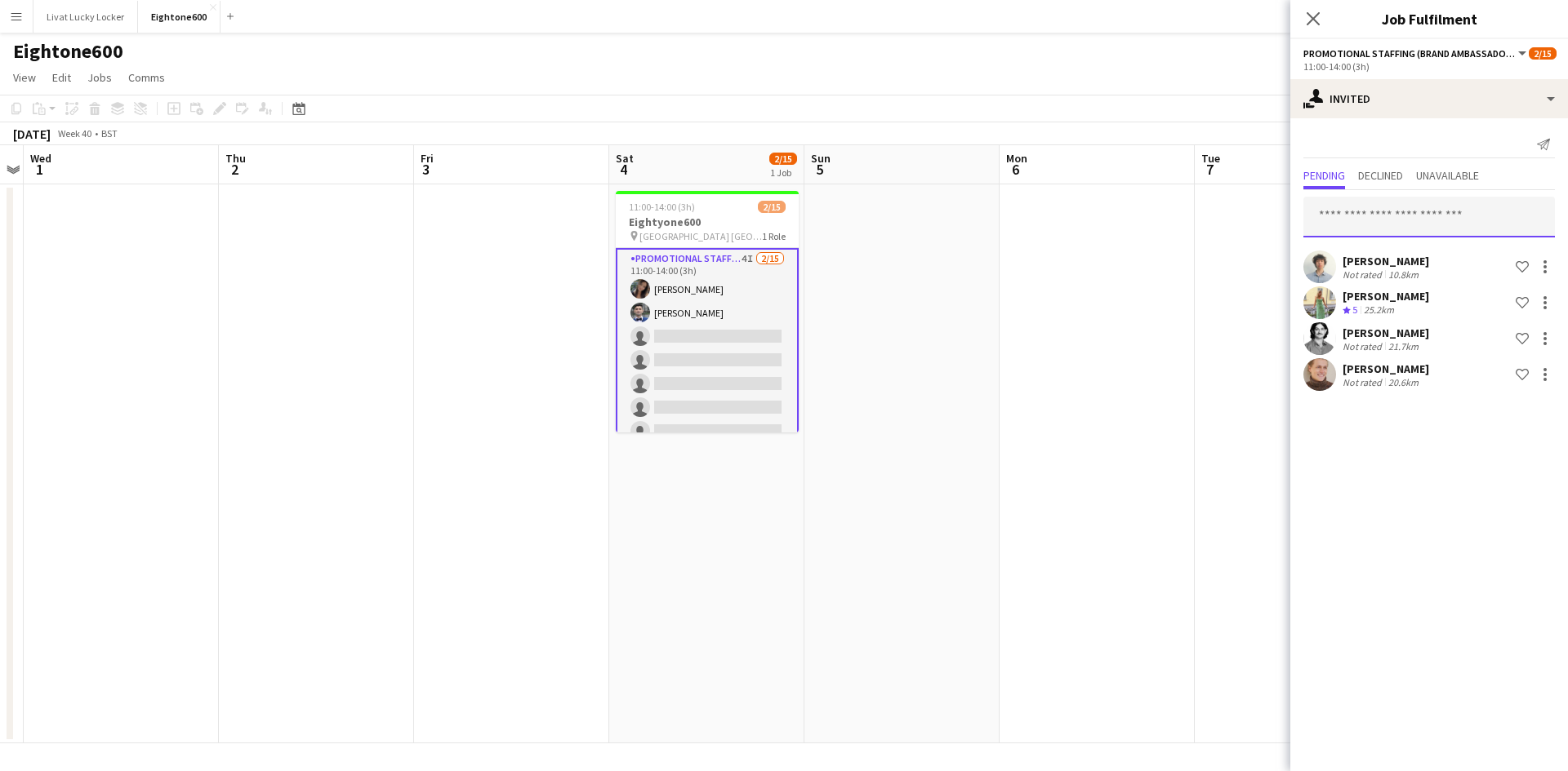
click at [1371, 221] on input "text" at bounding box center [1428, 216] width 252 height 41
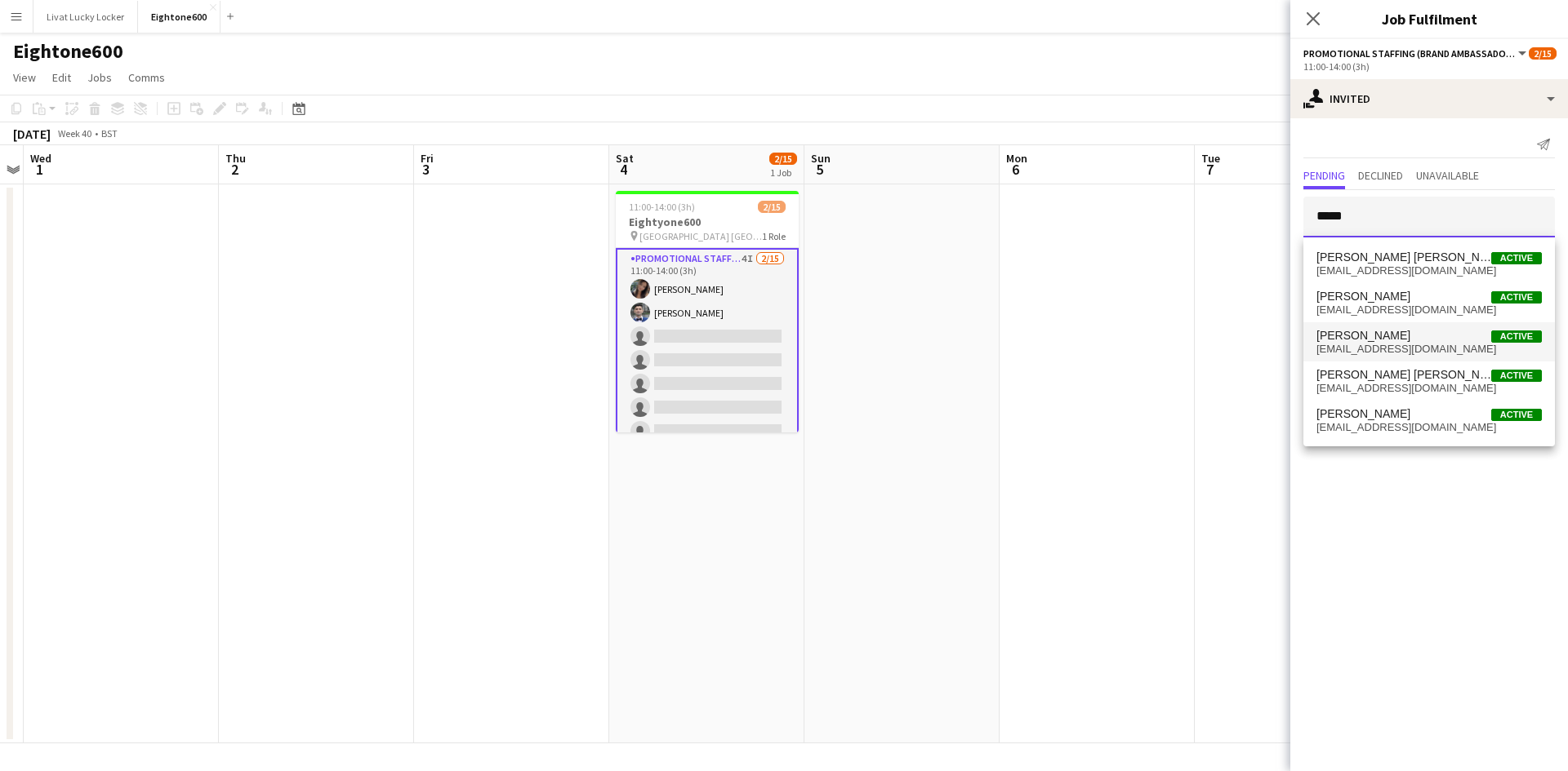
type input "*****"
click at [1401, 339] on span "Abdul Wahhab Ahmad" at bounding box center [1363, 336] width 94 height 14
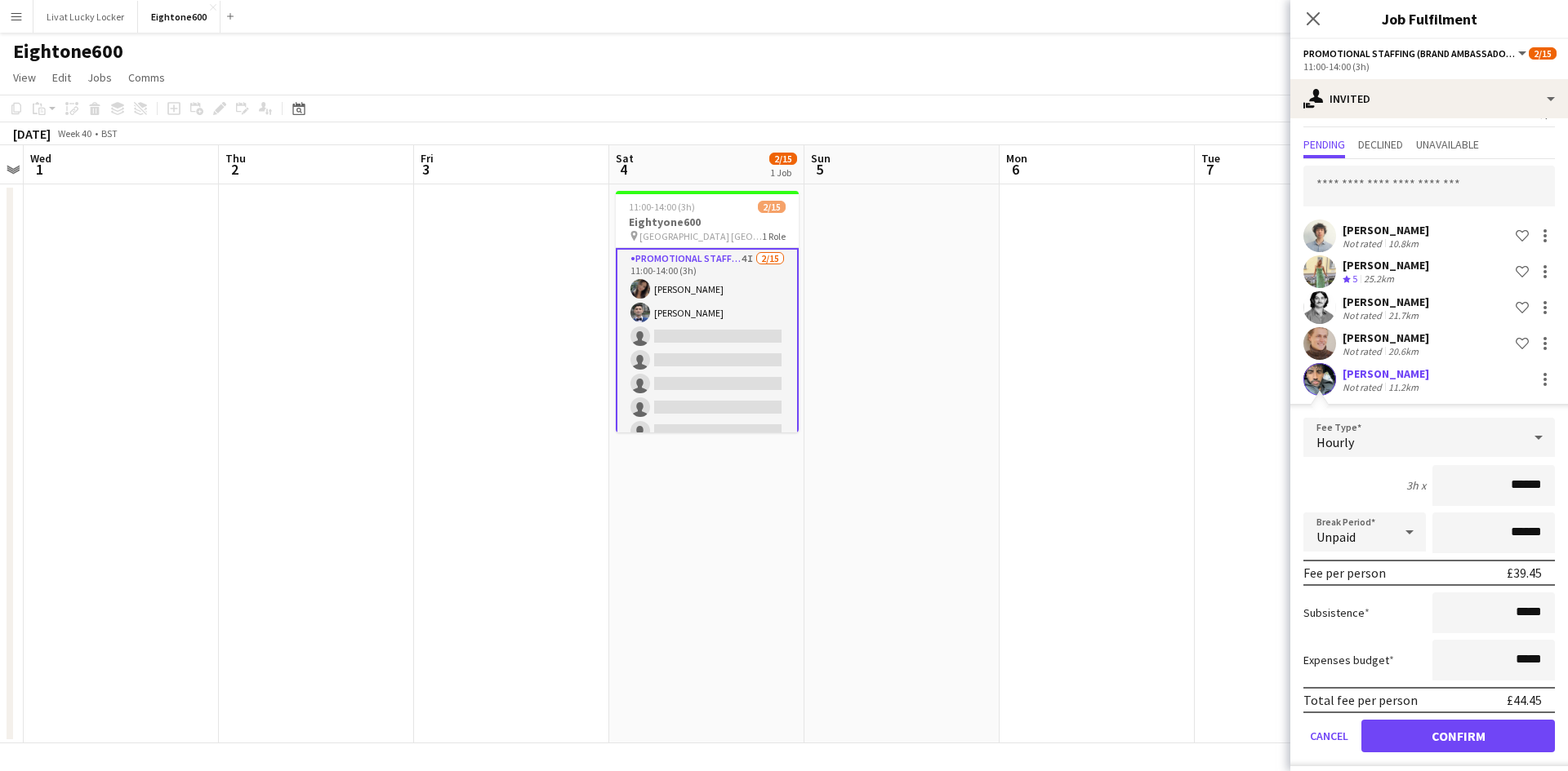
scroll to position [43, 0]
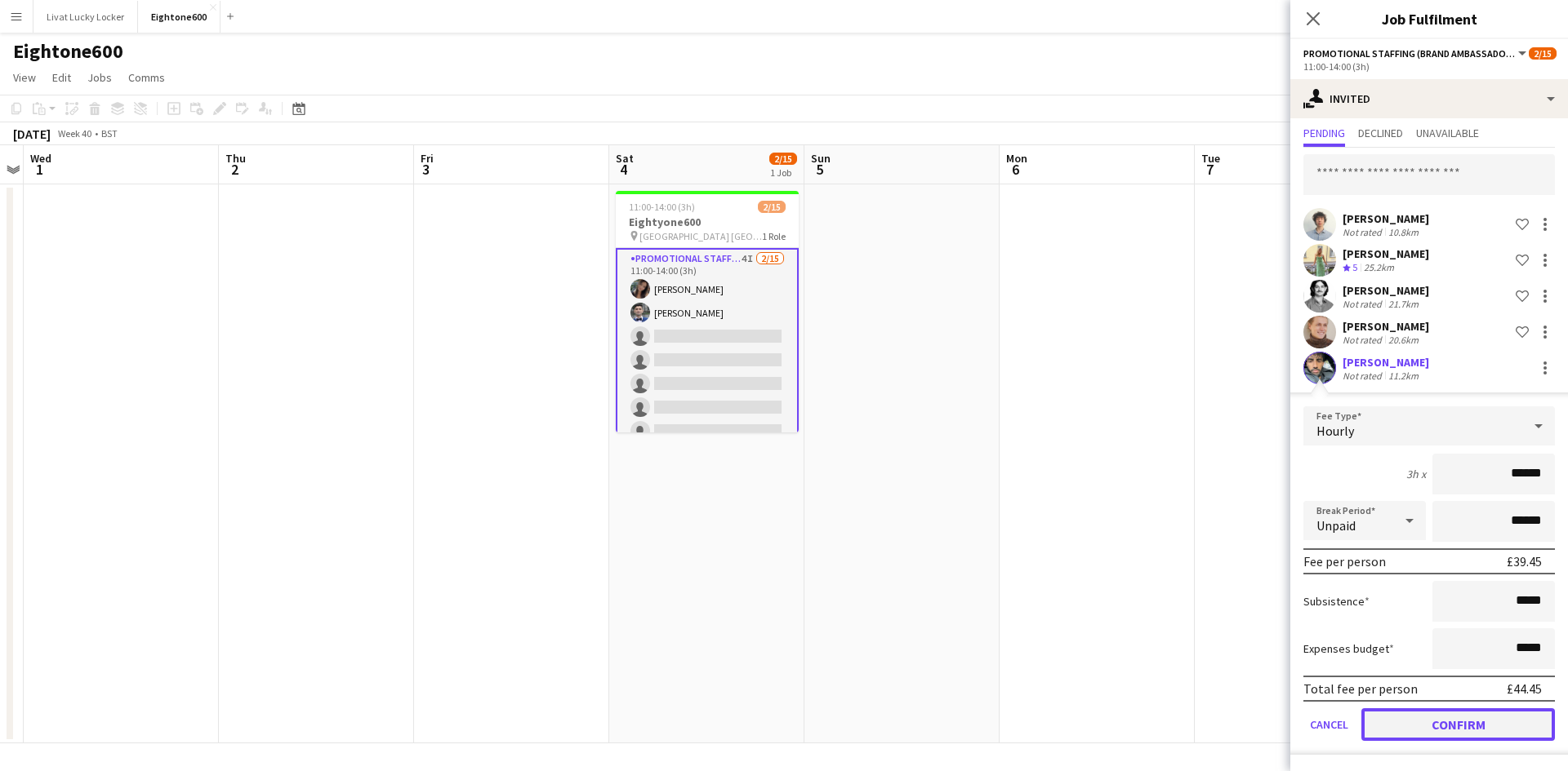
click at [1438, 725] on button "Confirm" at bounding box center [1459, 724] width 194 height 33
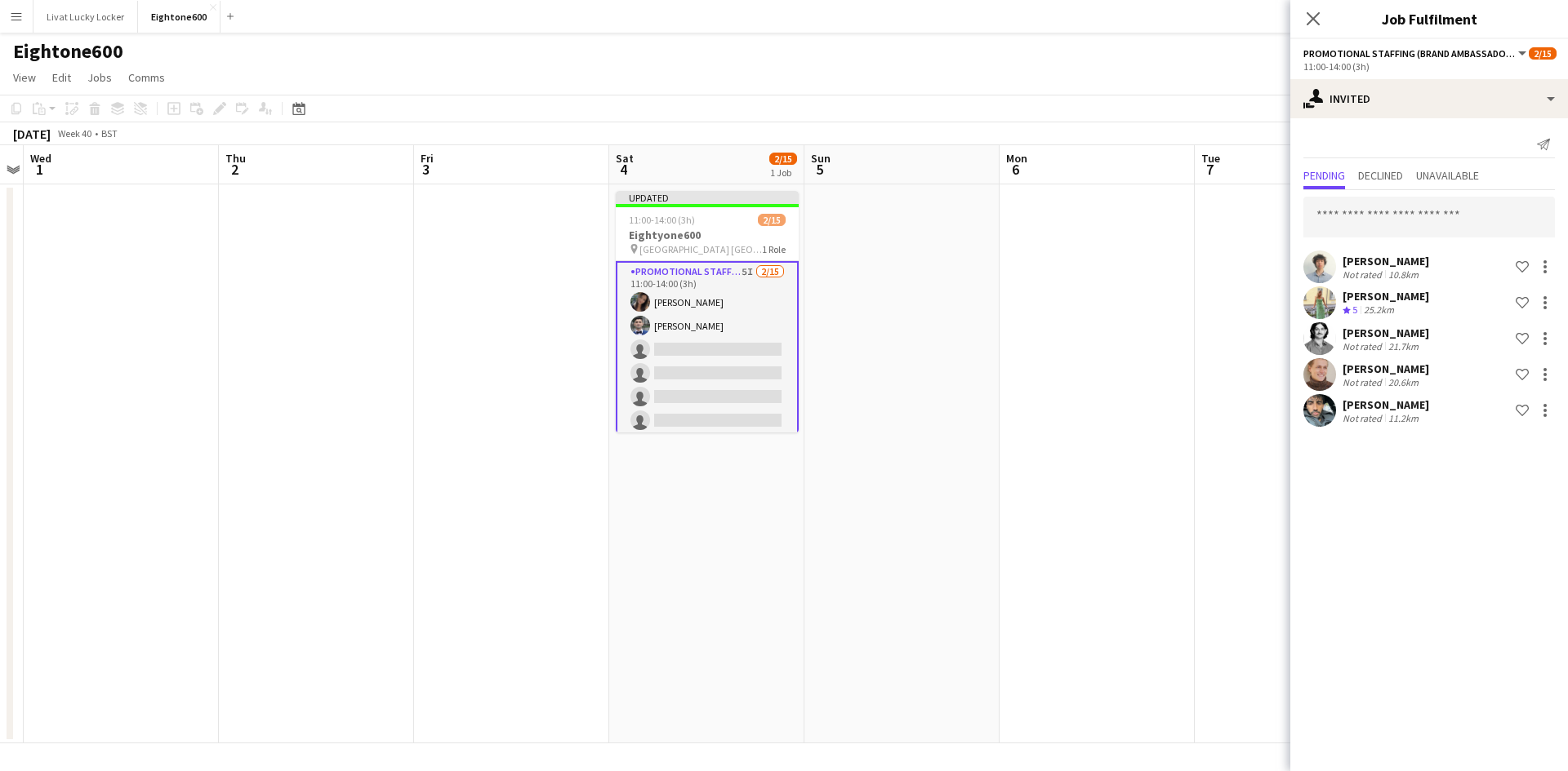
click at [1107, 525] on app-date-cell at bounding box center [1097, 464] width 196 height 559
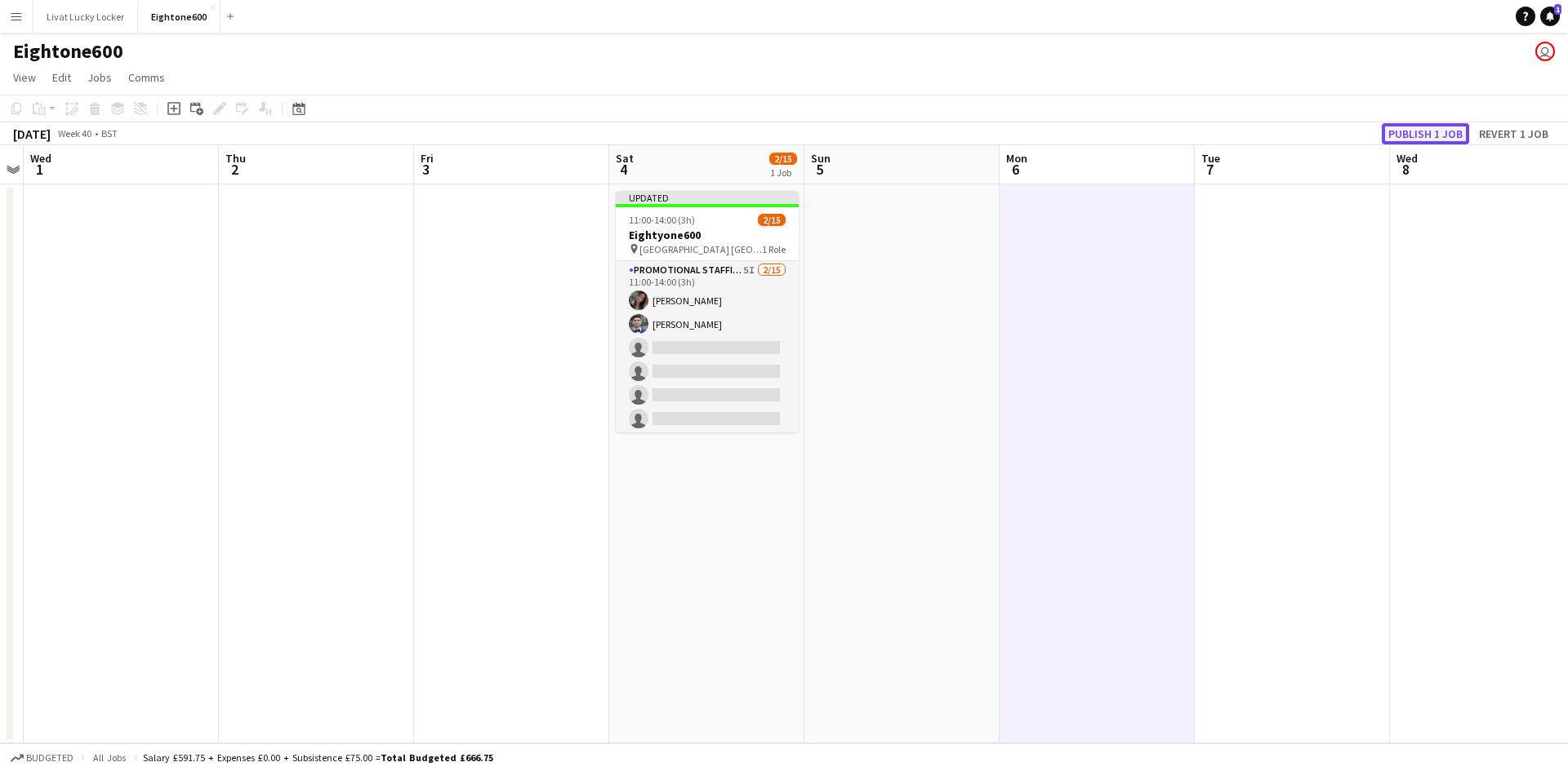
click at [1434, 135] on button "Publish 1 job" at bounding box center [1425, 134] width 88 height 21
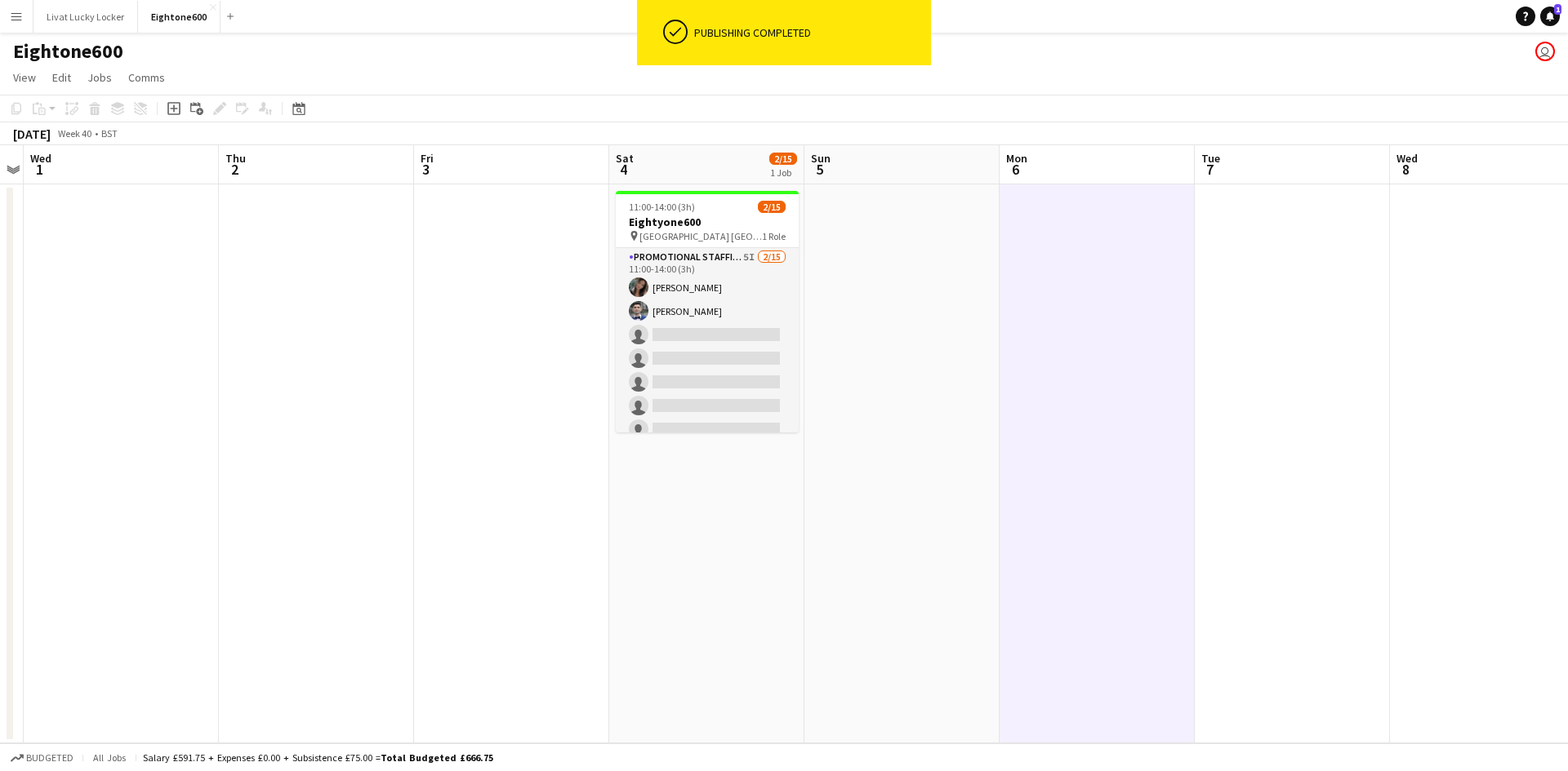
click at [15, 22] on app-icon "Menu" at bounding box center [17, 17] width 13 height 13
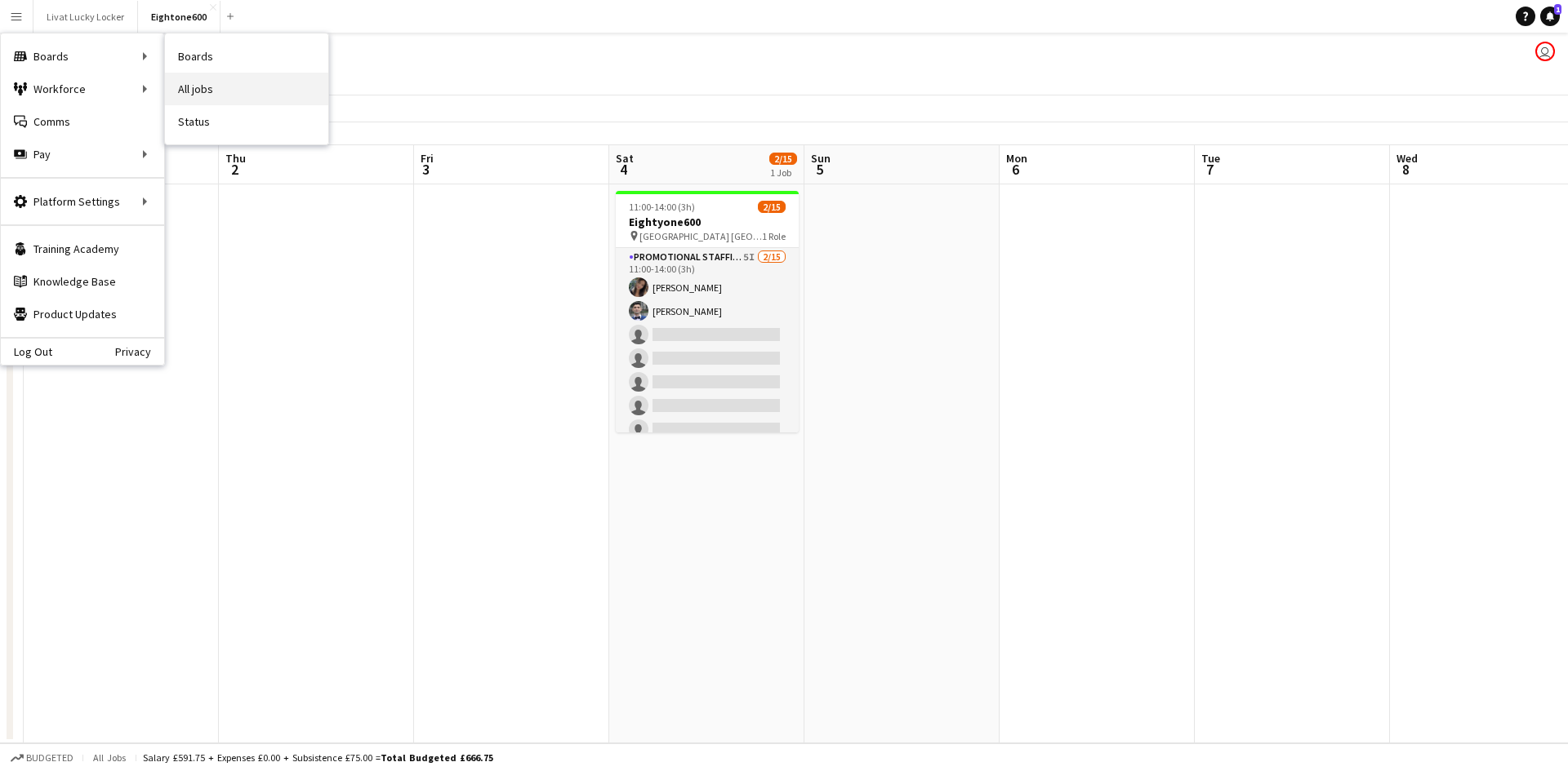
click at [232, 89] on link "All jobs" at bounding box center [246, 89] width 163 height 33
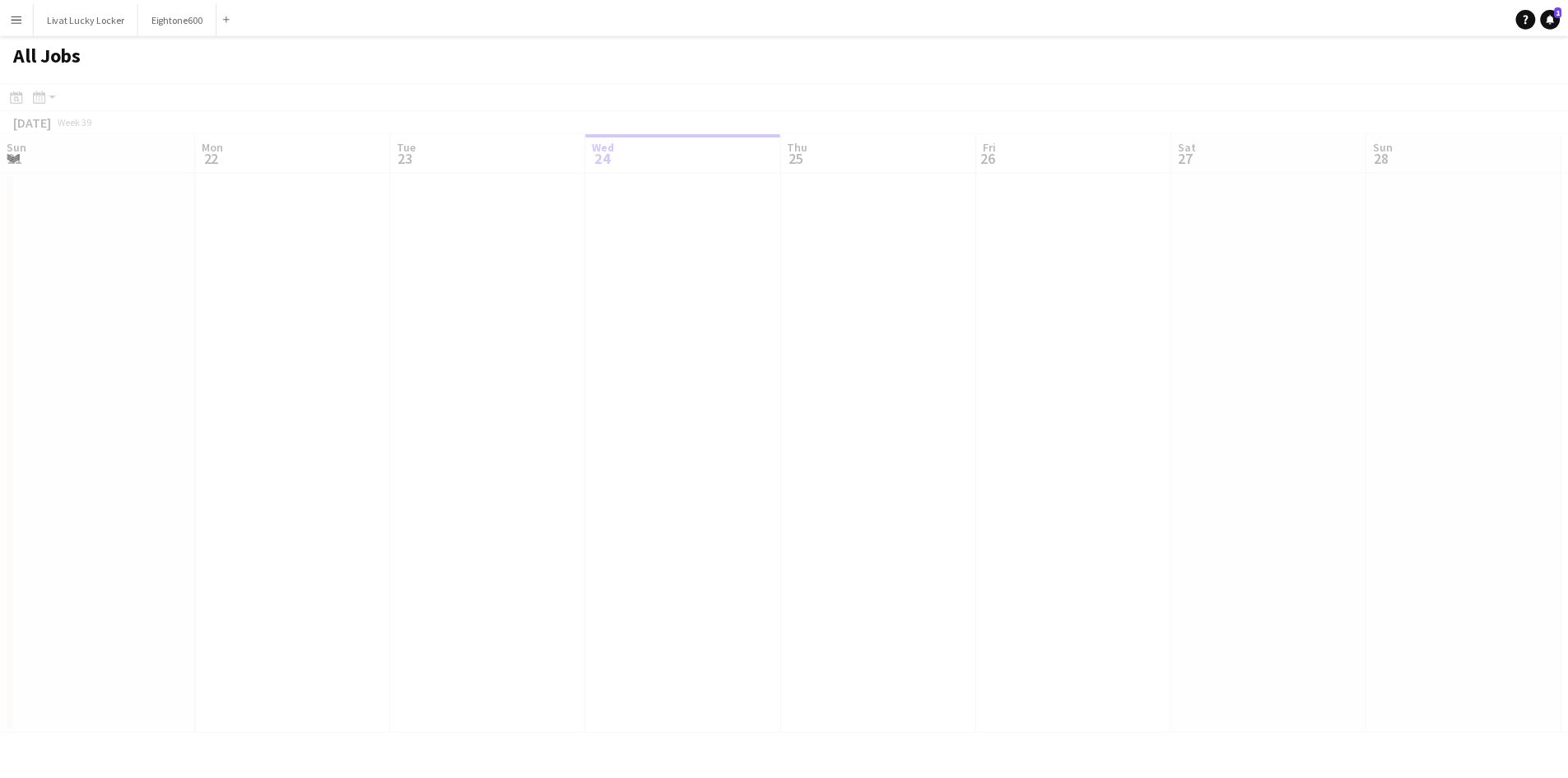
scroll to position [0, 393]
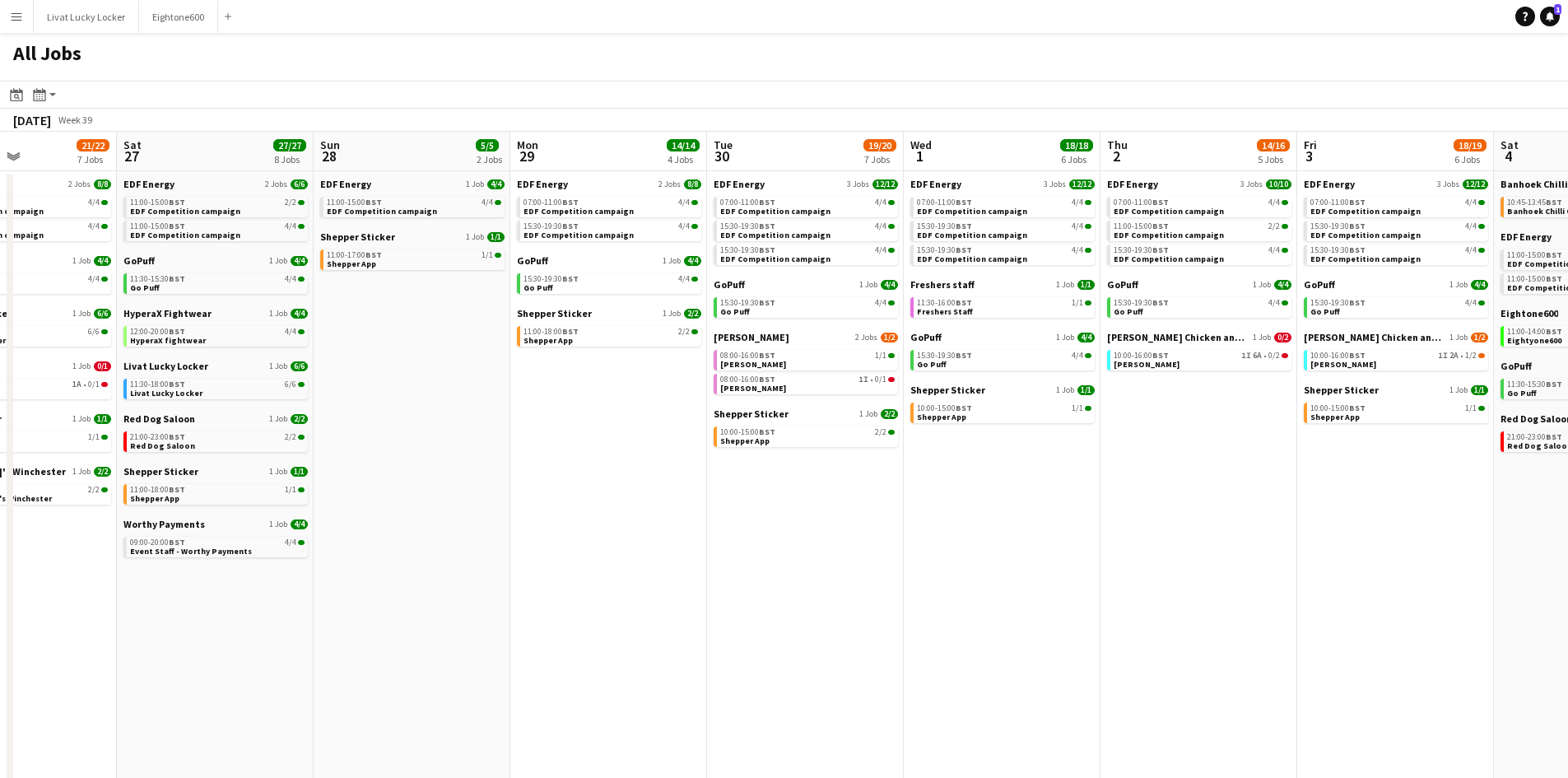
drag, startPoint x: 1319, startPoint y: 503, endPoint x: 650, endPoint y: 506, distance: 669.0
click at [650, 506] on app-calendar-viewport "Wed 24 20/20 7 Jobs Thu 25 33/33 12 Jobs Fri 26 21/22 7 Jobs Sat 27 27/27 8 Job…" at bounding box center [784, 498] width 1568 height 734
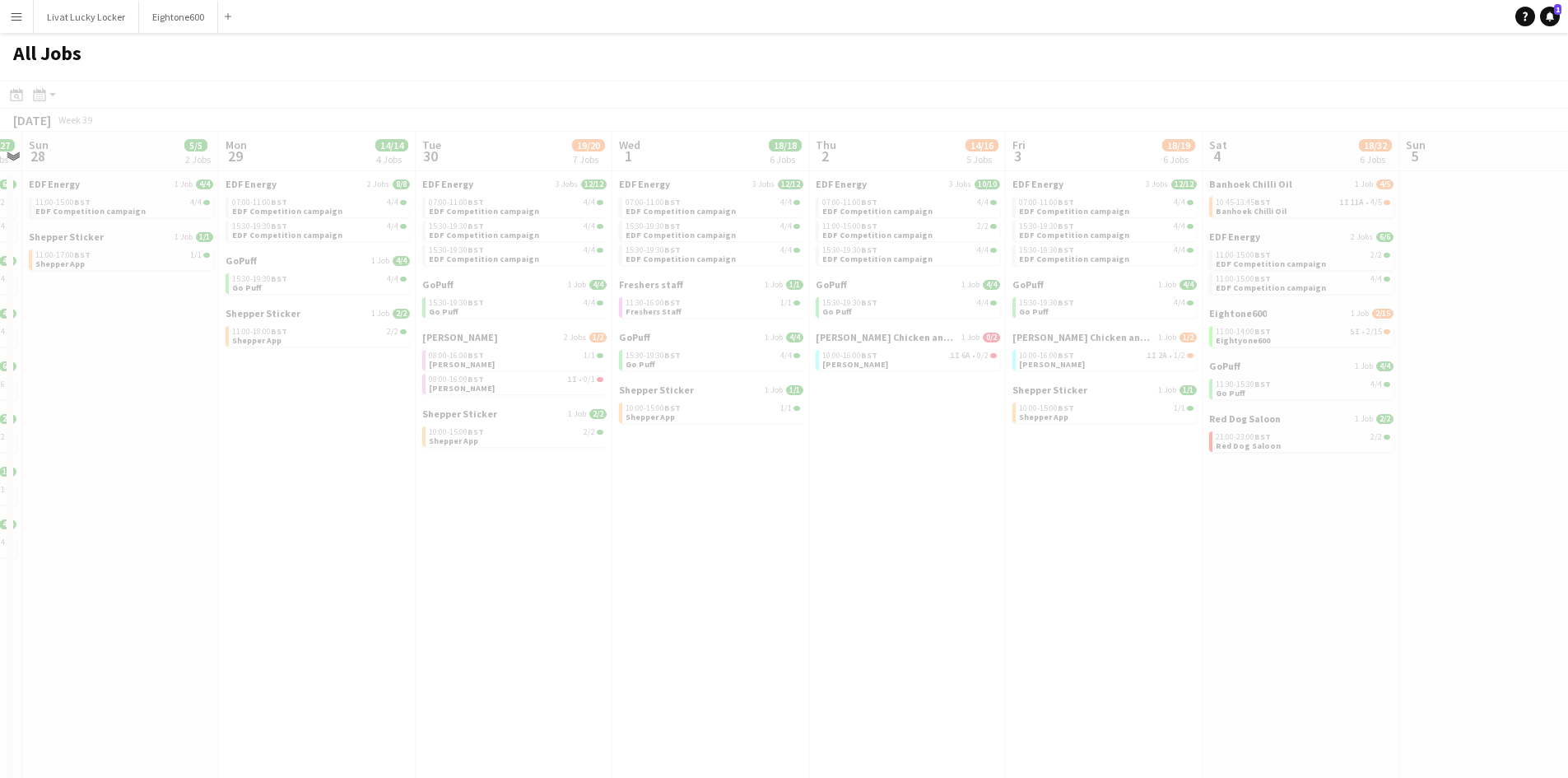
drag, startPoint x: 1328, startPoint y: 530, endPoint x: 660, endPoint y: 522, distance: 668.0
click at [660, 522] on app-calendar-viewport "Thu 25 33/33 12 Jobs Fri 26 21/22 7 Jobs Sat 27 27/27 8 Jobs Sun 28 5/5 2 Jobs …" at bounding box center [784, 498] width 1568 height 734
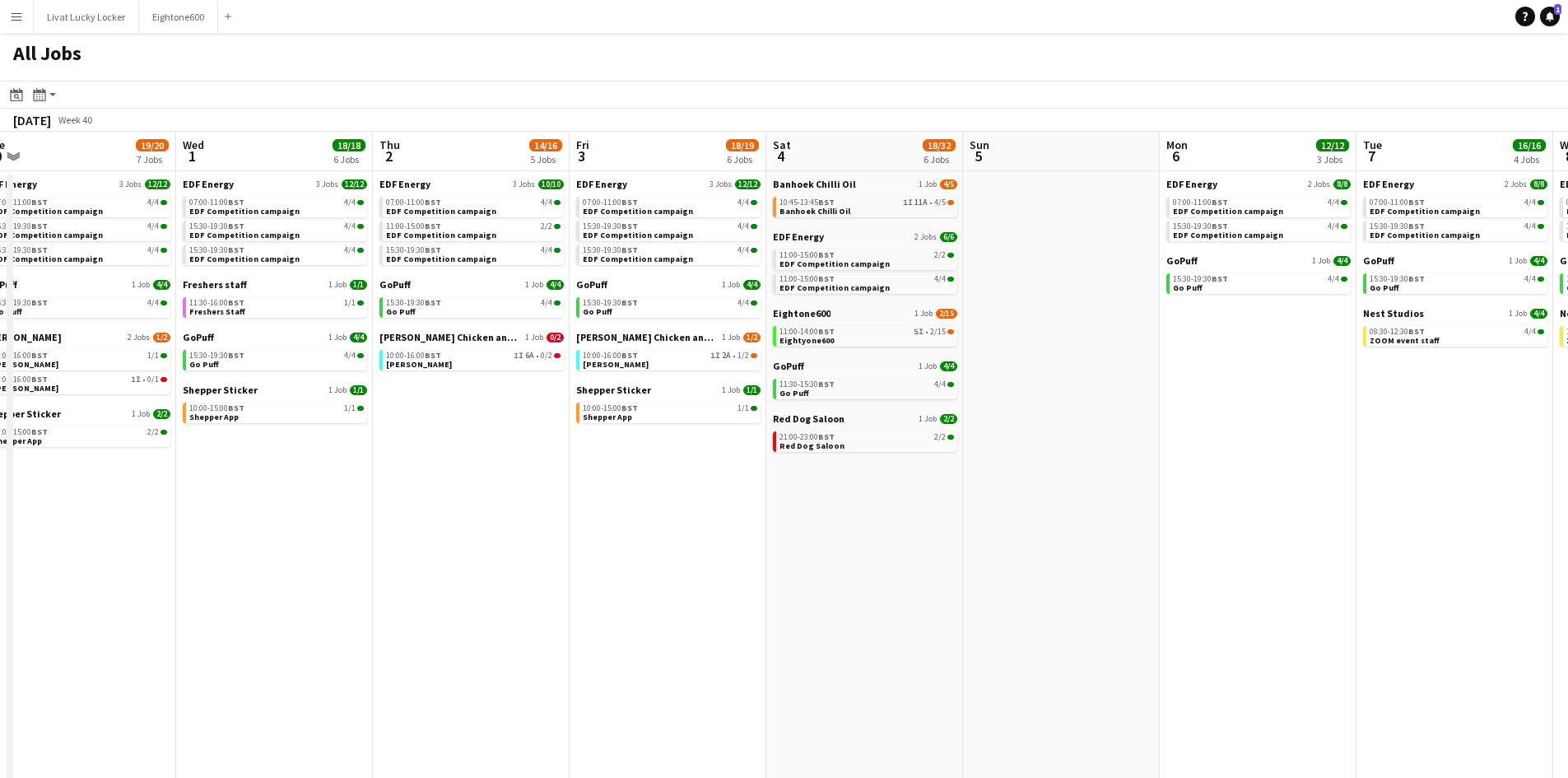
scroll to position [0, 642]
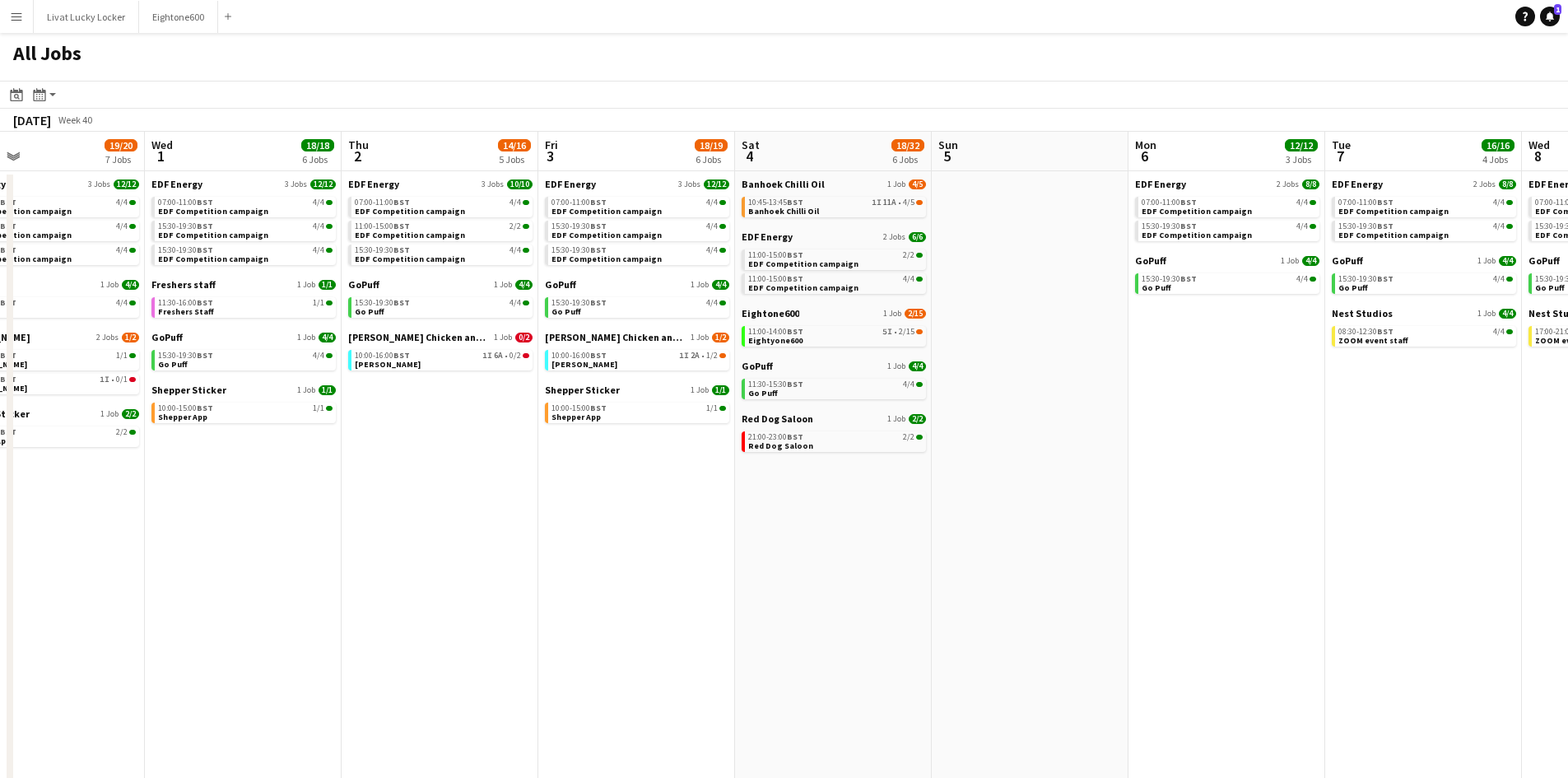
drag, startPoint x: 1261, startPoint y: 532, endPoint x: 794, endPoint y: 507, distance: 467.7
click at [794, 507] on app-calendar-viewport "Sat 27 27/27 8 Jobs Sun 28 5/5 2 Jobs Mon 29 14/14 4 Jobs Tue 30 19/20 7 Jobs W…" at bounding box center [784, 498] width 1568 height 734
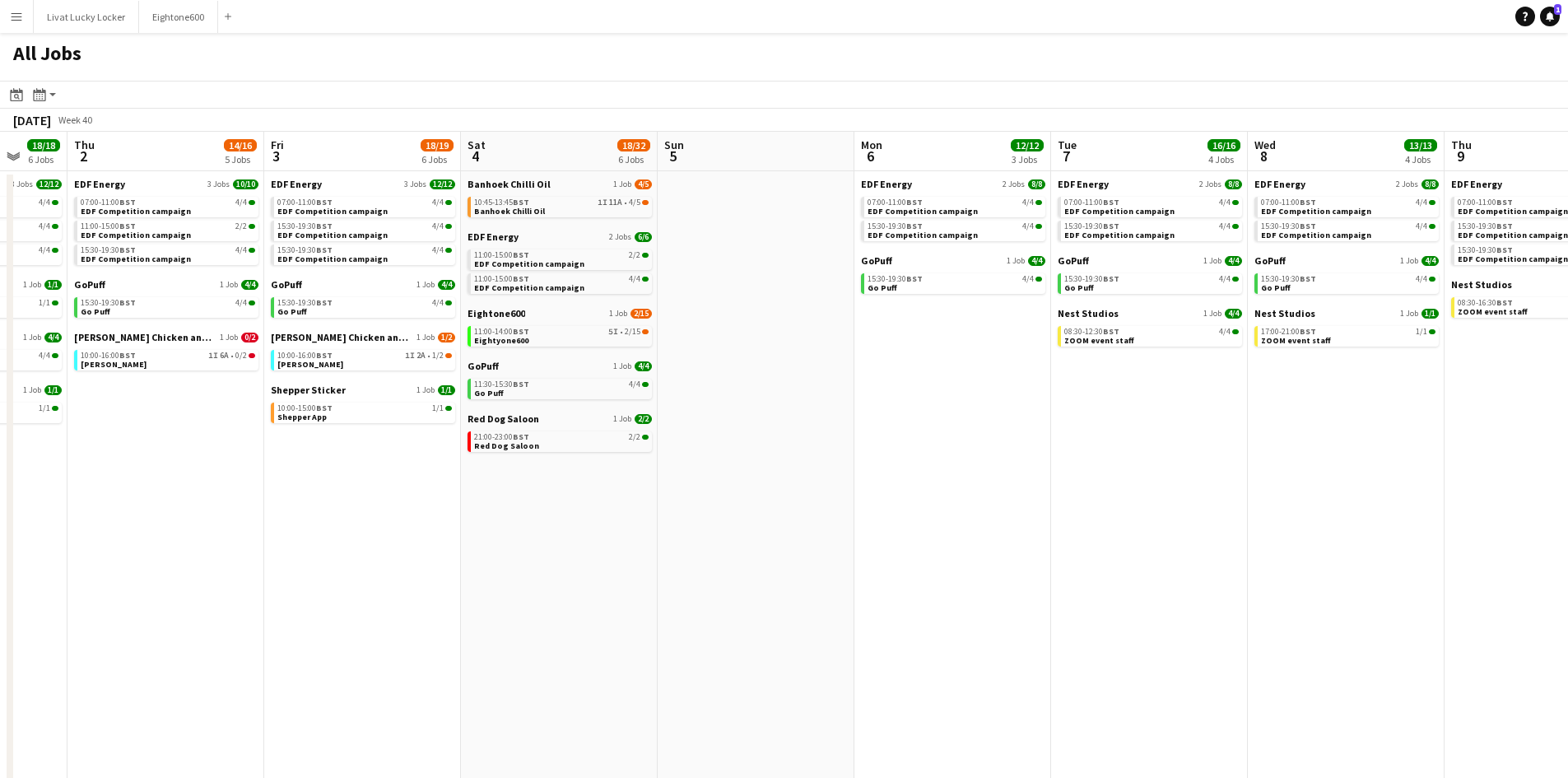
drag, startPoint x: 1536, startPoint y: 522, endPoint x: 1262, endPoint y: 525, distance: 274.0
click at [860, 526] on app-calendar-viewport "Mon 29 14/14 4 Jobs Tue 30 19/20 7 Jobs Wed 1 18/18 6 Jobs Thu 2 14/16 5 Jobs F…" at bounding box center [784, 498] width 1568 height 734
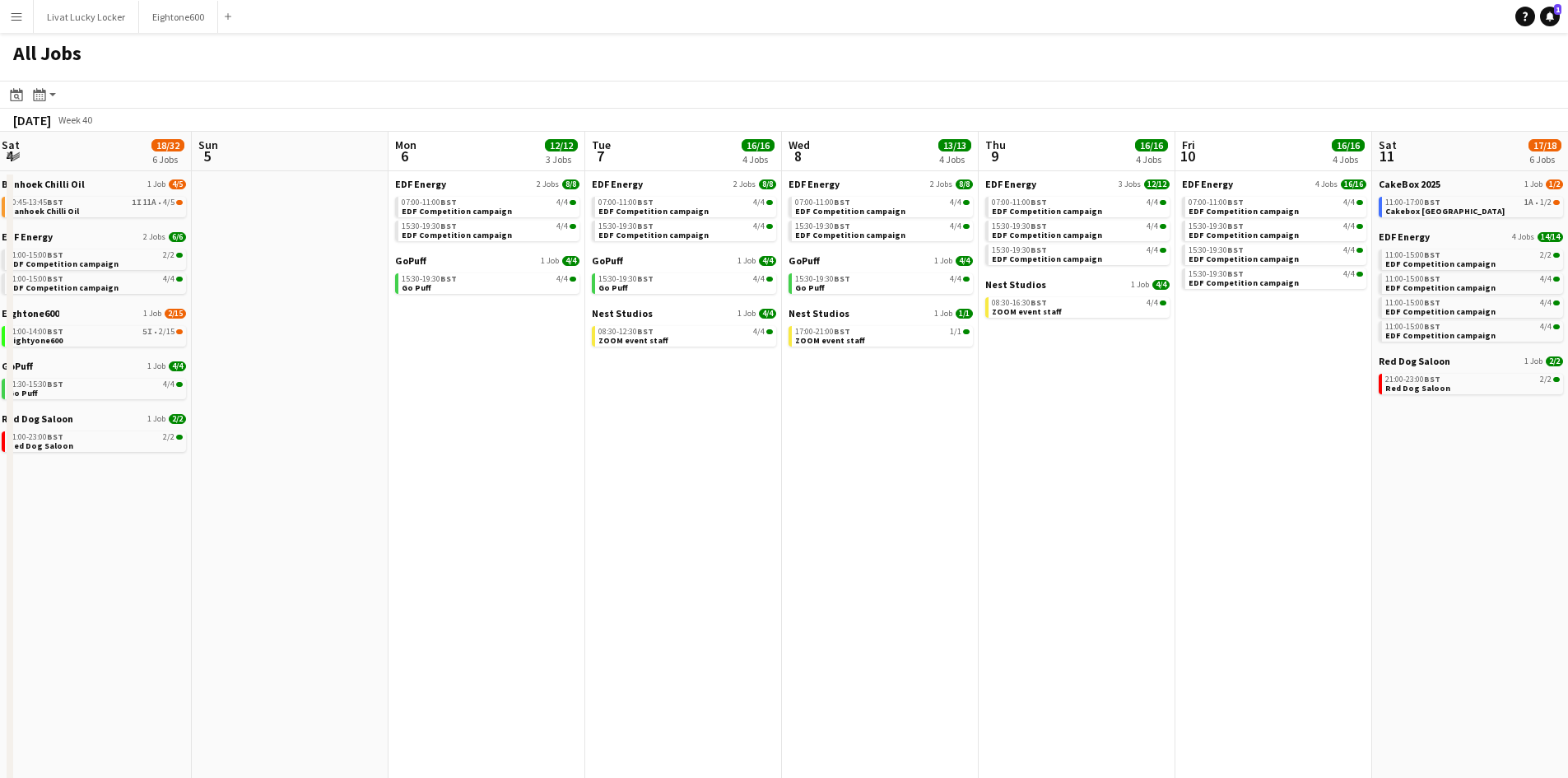
drag, startPoint x: 969, startPoint y: 554, endPoint x: 834, endPoint y: 554, distance: 135.0
click at [834, 554] on app-calendar-viewport "Wed 1 18/18 6 Jobs Thu 2 14/16 5 Jobs Fri 3 18/19 6 Jobs Sat 4 18/32 6 Jobs Sun…" at bounding box center [784, 498] width 1568 height 734
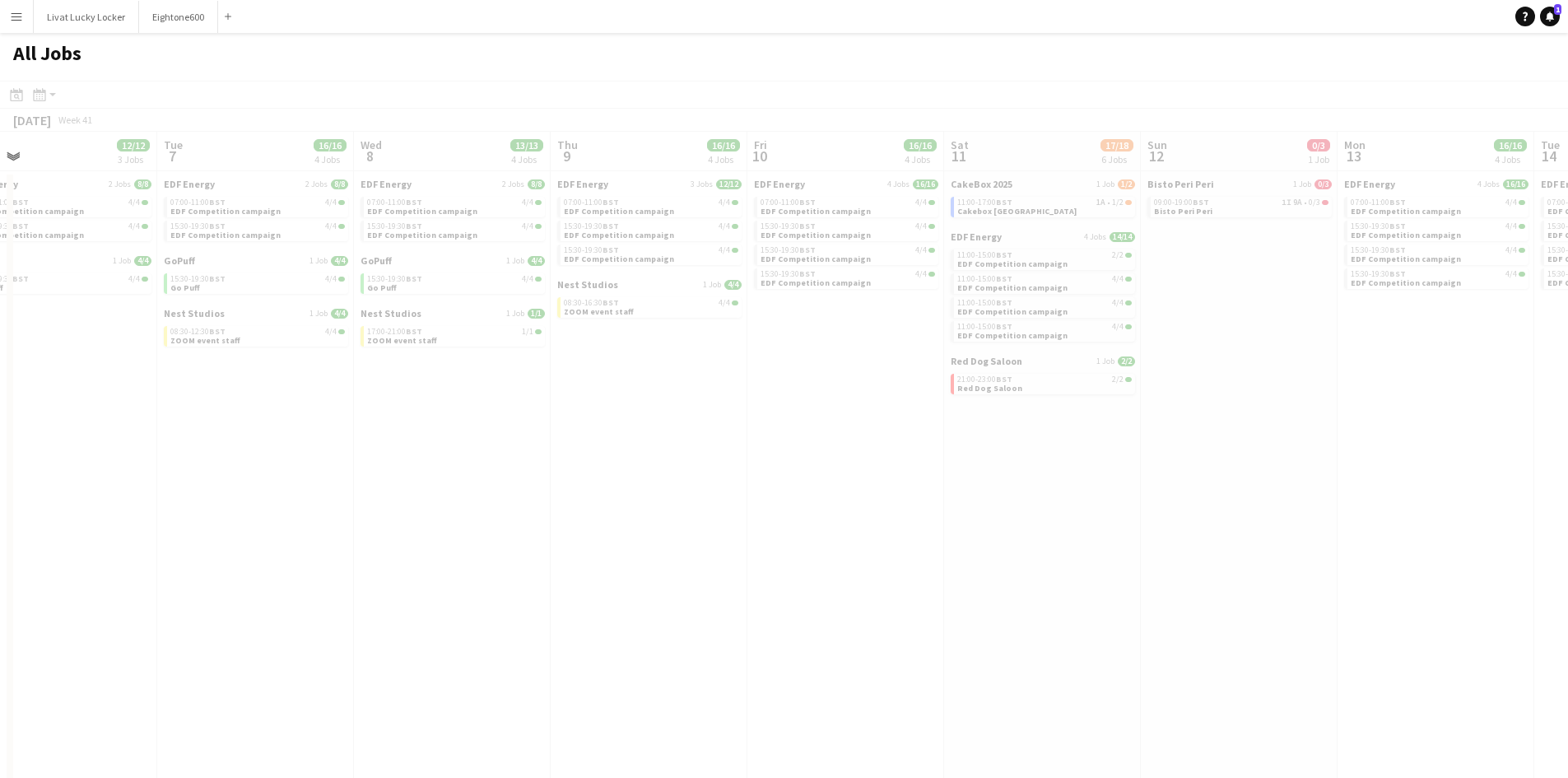
drag, startPoint x: 1237, startPoint y: 546, endPoint x: 677, endPoint y: 544, distance: 560.0
click at [478, 543] on app-all-jobs "All Jobs Date picker SEP 2025 SEP 2025 Monday M Tuesday T Wednesday W Thursday …" at bounding box center [784, 449] width 1568 height 833
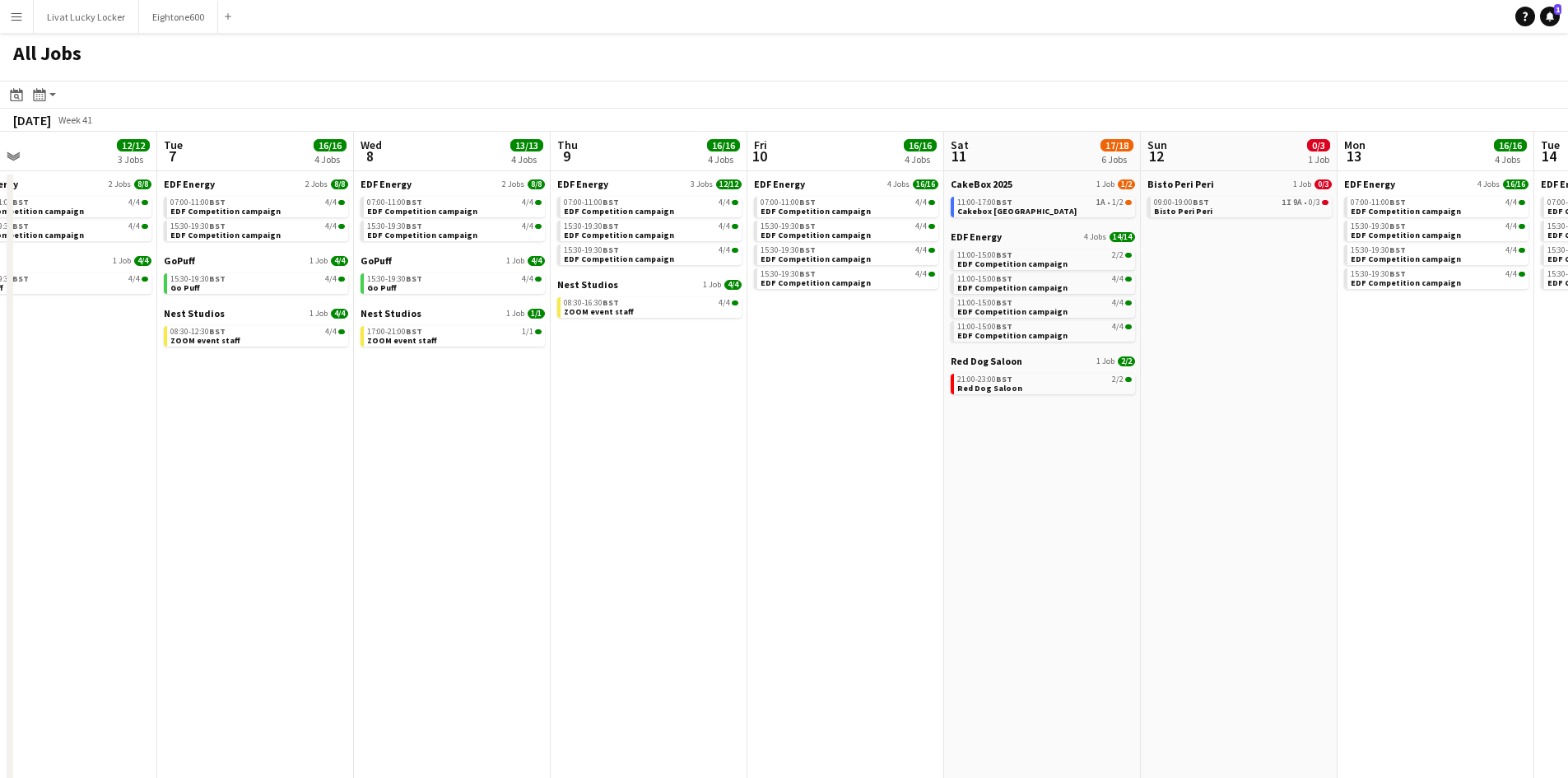
scroll to position [0, 440]
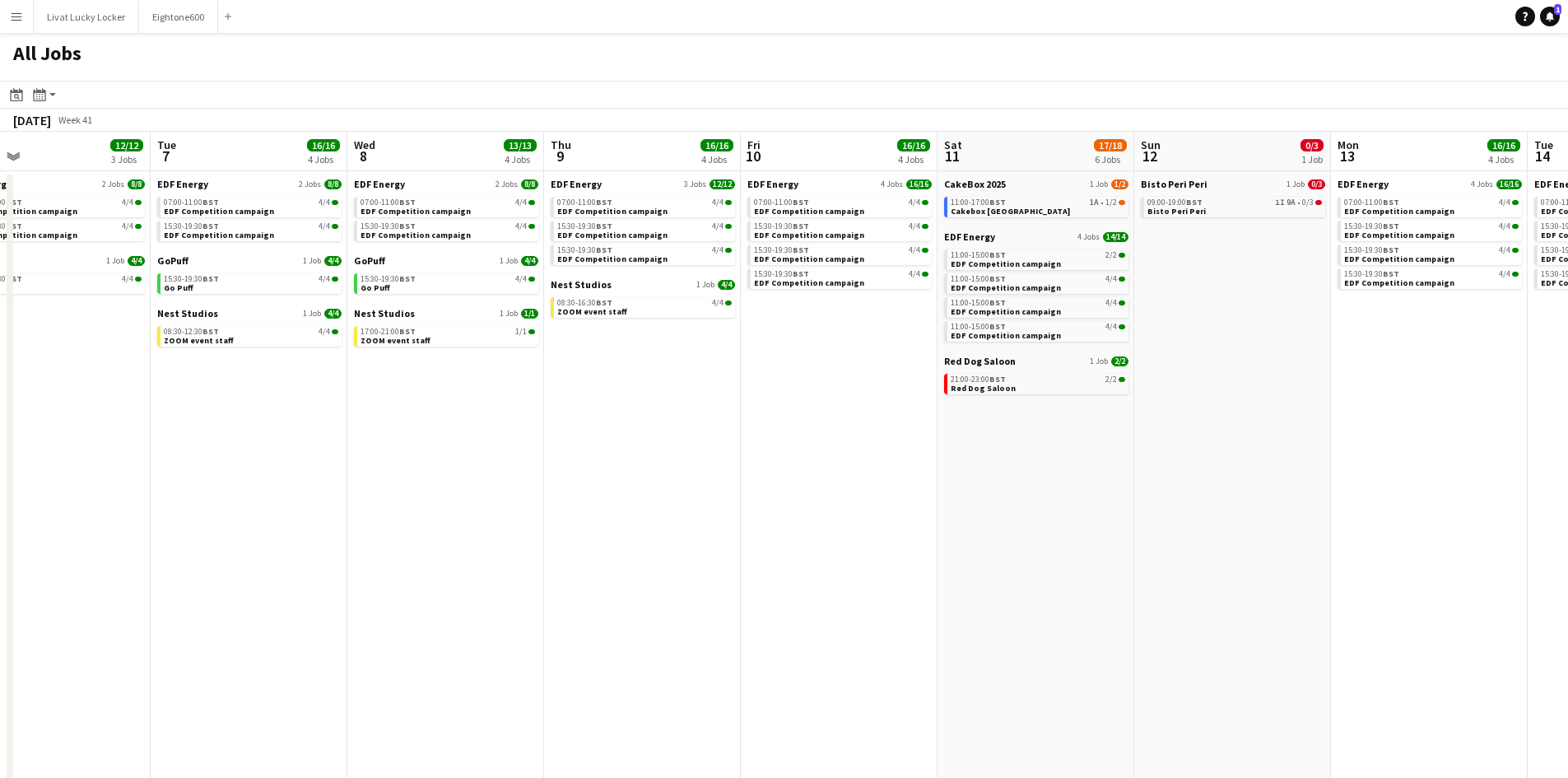
click at [1159, 559] on app-calendar-viewport "Sat 4 18/32 6 Jobs Sun 5 Mon 6 12/12 3 Jobs Tue 7 16/16 4 Jobs Wed 8 13/13 4 Jo…" at bounding box center [784, 498] width 1568 height 734
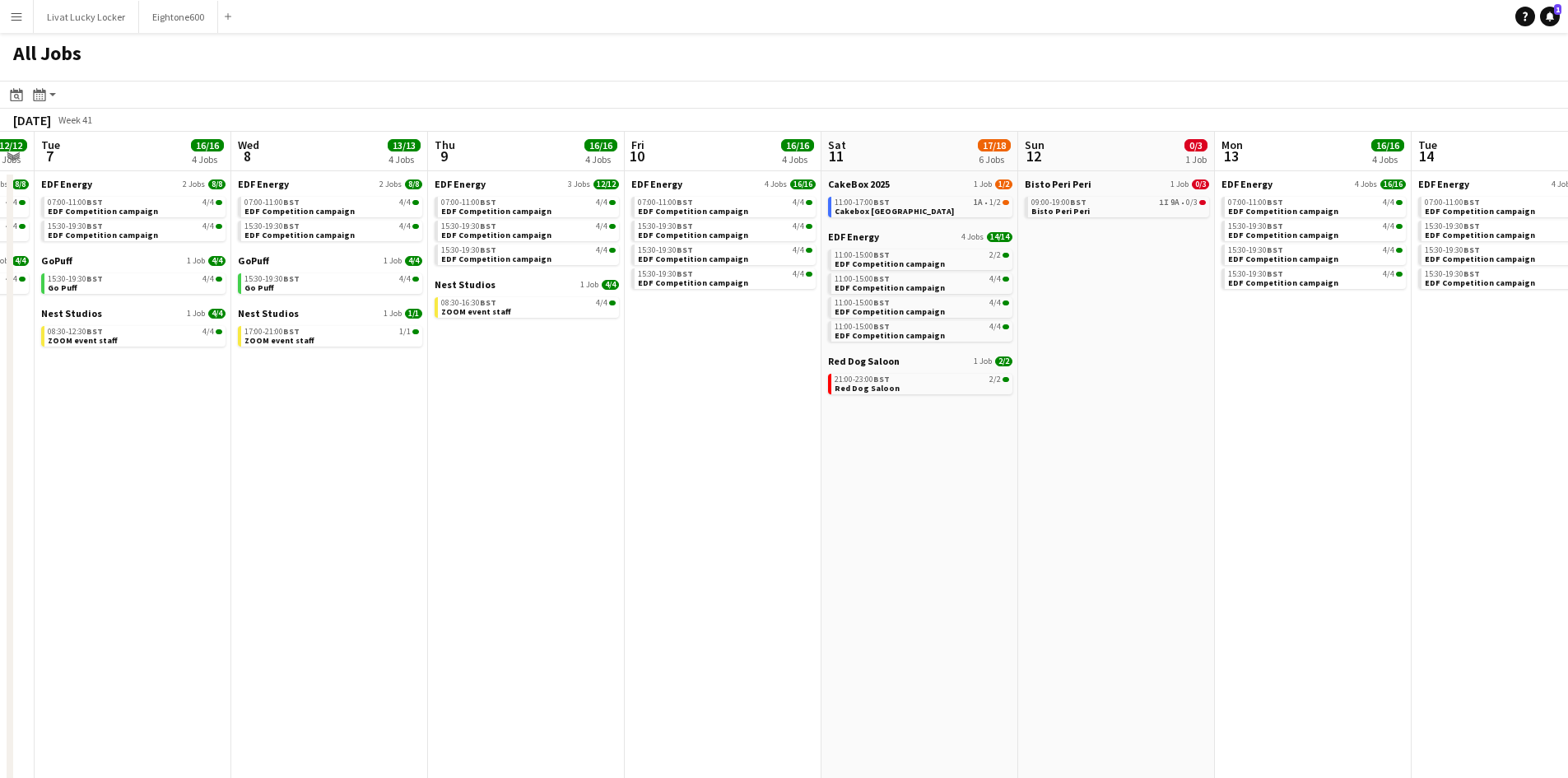
scroll to position [0, 399]
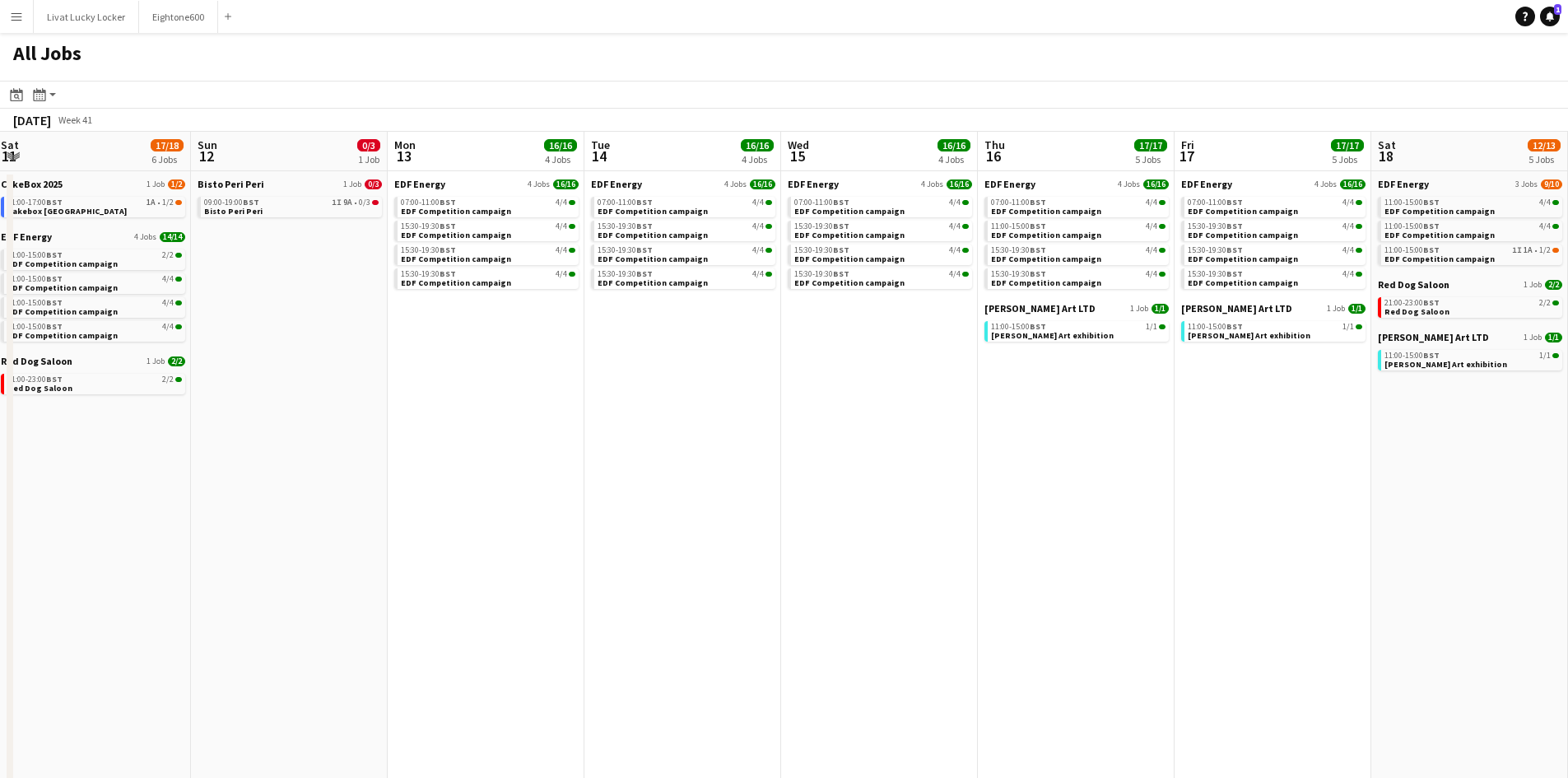
drag, startPoint x: 1216, startPoint y: 508, endPoint x: 285, endPoint y: 490, distance: 931.2
click at [193, 486] on app-calendar-viewport "Thu 9 16/16 4 Jobs Fri 10 16/16 4 Jobs Sat 11 17/18 6 Jobs Sun 12 0/3 1 Job Mon…" at bounding box center [784, 498] width 1568 height 734
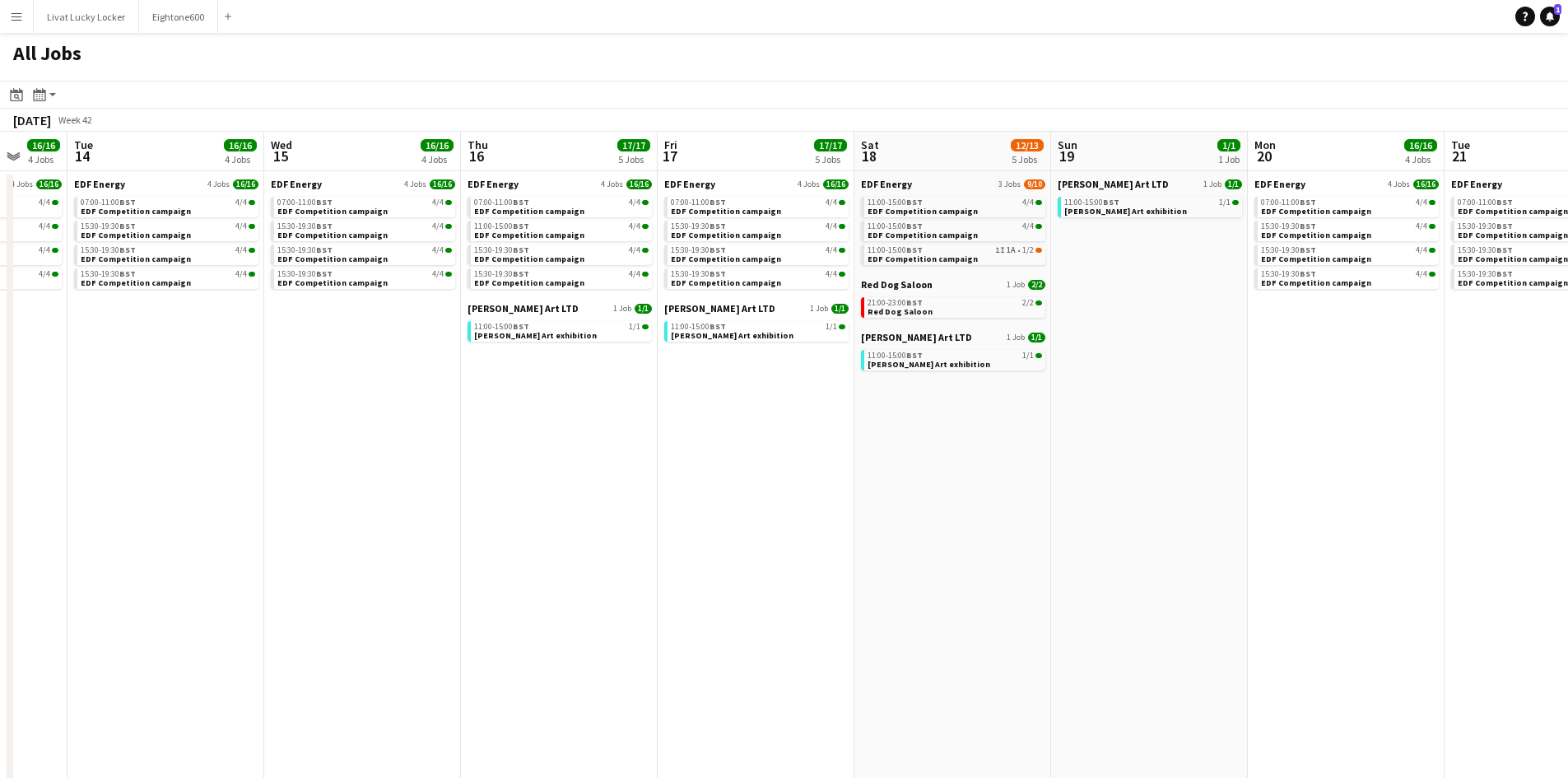
drag, startPoint x: 1361, startPoint y: 545, endPoint x: 647, endPoint y: 490, distance: 716.1
click at [647, 490] on app-calendar-viewport "Sat 11 17/18 6 Jobs Sun 12 0/3 1 Job Mon 13 16/16 4 Jobs Tue 14 16/16 4 Jobs We…" at bounding box center [784, 498] width 1568 height 734
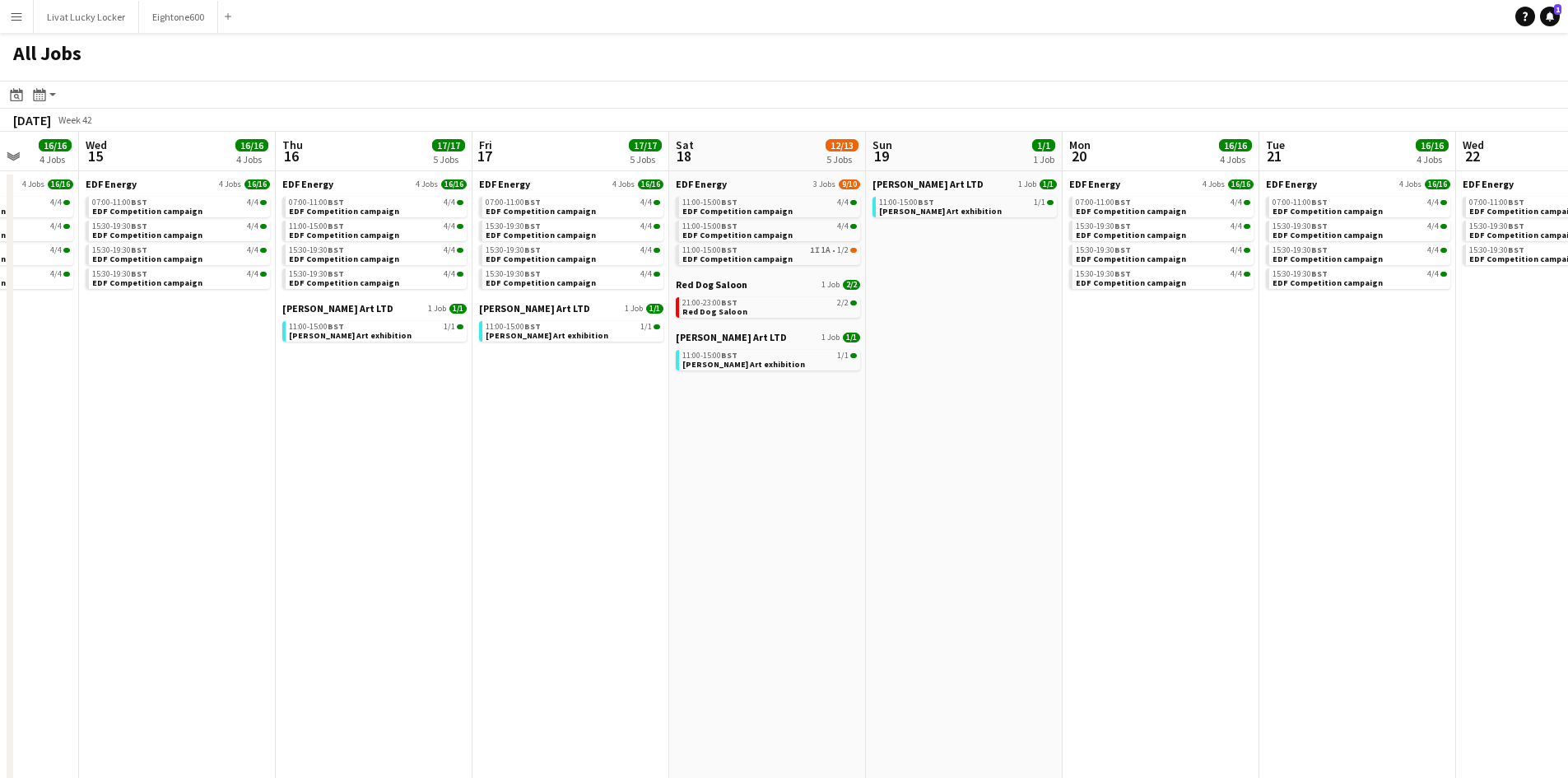
click at [823, 478] on app-all-jobs "All Jobs Date picker SEP 2025 SEP 2025 Monday M Tuesday T Wednesday W Thursday …" at bounding box center [784, 449] width 1568 height 833
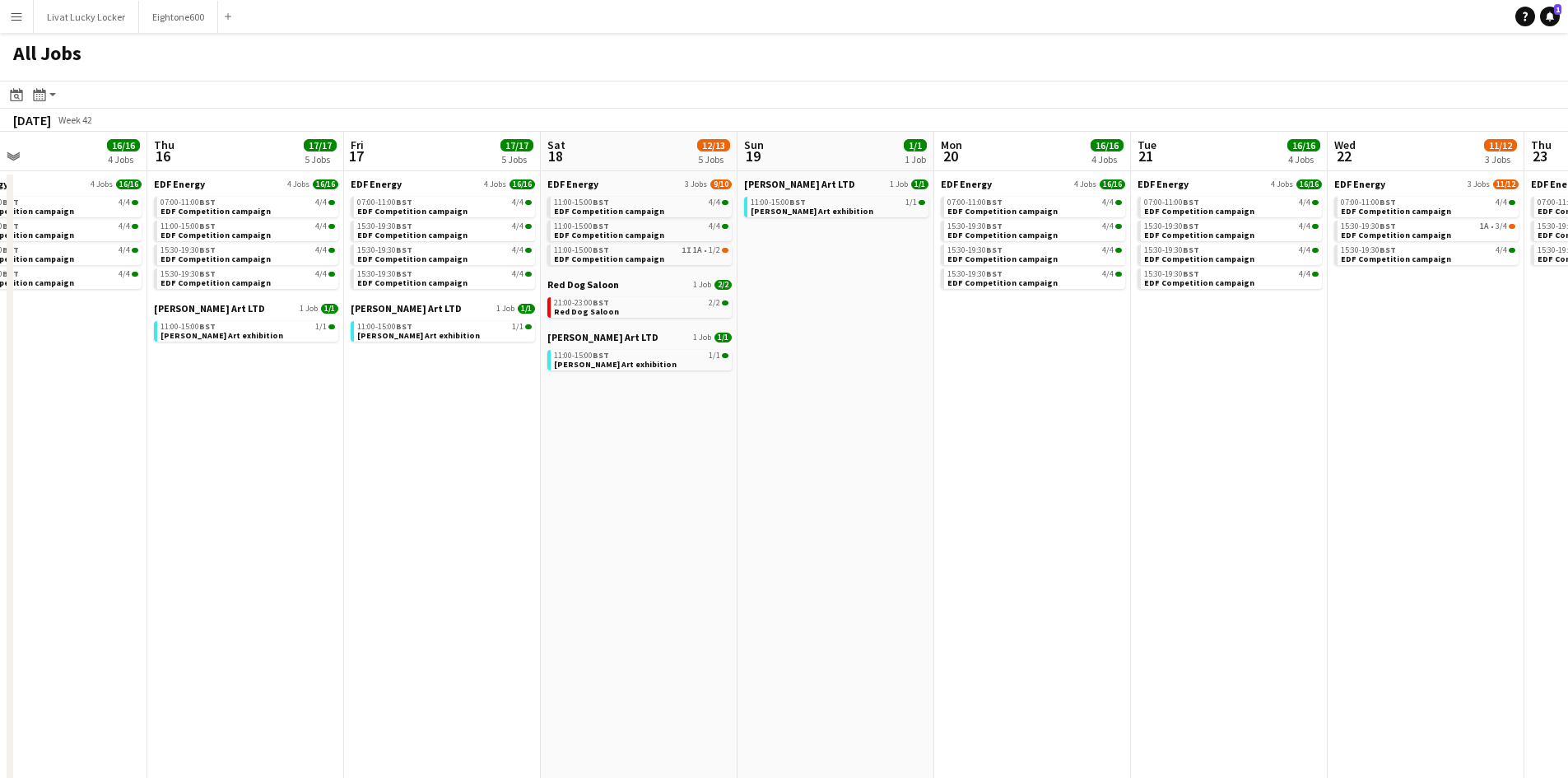
drag, startPoint x: 1319, startPoint y: 470, endPoint x: 779, endPoint y: 470, distance: 540.0
click at [779, 470] on app-calendar-viewport "Mon 13 16/16 4 Jobs Tue 14 16/16 4 Jobs Wed 15 16/16 4 Jobs Thu 16 17/17 5 Jobs…" at bounding box center [784, 498] width 1568 height 734
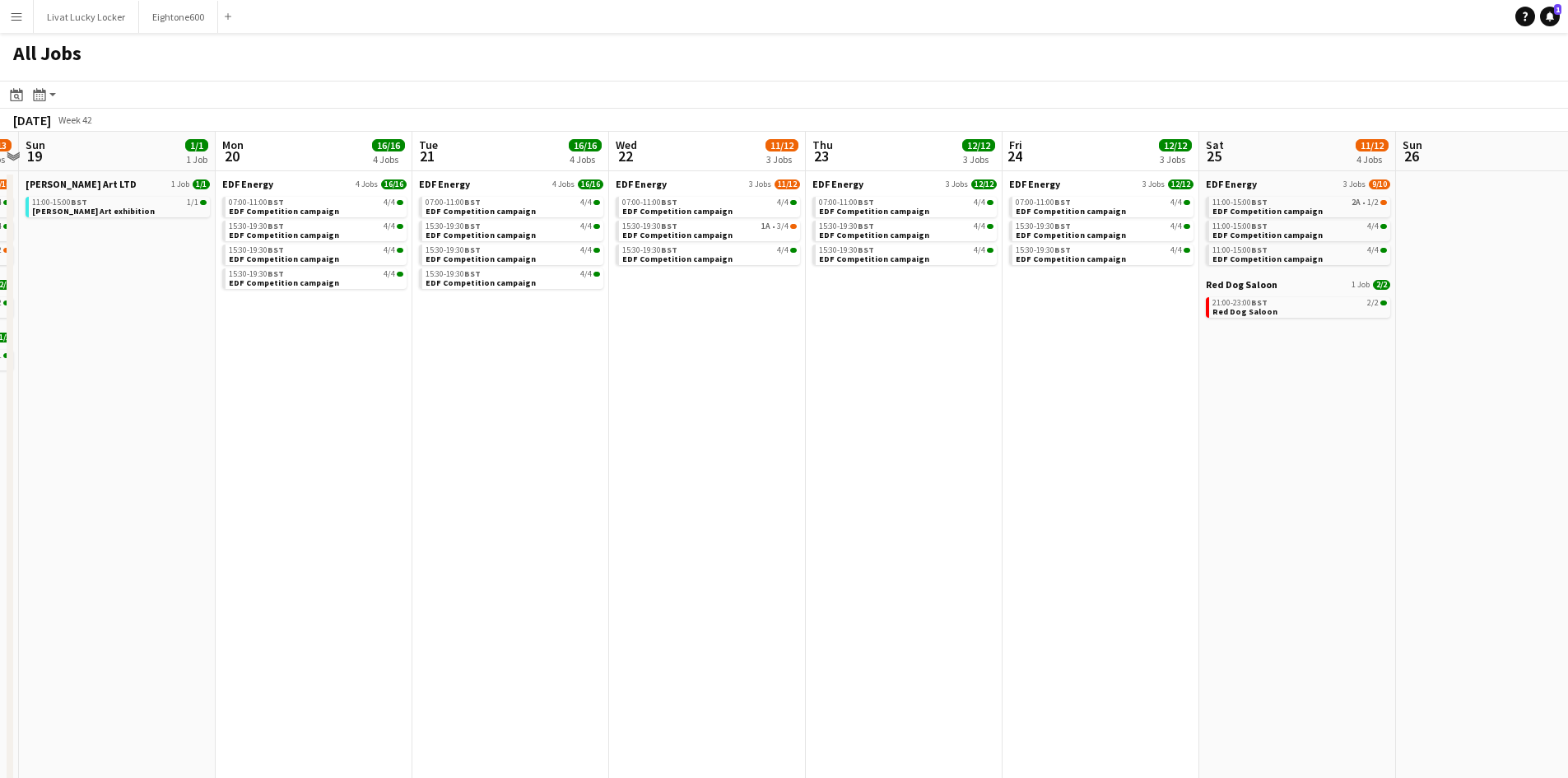
click at [951, 476] on app-all-jobs "All Jobs Date picker SEP 2025 SEP 2025 Monday M Tuesday T Wednesday W Thursday …" at bounding box center [784, 449] width 1568 height 833
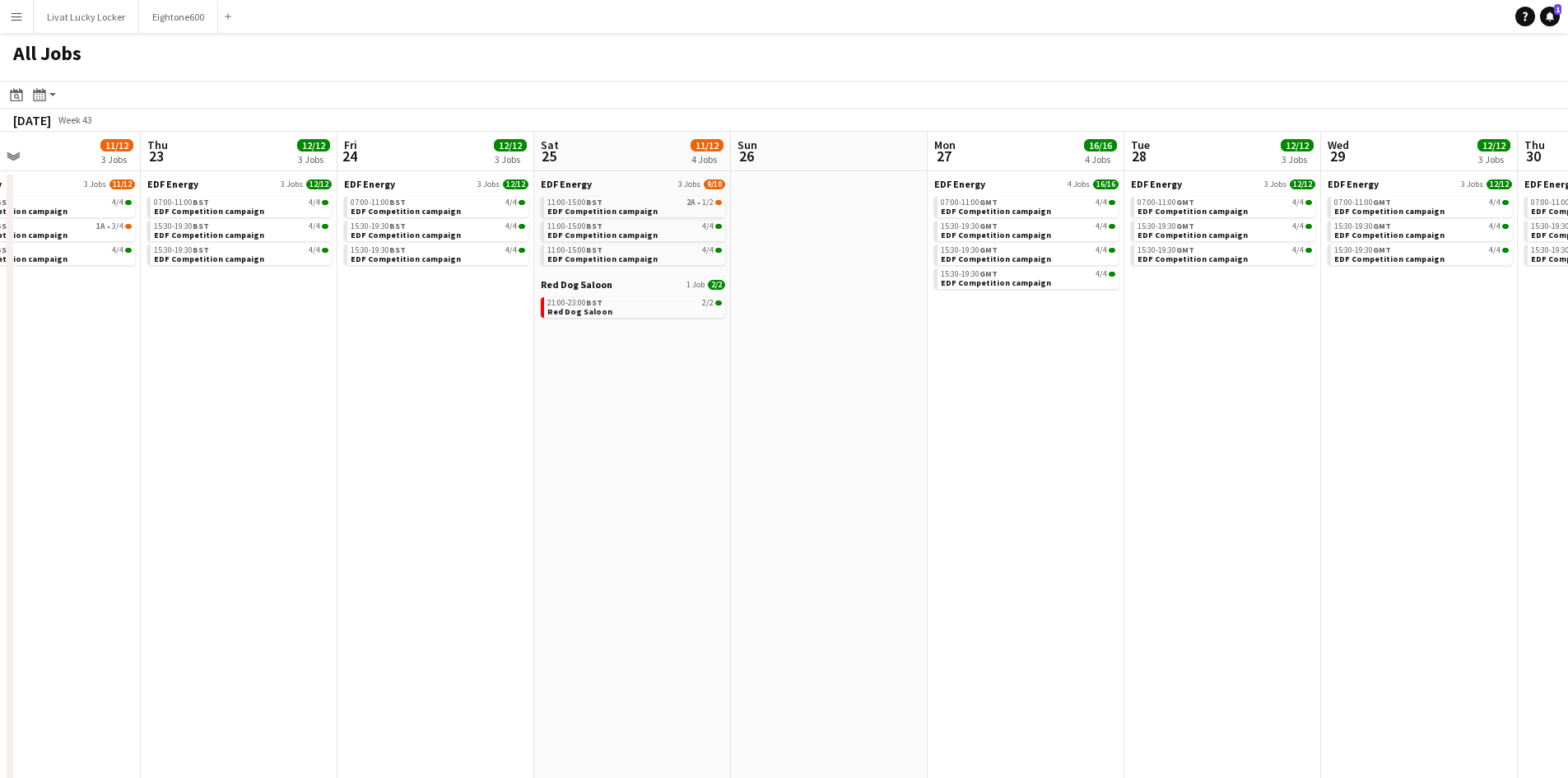
drag, startPoint x: 925, startPoint y: 465, endPoint x: 827, endPoint y: 464, distance: 98.0
click at [827, 464] on app-calendar-viewport "Sun 19 1/1 1 Job Mon 20 16/16 4 Jobs Tue 21 16/16 4 Jobs Wed 22 11/12 3 Jobs Th…" at bounding box center [784, 498] width 1568 height 734
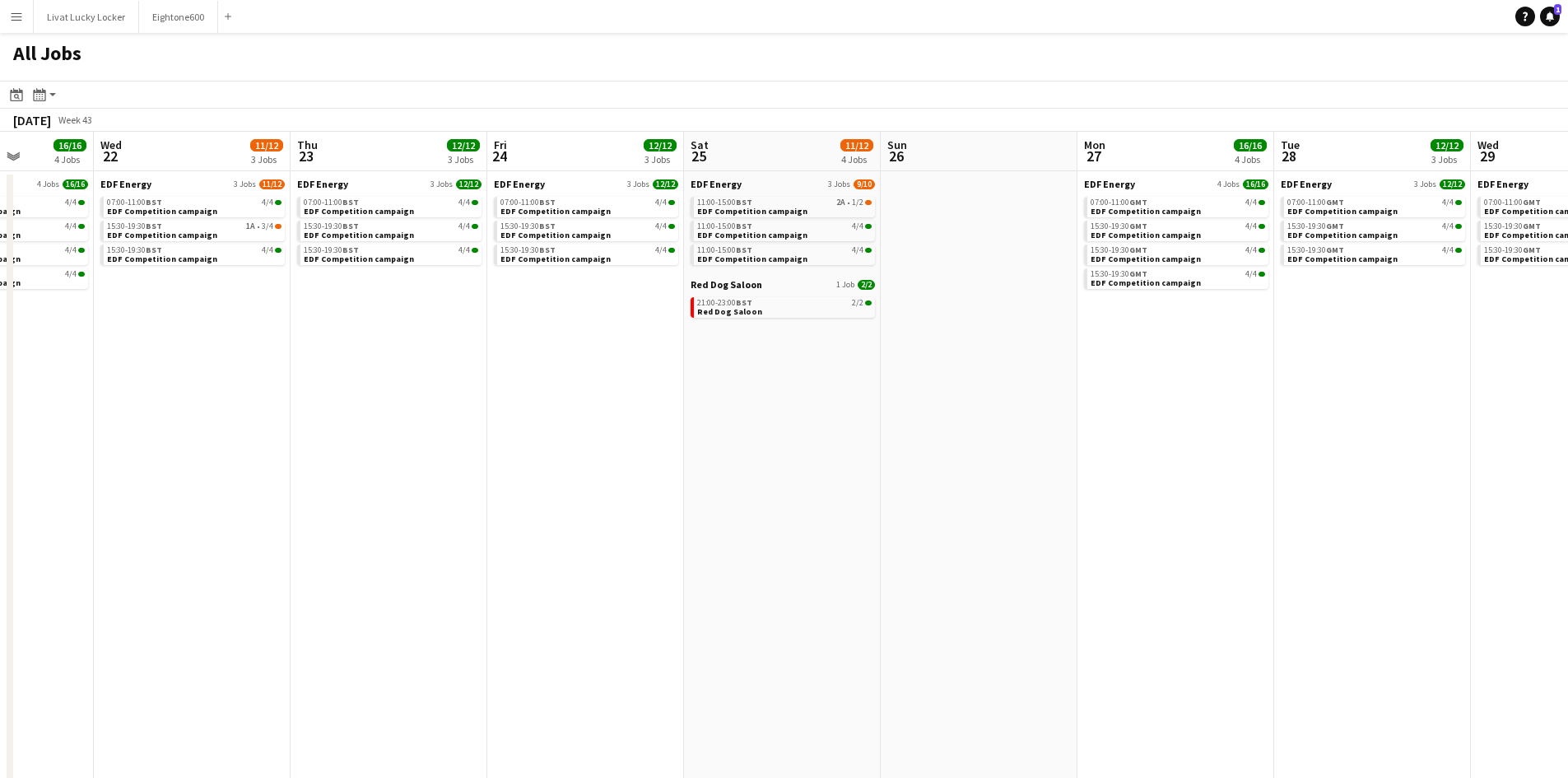
click at [645, 520] on app-all-jobs "All Jobs Date picker SEP 2025 SEP 2025 Monday M Tuesday T Wednesday W Thursday …" at bounding box center [784, 449] width 1568 height 833
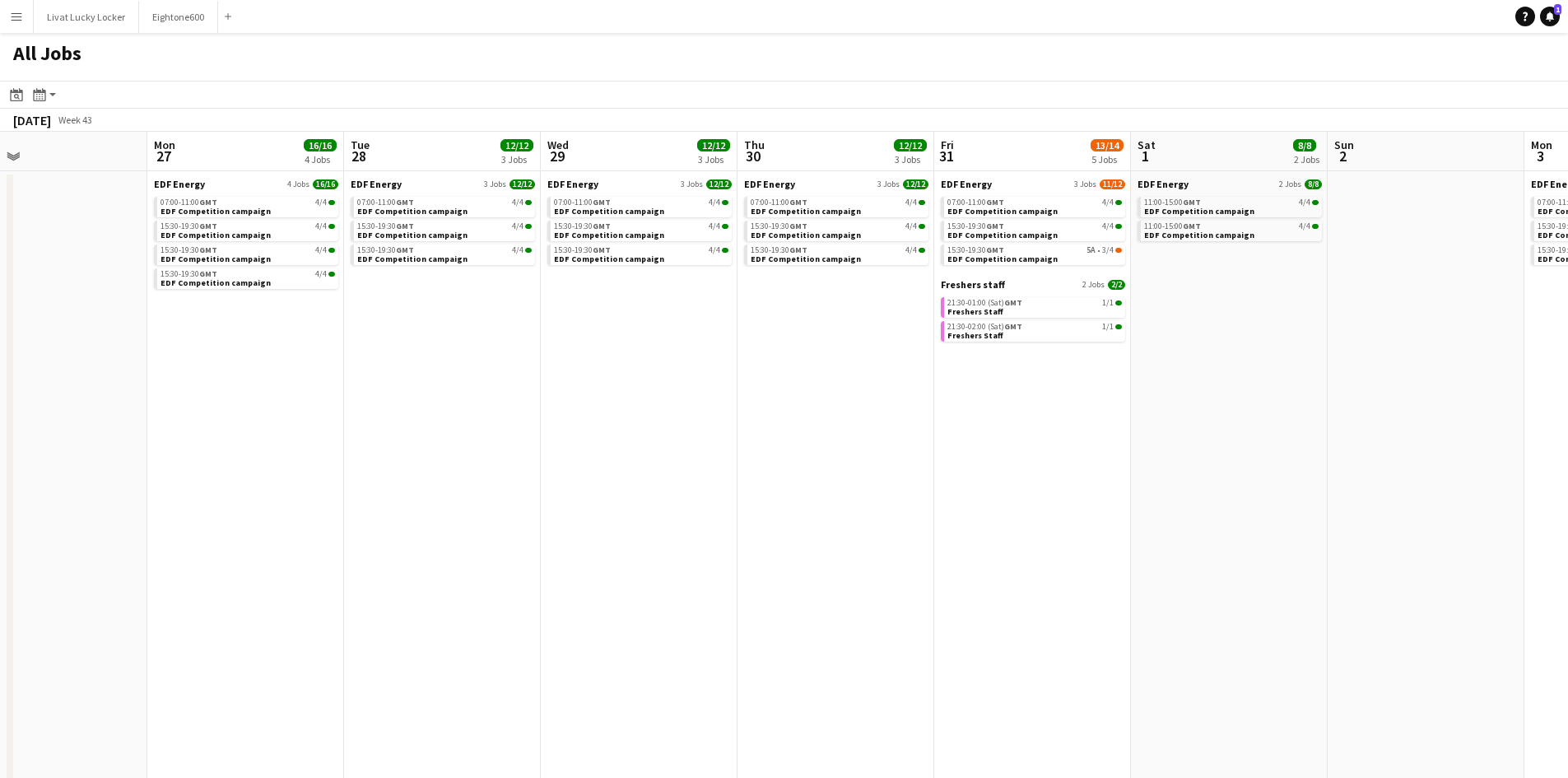
drag, startPoint x: 1137, startPoint y: 514, endPoint x: 551, endPoint y: 507, distance: 586.0
click at [551, 507] on app-calendar-viewport "Thu 23 12/12 3 Jobs Fri 24 12/12 3 Jobs Sat 25 11/12 4 Jobs Sun 26 Mon 27 16/16…" at bounding box center [784, 498] width 1568 height 734
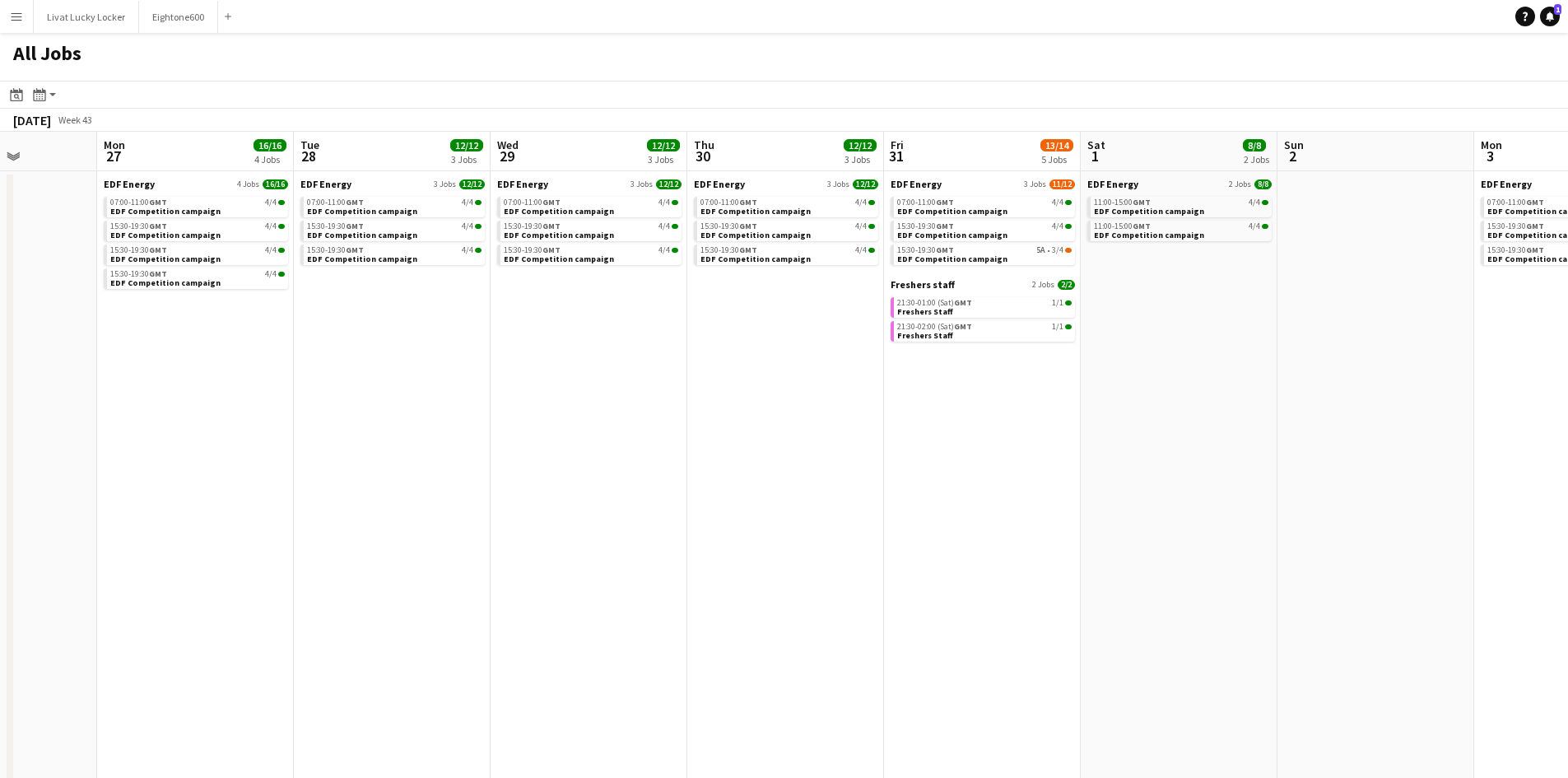
click at [795, 503] on app-date-cell "EDF Energy 3 Jobs 12/12 07:00-11:00 GMT 4/4 EDF Competition campaign 15:30-19:3…" at bounding box center [786, 518] width 197 height 695
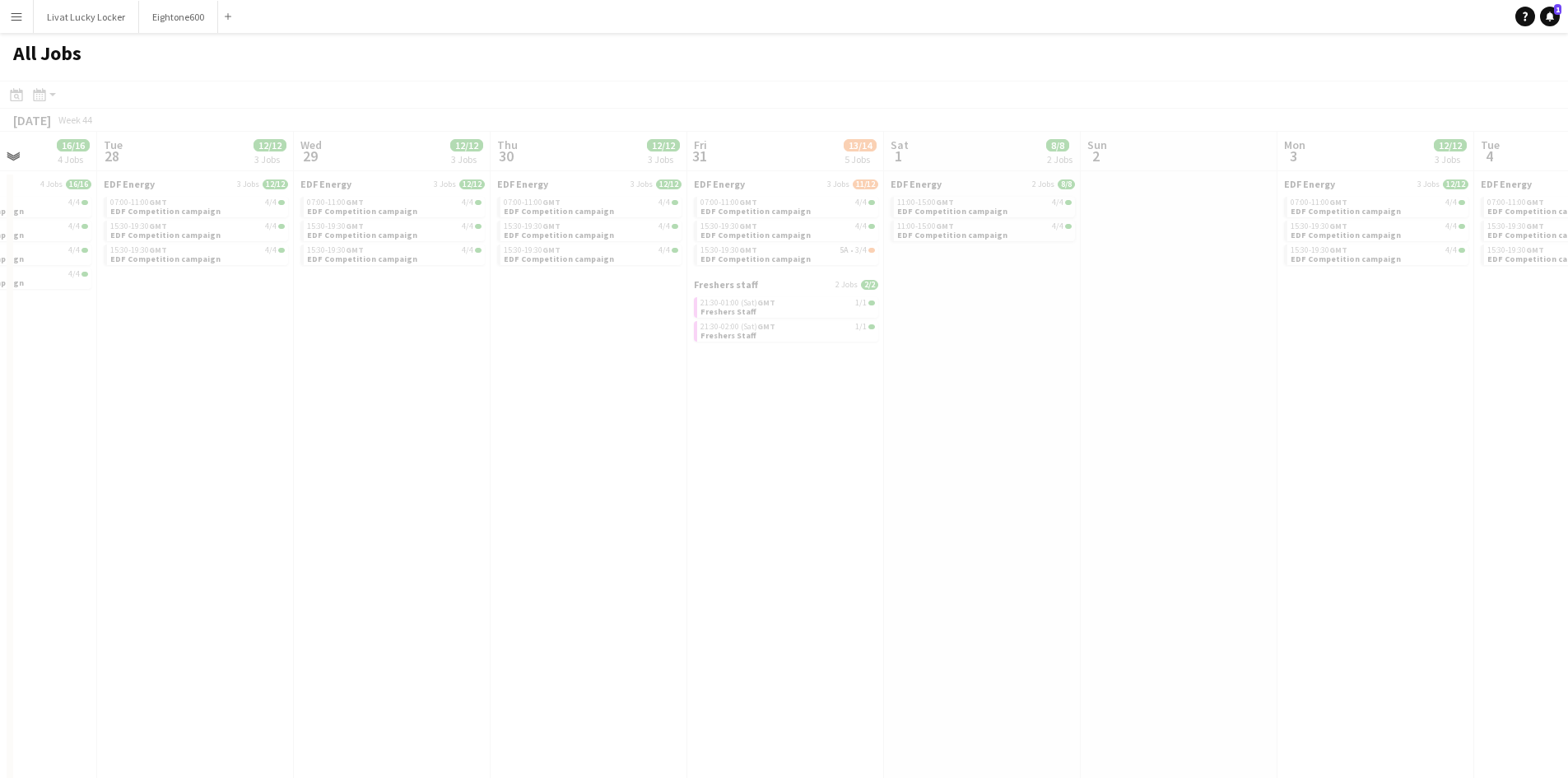
scroll to position [0, 554]
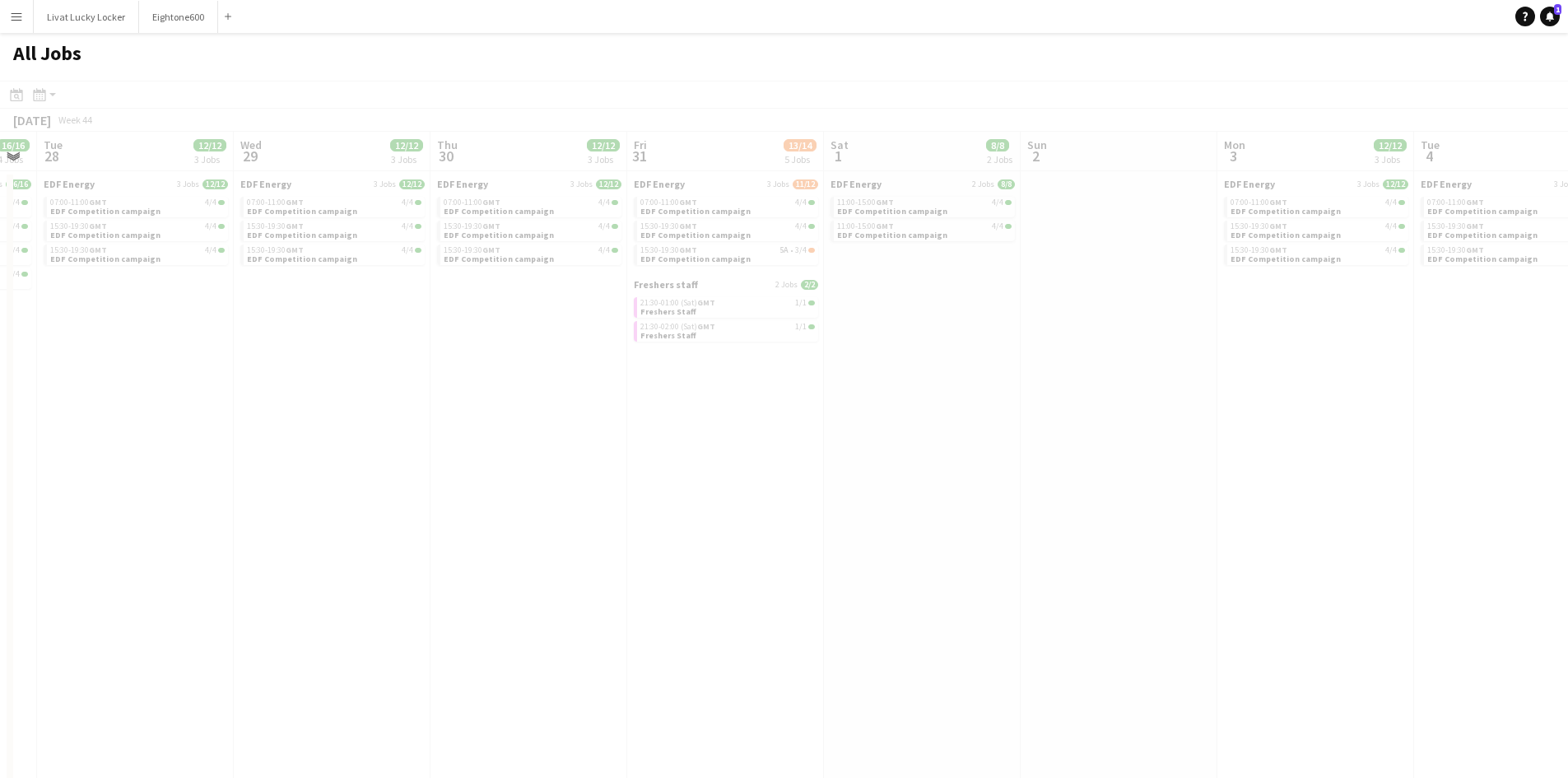
drag, startPoint x: 1005, startPoint y: 479, endPoint x: 681, endPoint y: 479, distance: 324.0
click at [684, 483] on app-all-jobs "All Jobs Date picker SEP 2025 SEP 2025 Monday M Tuesday T Wednesday W Thursday …" at bounding box center [784, 449] width 1568 height 833
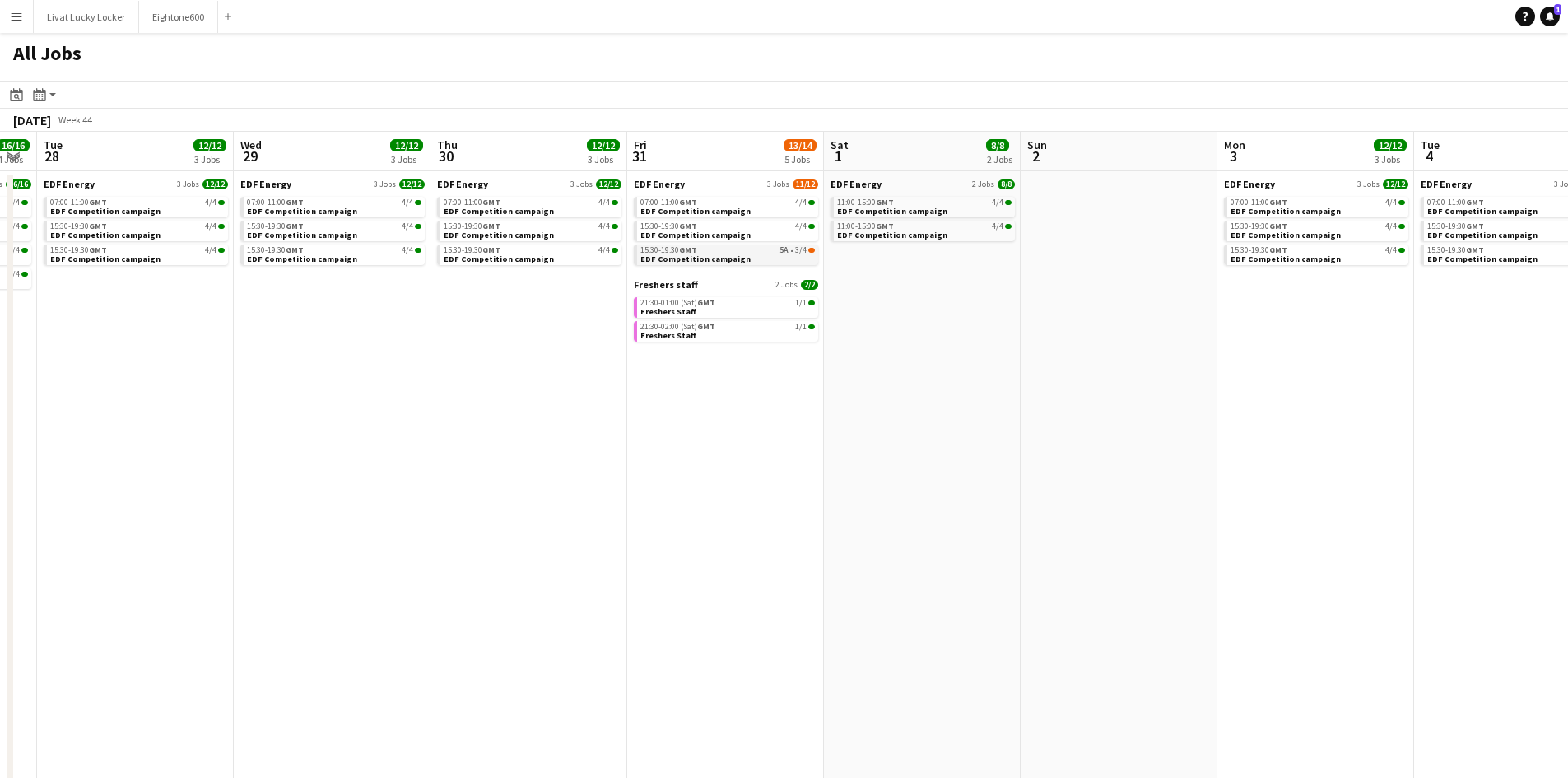
click at [712, 256] on span "EDF Competition campaign" at bounding box center [695, 259] width 110 height 11
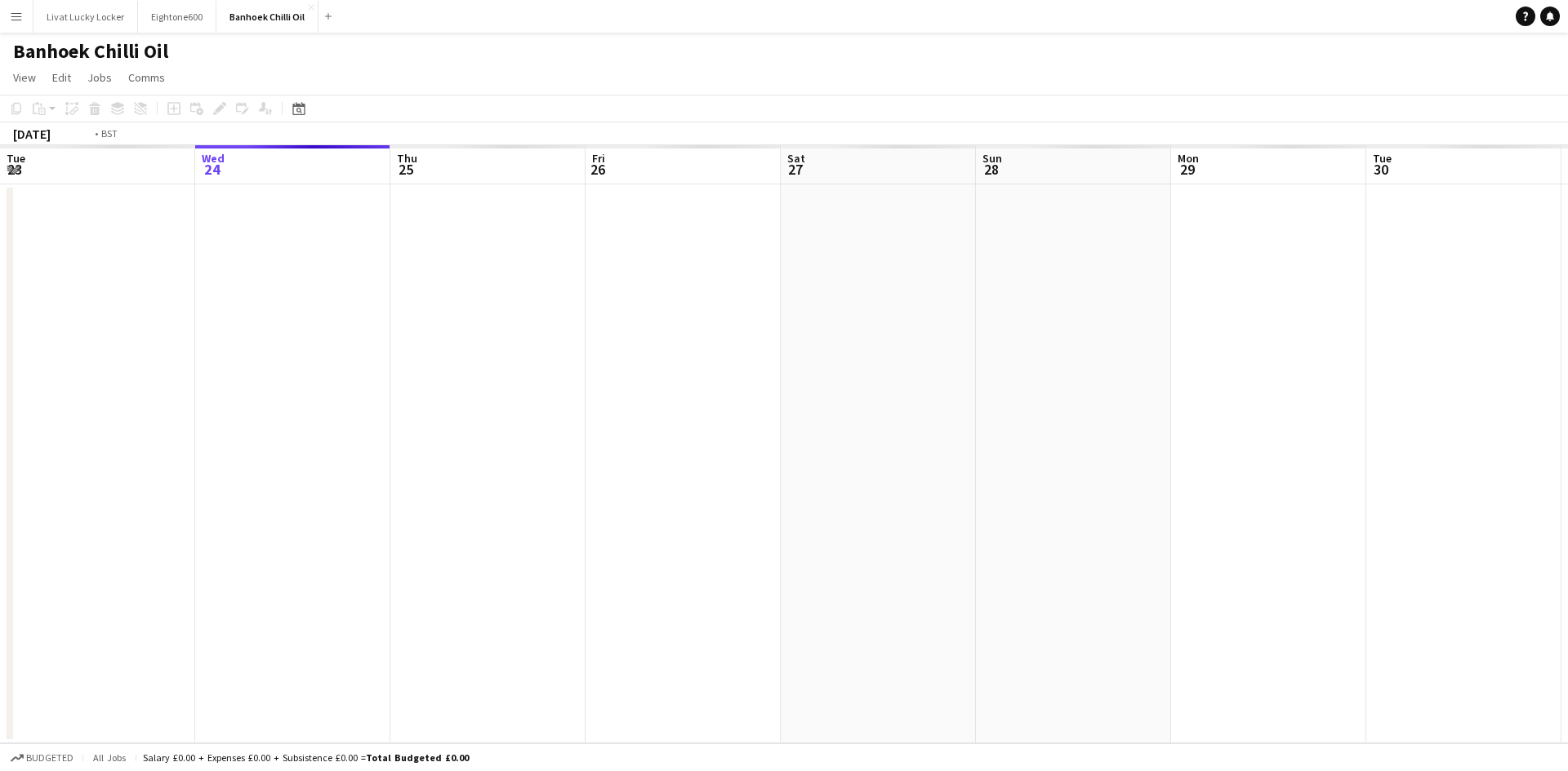
scroll to position [0, 562]
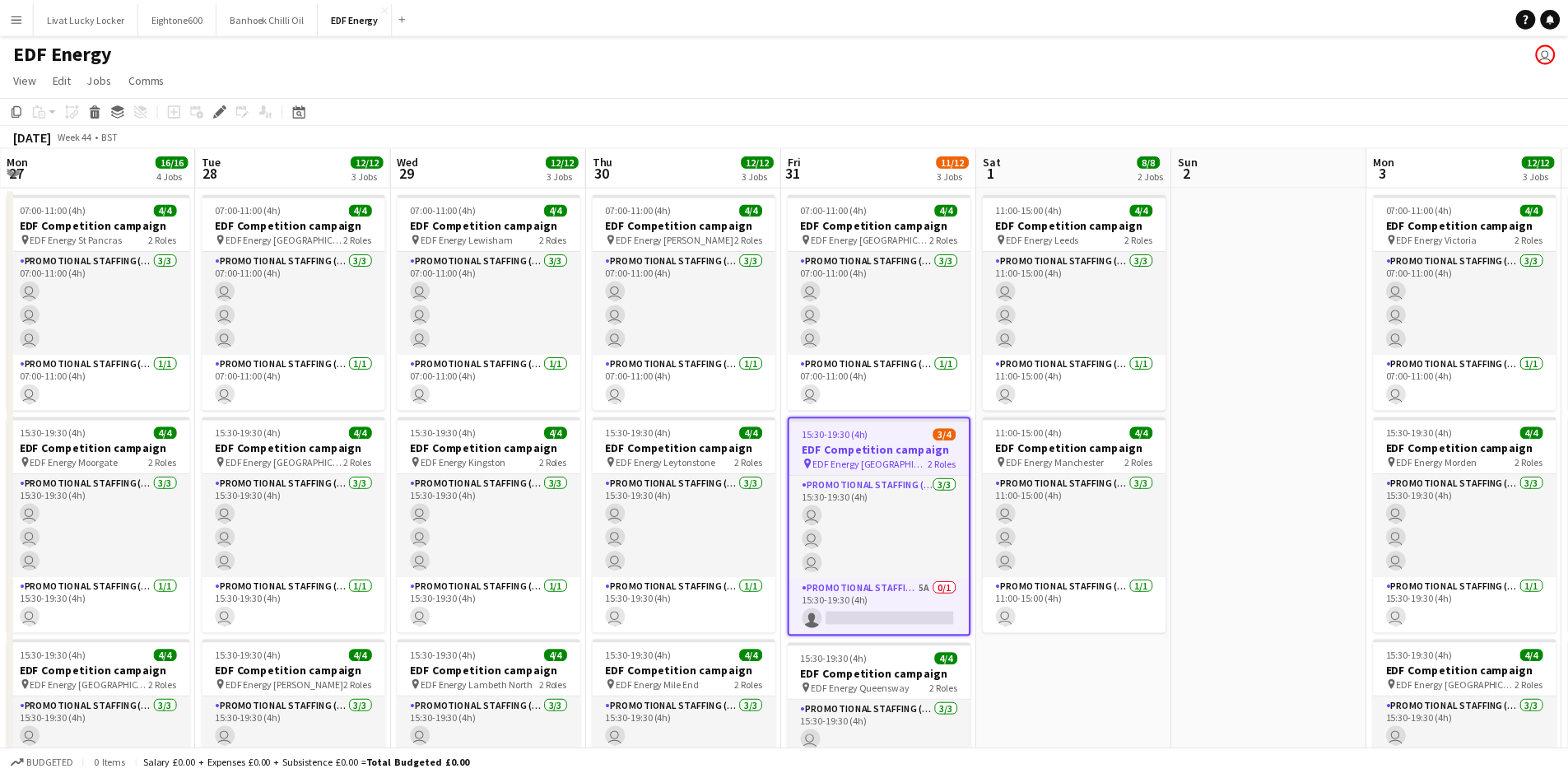
scroll to position [0, 566]
